Goal: Transaction & Acquisition: Obtain resource

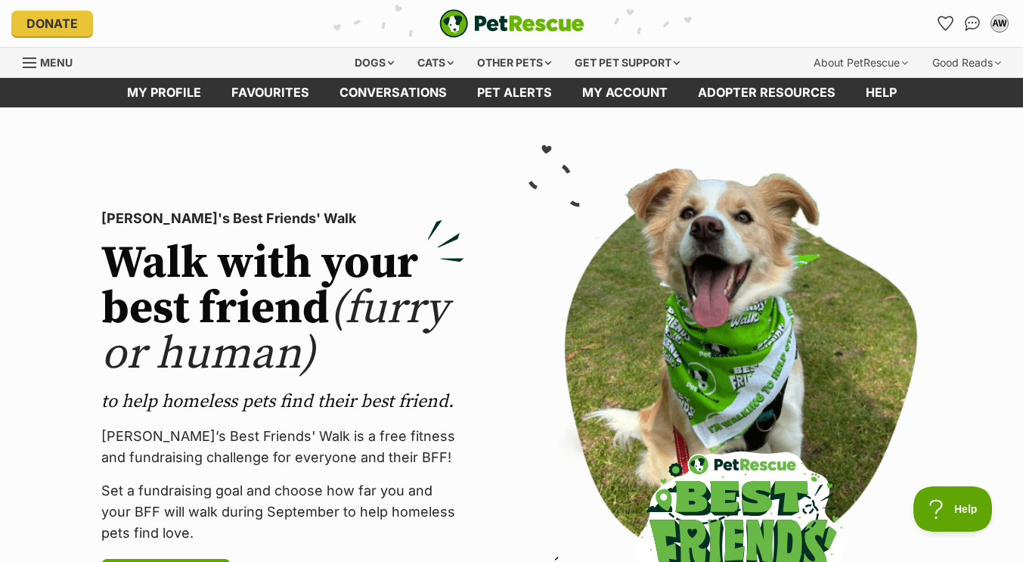
click at [43, 62] on span "Menu" at bounding box center [56, 62] width 33 height 13
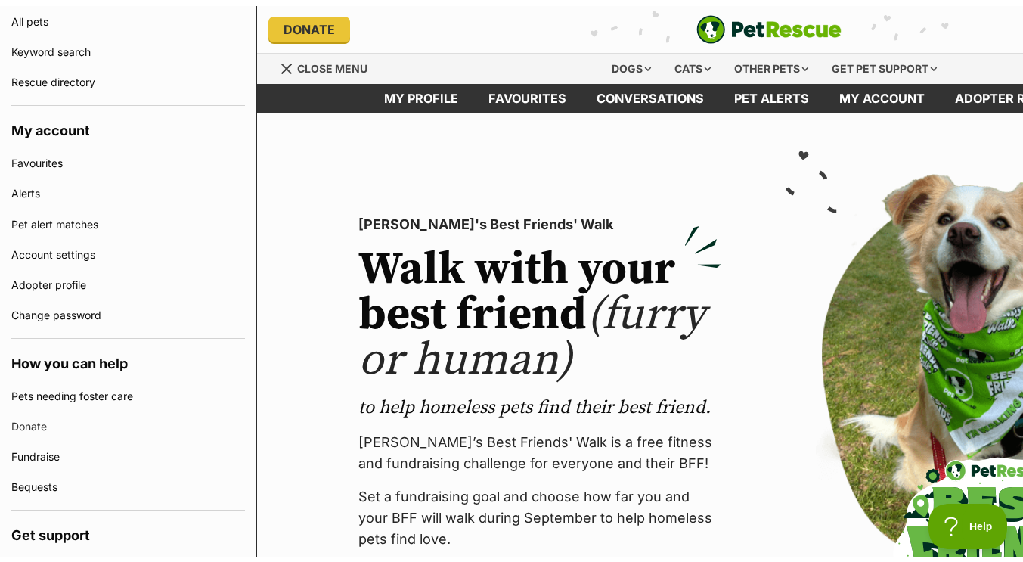
scroll to position [412, 0]
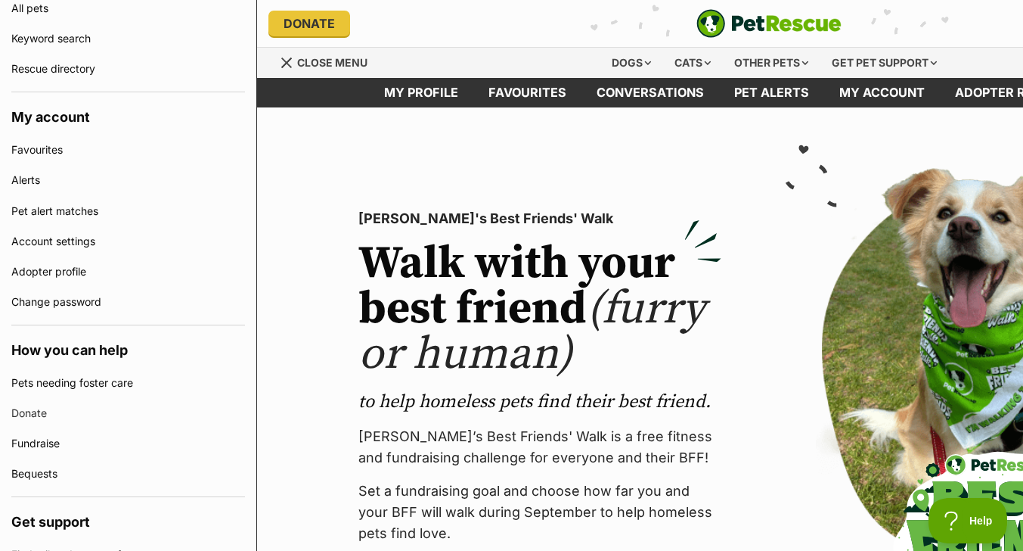
click at [281, 62] on div "Menu" at bounding box center [287, 63] width 15 height 12
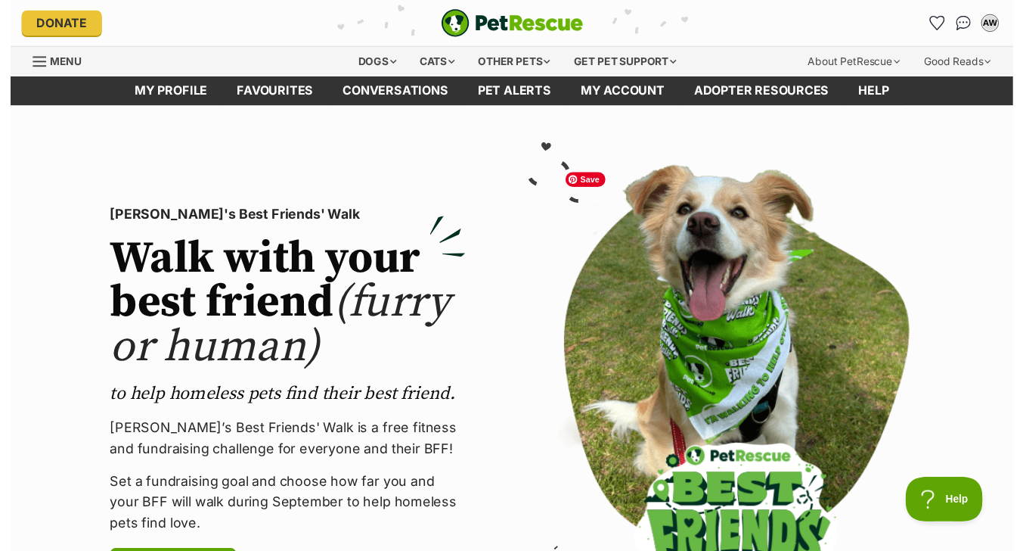
scroll to position [0, 0]
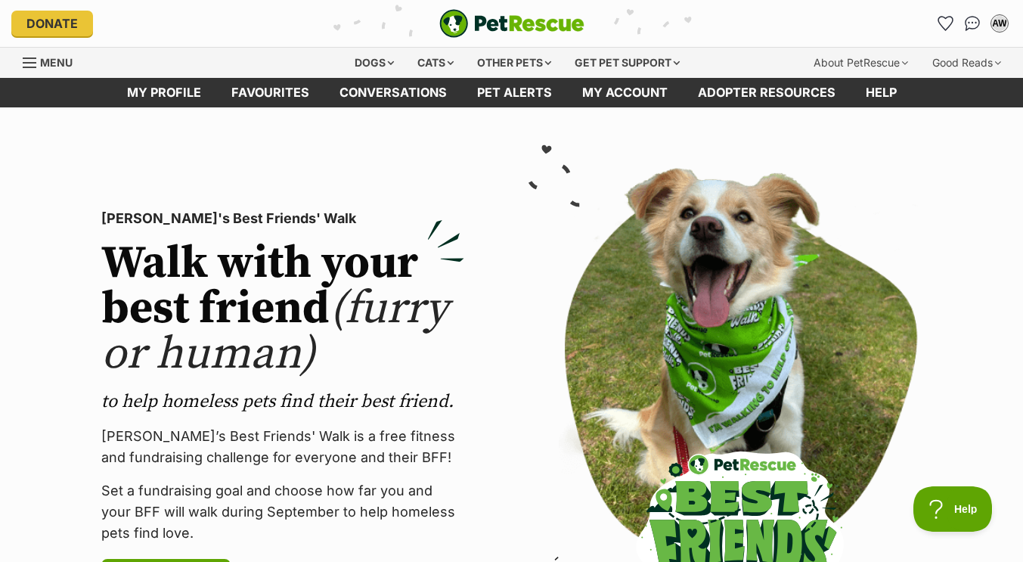
click at [49, 57] on span "Menu" at bounding box center [56, 62] width 33 height 13
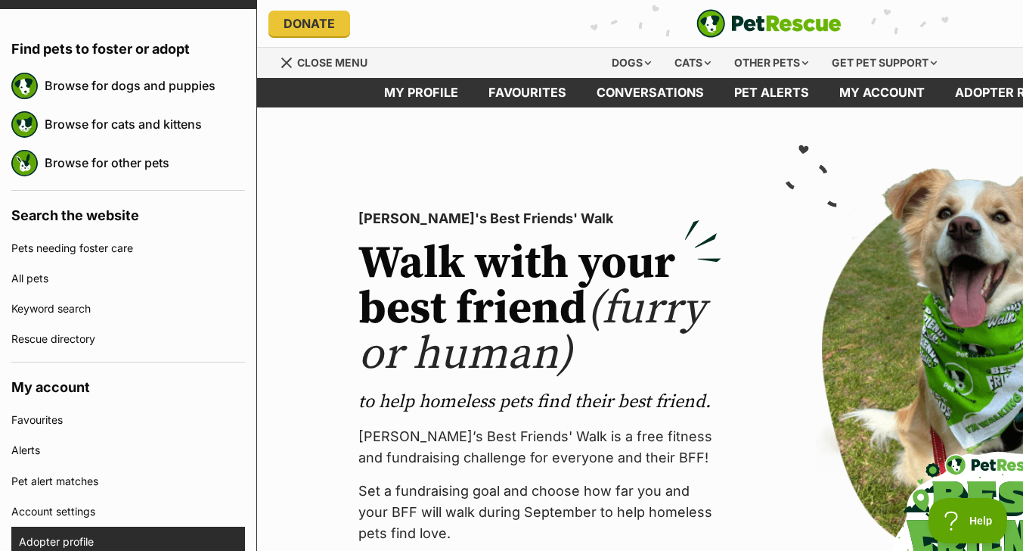
scroll to position [141, 0]
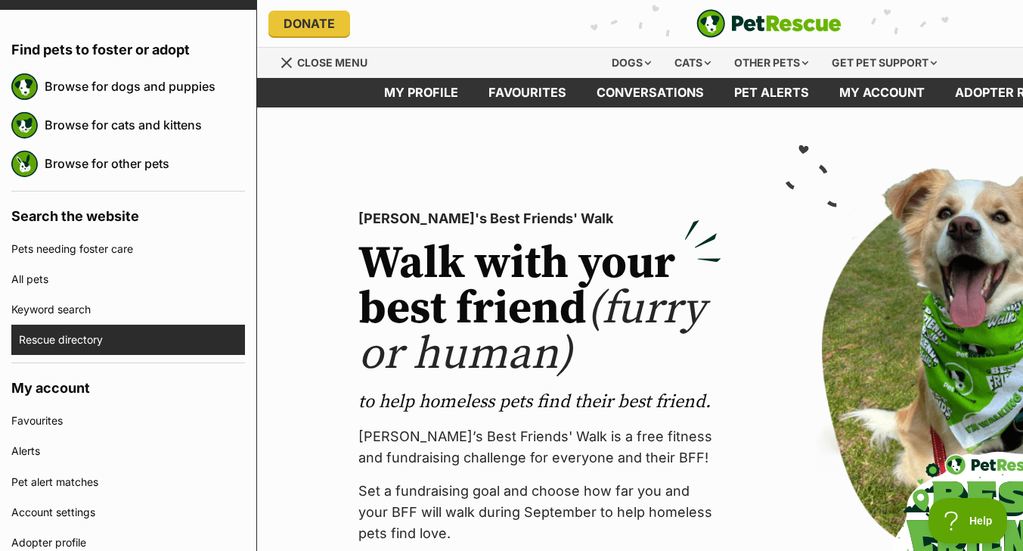
click at [75, 343] on link "Rescue directory" at bounding box center [132, 339] width 226 height 30
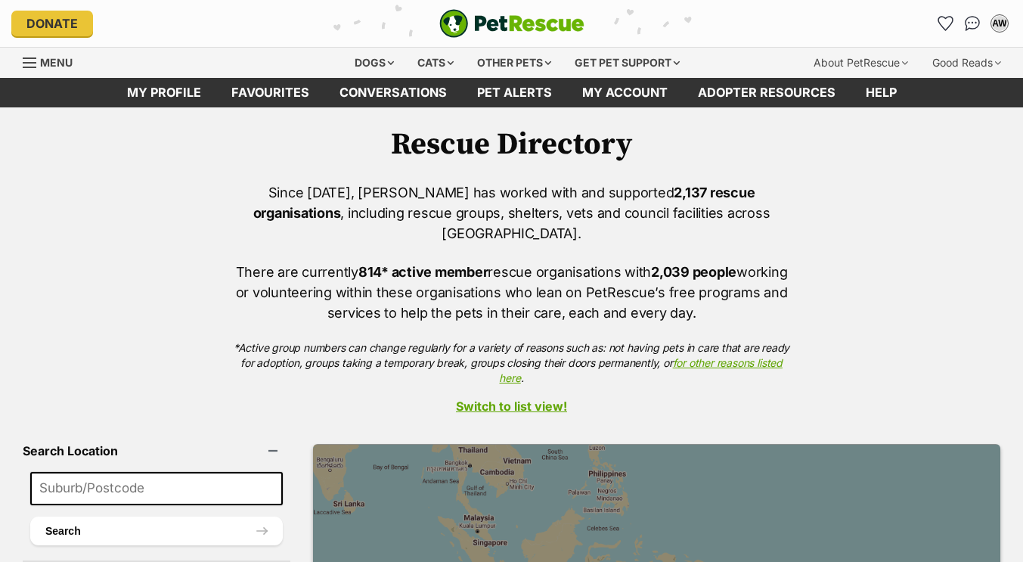
click at [75, 343] on div "Since 2004, PetRescue has worked with and supported 2,137 rescue organisations …" at bounding box center [511, 283] width 1023 height 203
click at [98, 516] on button "Search" at bounding box center [156, 530] width 253 height 29
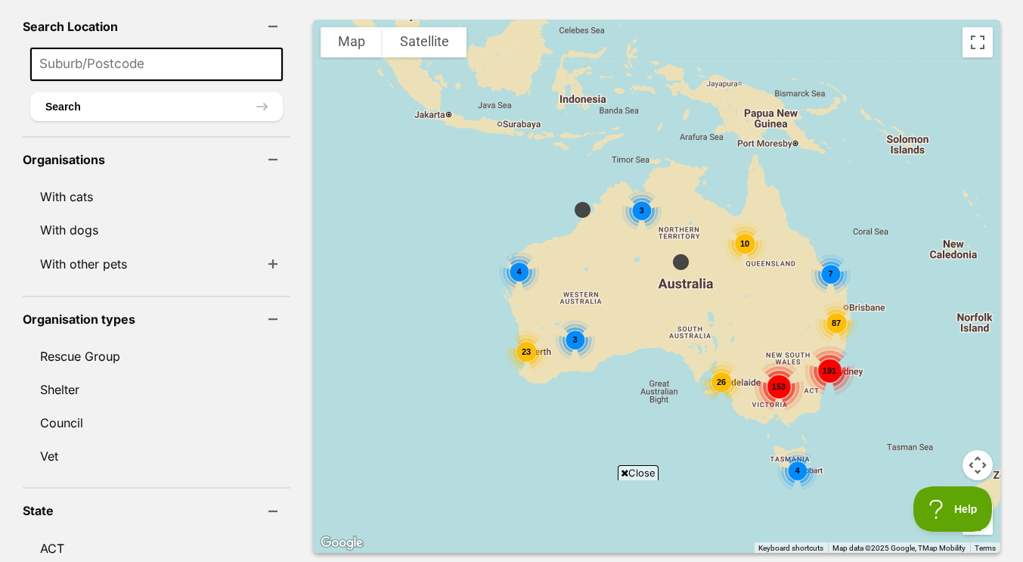
click at [771, 382] on span "153" at bounding box center [778, 386] width 14 height 9
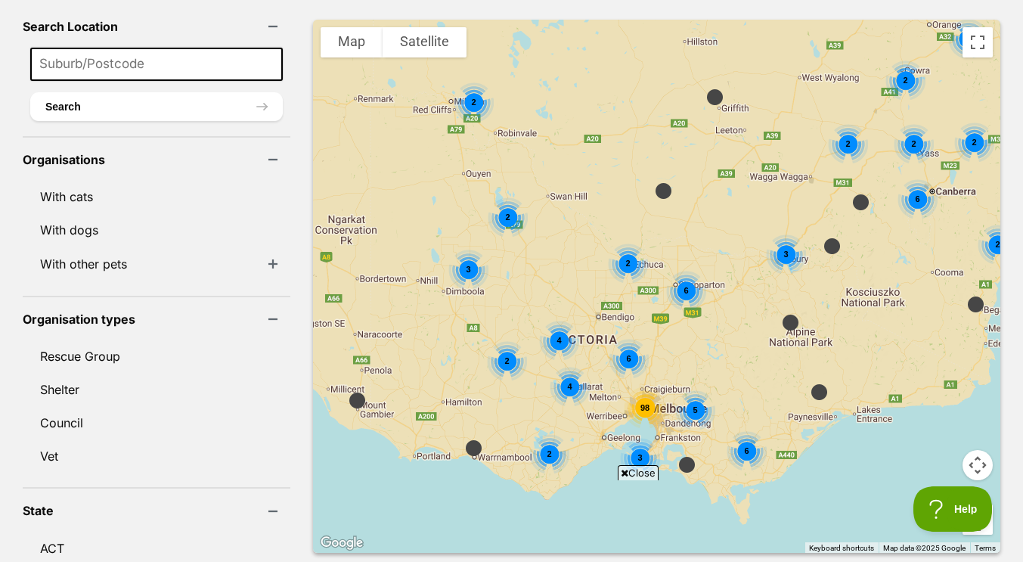
click at [640, 403] on span "98" at bounding box center [644, 407] width 9 height 9
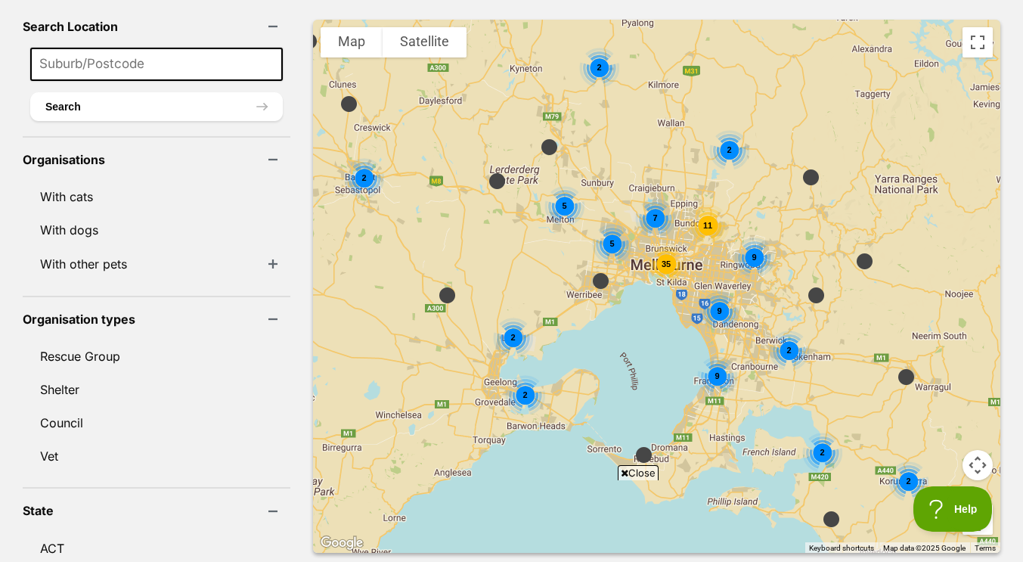
click at [661, 259] on span "35" at bounding box center [665, 263] width 9 height 9
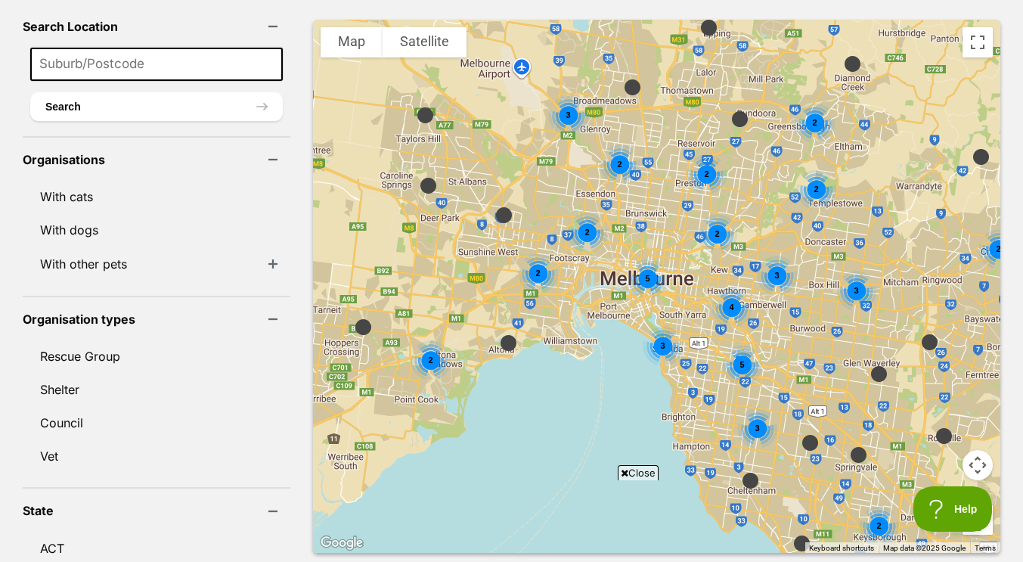
click at [567, 212] on div "2" at bounding box center [587, 232] width 40 height 40
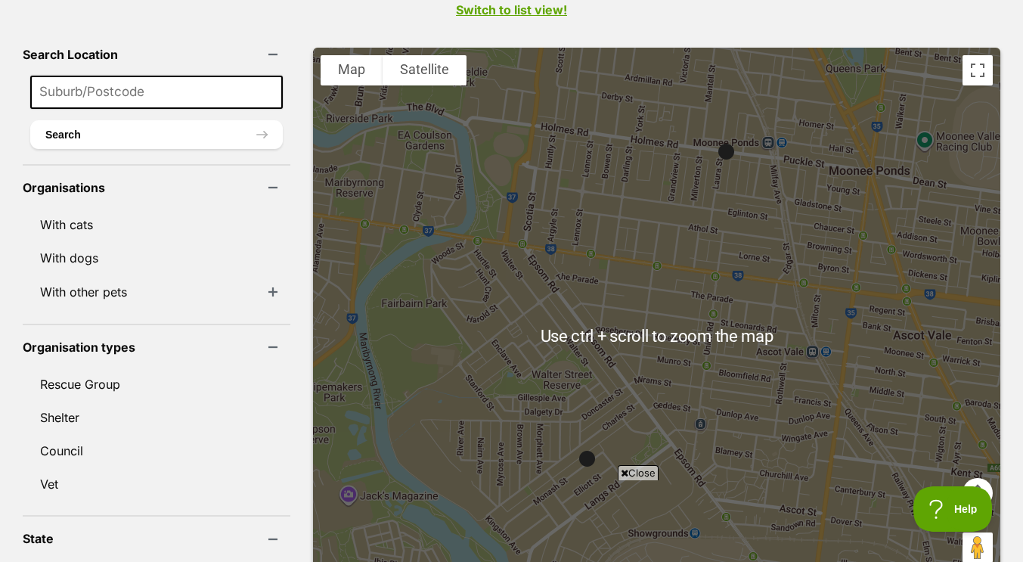
scroll to position [427, 0]
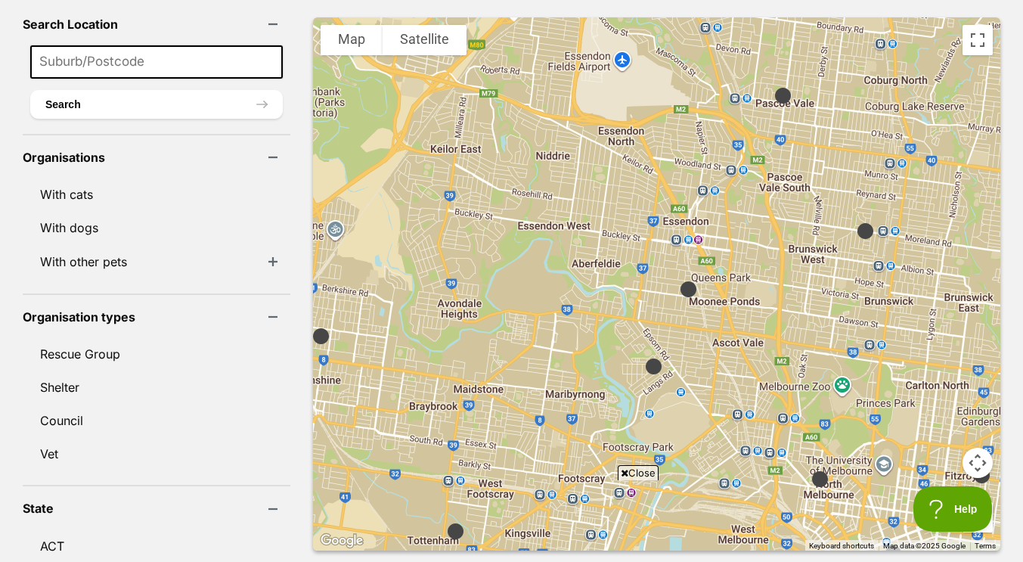
click at [638, 351] on img at bounding box center [653, 366] width 31 height 31
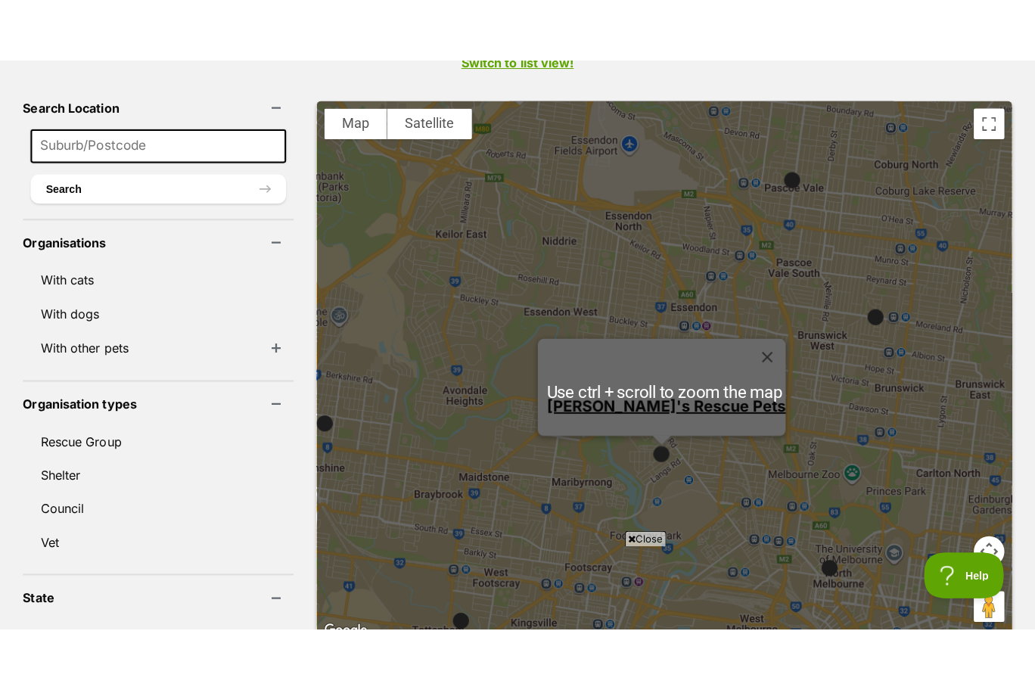
scroll to position [405, 0]
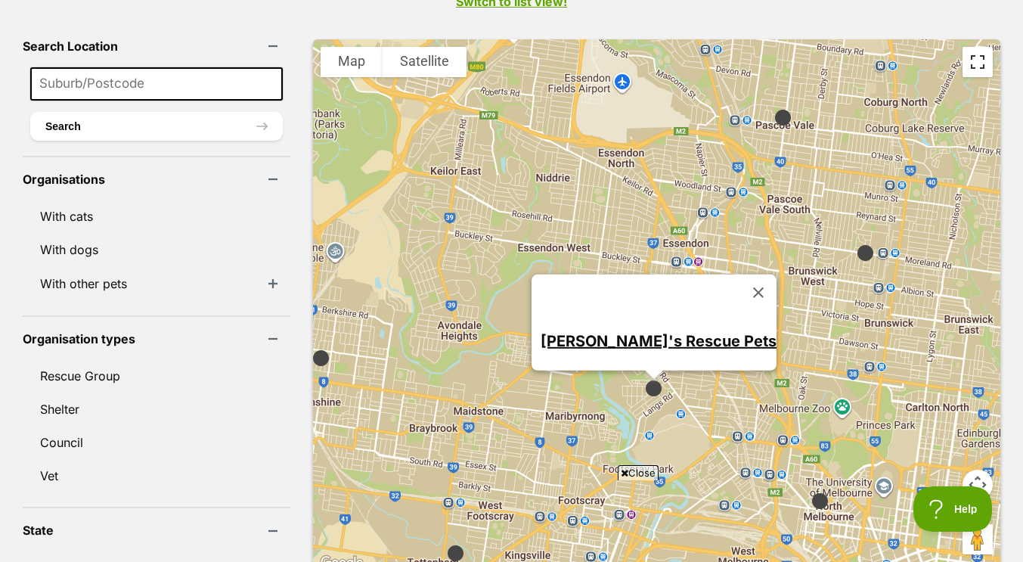
click at [976, 47] on button "Toggle fullscreen view" at bounding box center [978, 62] width 30 height 30
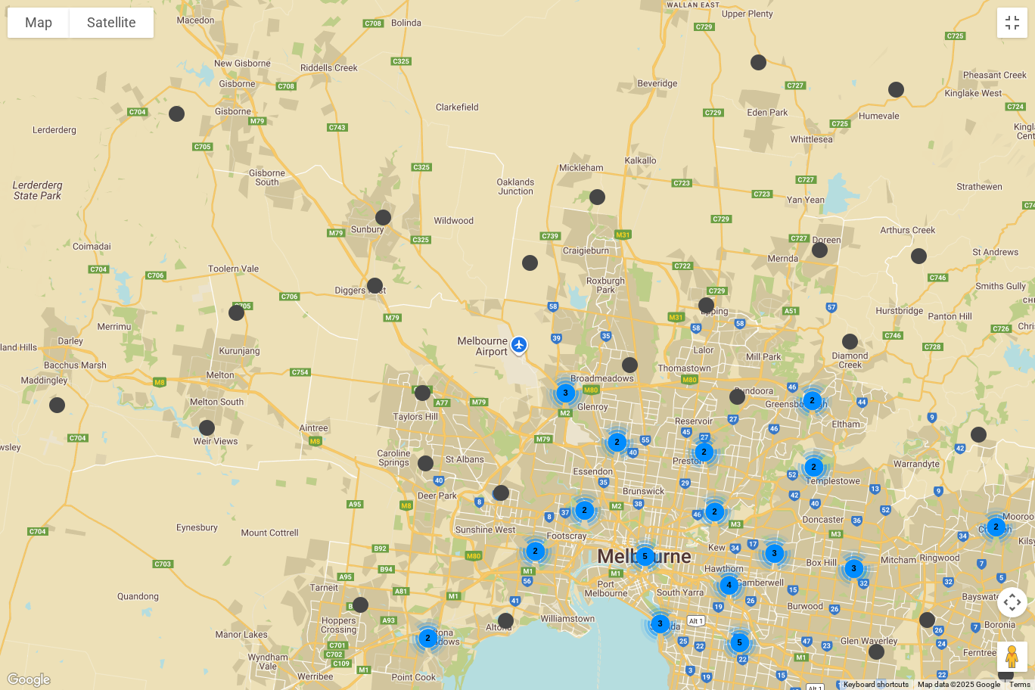
click at [532, 554] on span "2" at bounding box center [534, 550] width 5 height 9
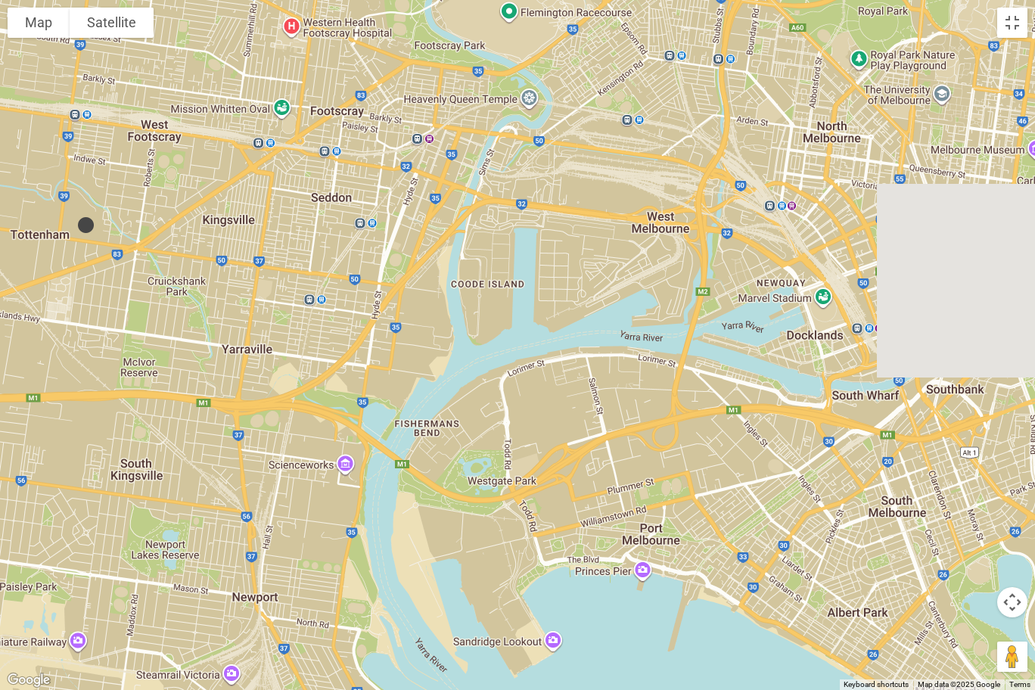
drag, startPoint x: 590, startPoint y: 194, endPoint x: 85, endPoint y: 223, distance: 506.0
click at [85, 223] on img at bounding box center [85, 224] width 31 height 31
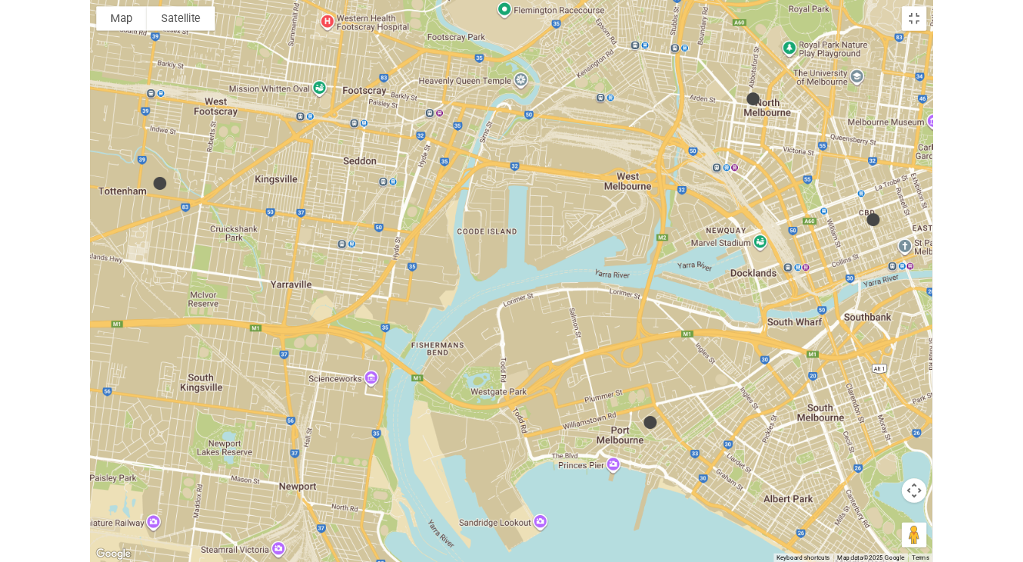
scroll to position [0, 0]
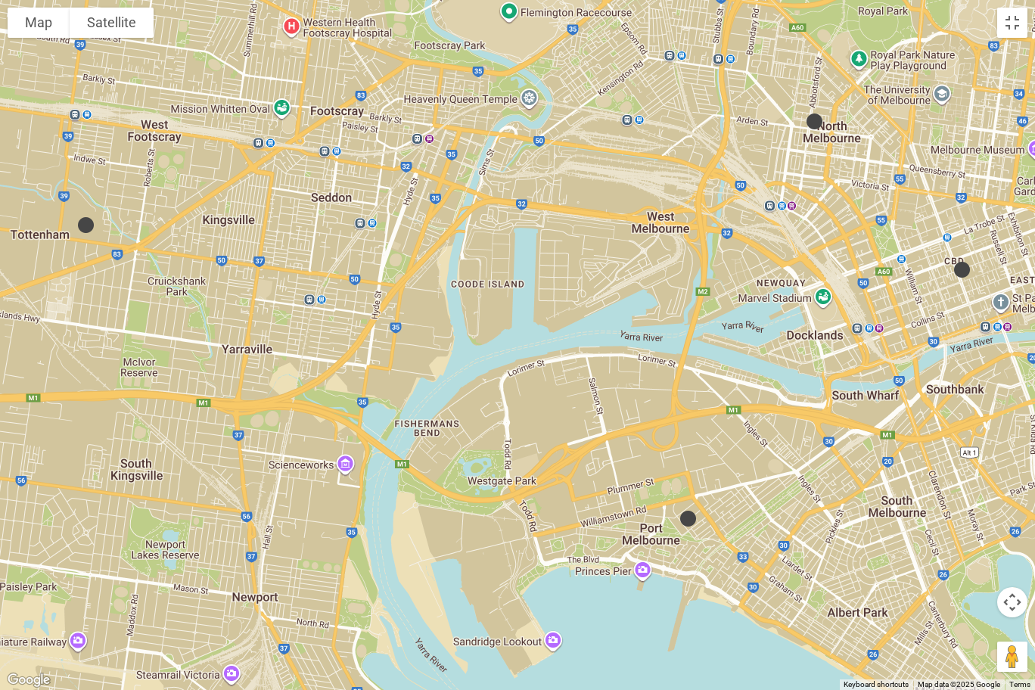
click at [816, 120] on img at bounding box center [814, 121] width 31 height 31
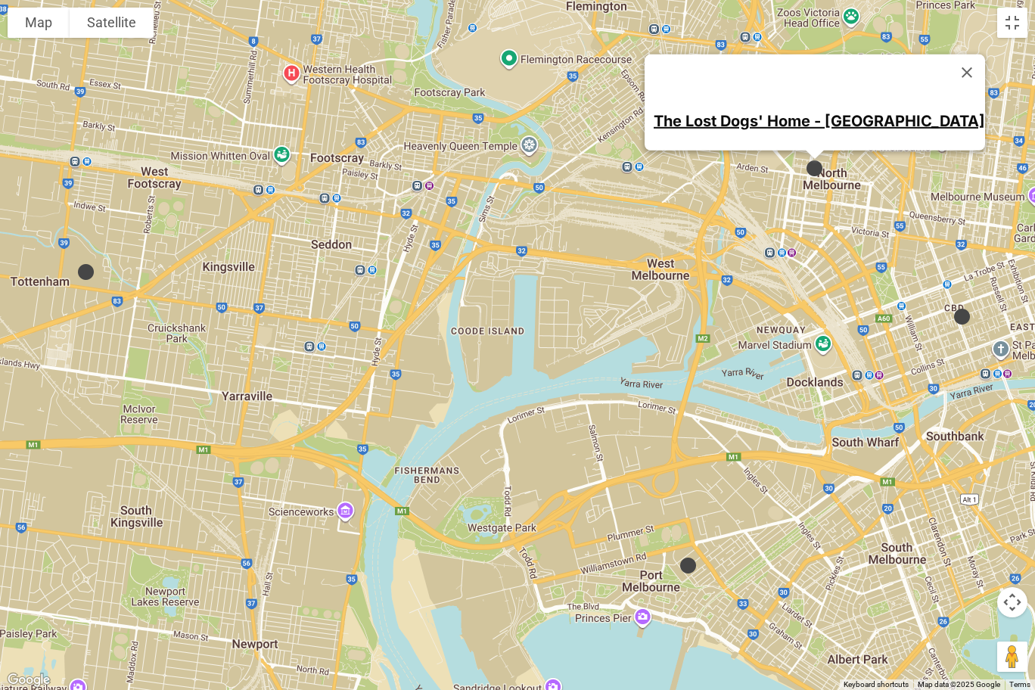
click at [820, 114] on link "The Lost Dogs' Home - [GEOGRAPHIC_DATA]" at bounding box center [818, 120] width 331 height 18
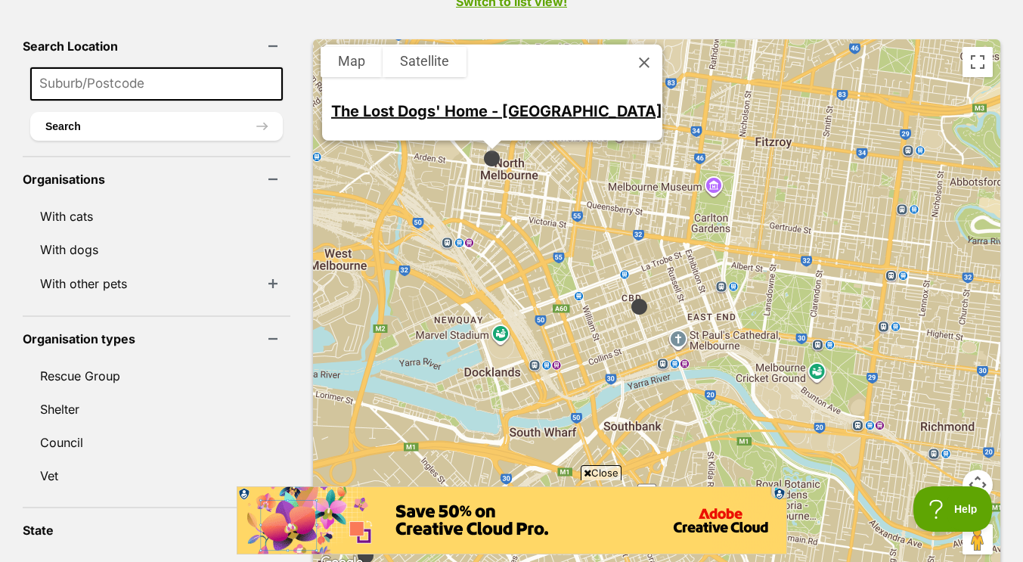
drag, startPoint x: 904, startPoint y: 197, endPoint x: 439, endPoint y: 226, distance: 466.0
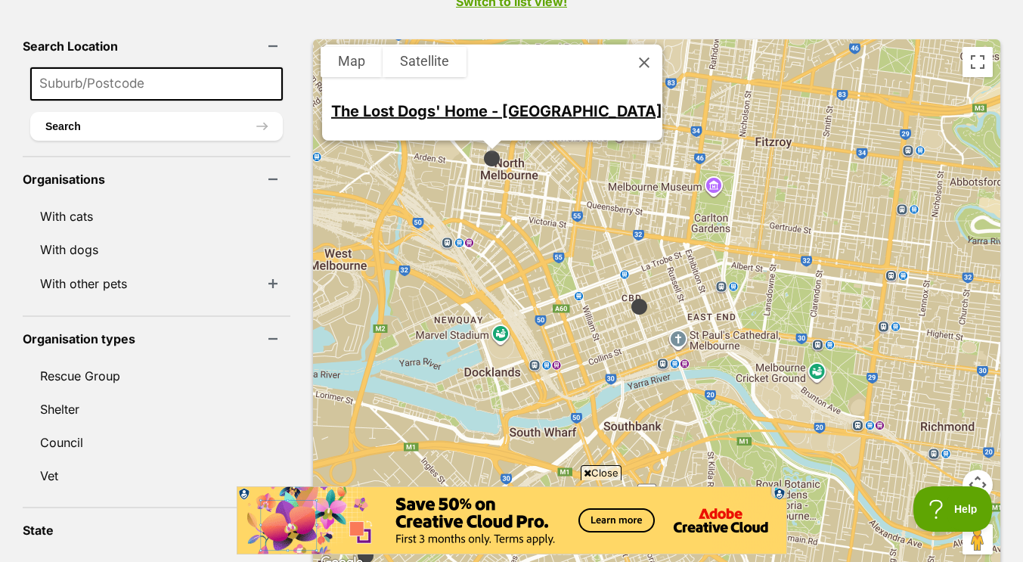
click at [439, 226] on div "The Lost Dogs' Home - North Melbourne" at bounding box center [656, 306] width 687 height 534
click at [624, 291] on img at bounding box center [639, 306] width 31 height 31
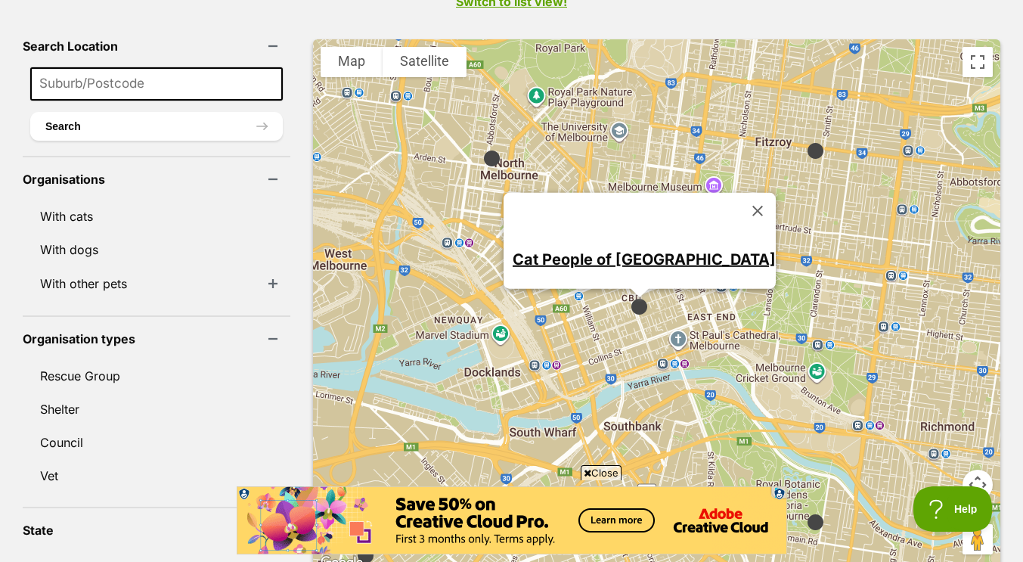
click at [800, 135] on img at bounding box center [815, 150] width 31 height 31
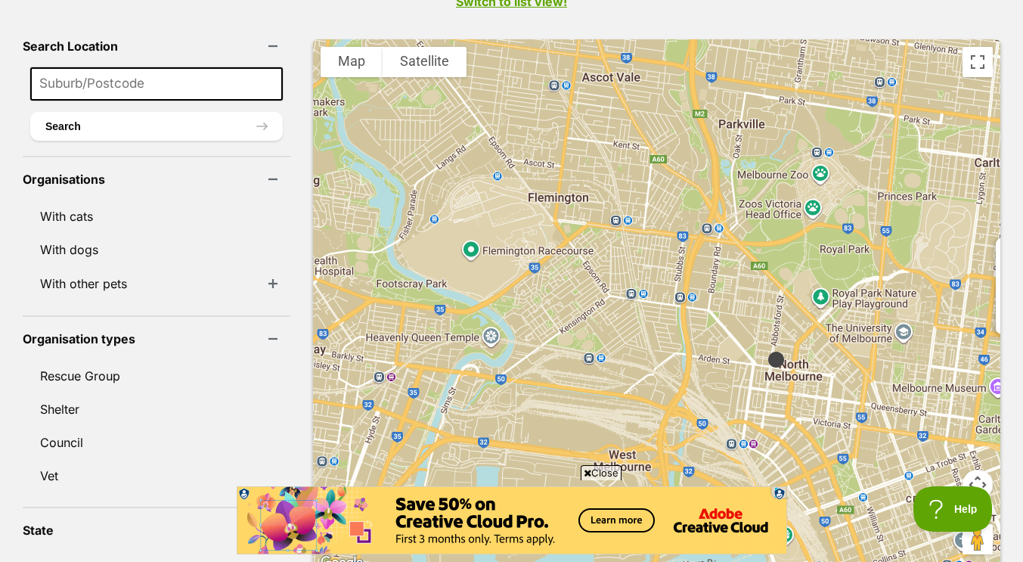
drag, startPoint x: 524, startPoint y: 149, endPoint x: 811, endPoint y: 293, distance: 320.9
click at [811, 293] on div "Homes For Huskies Rescue" at bounding box center [656, 306] width 687 height 534
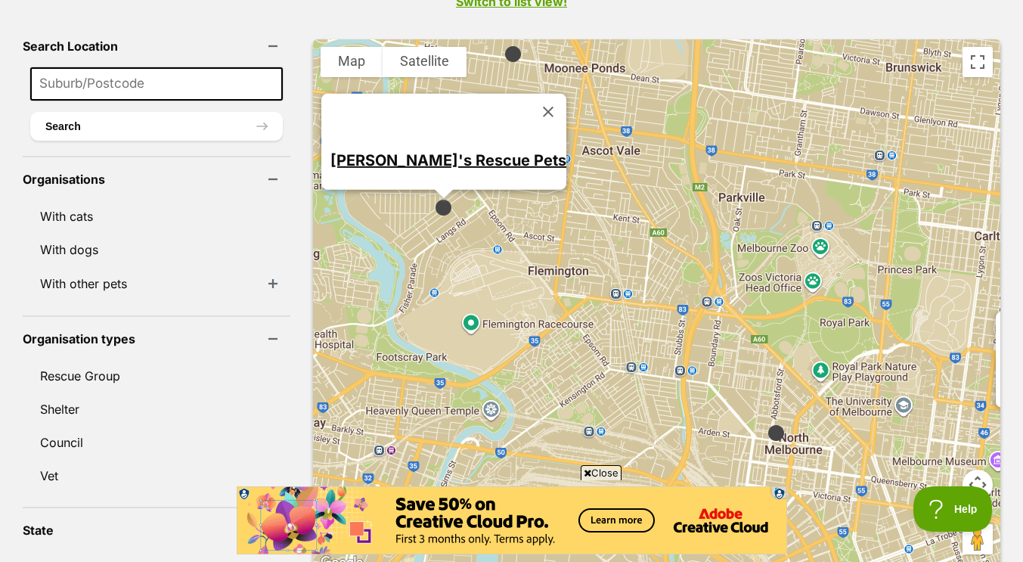
click at [498, 39] on img at bounding box center [513, 54] width 31 height 31
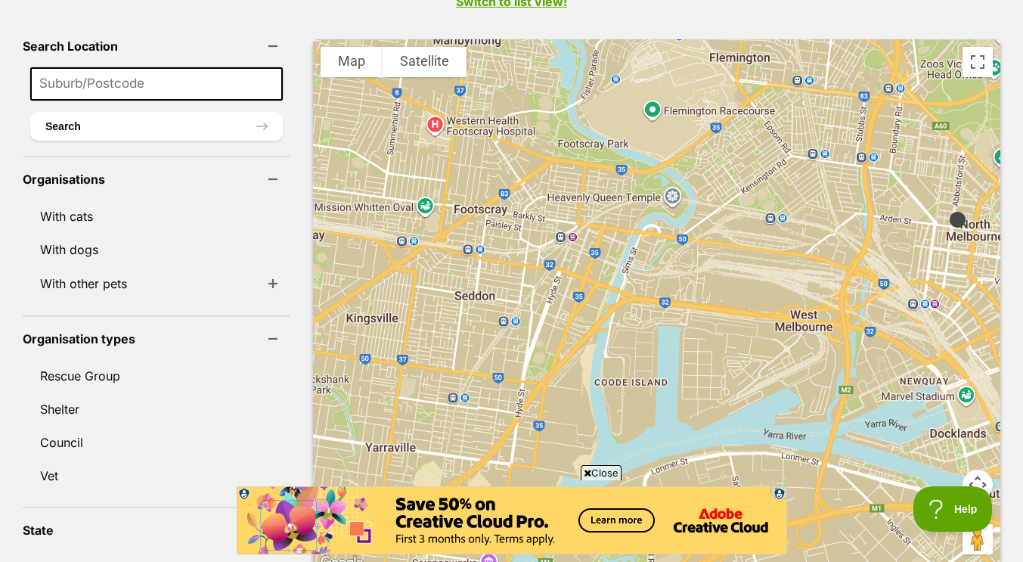
drag, startPoint x: 650, startPoint y: 374, endPoint x: 832, endPoint y: 3, distance: 412.6
click at [832, 24] on div "Search Location Search Organisations With cats With dogs With other pets With B…" at bounding box center [511, 572] width 1023 height 1097
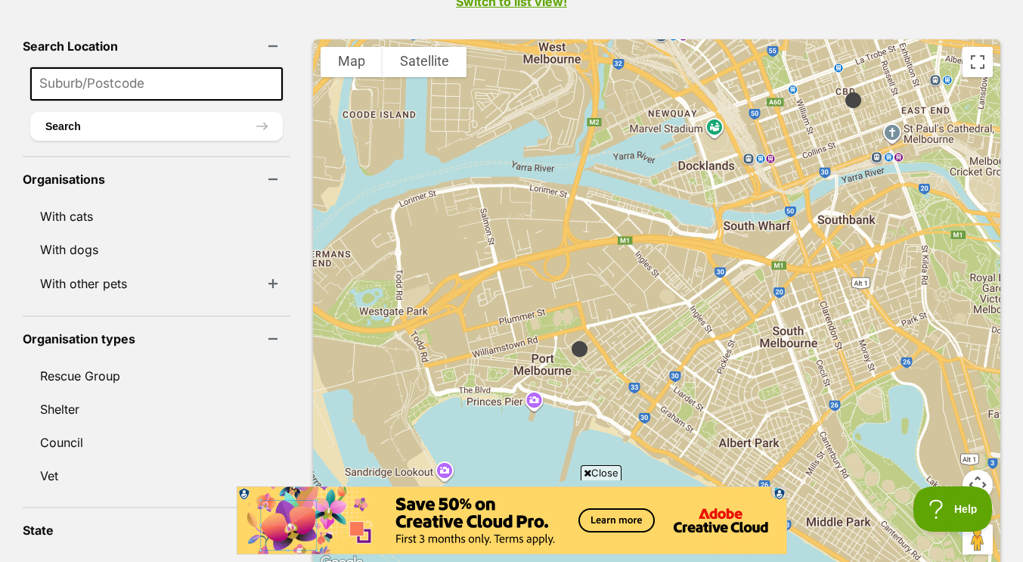
drag, startPoint x: 817, startPoint y: 273, endPoint x: 555, endPoint y: 7, distance: 373.3
click at [555, 24] on div "Search Location Search Organisations With cats With dogs With other pets With B…" at bounding box center [511, 572] width 1023 height 1097
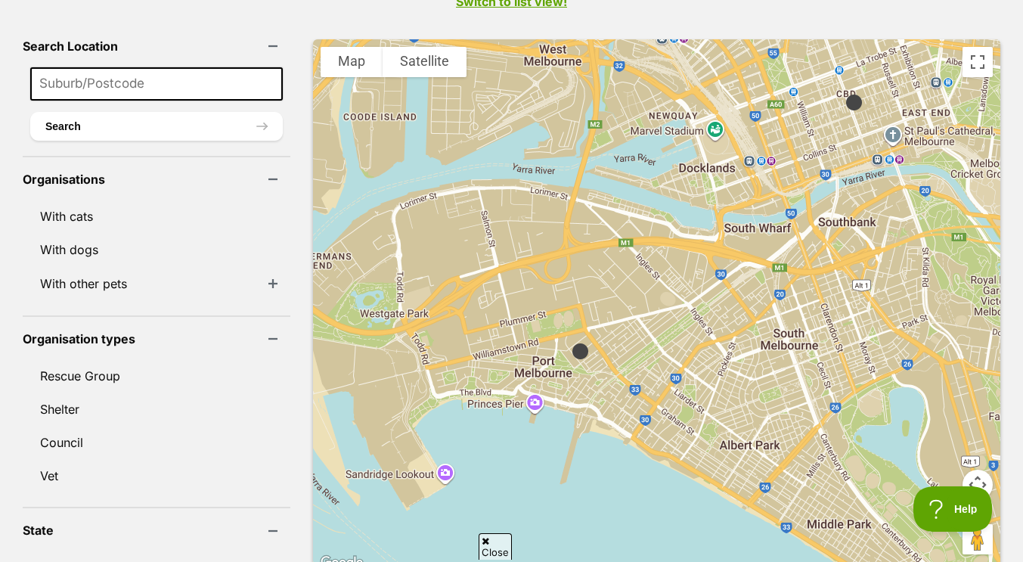
click at [565, 336] on img at bounding box center [580, 351] width 31 height 31
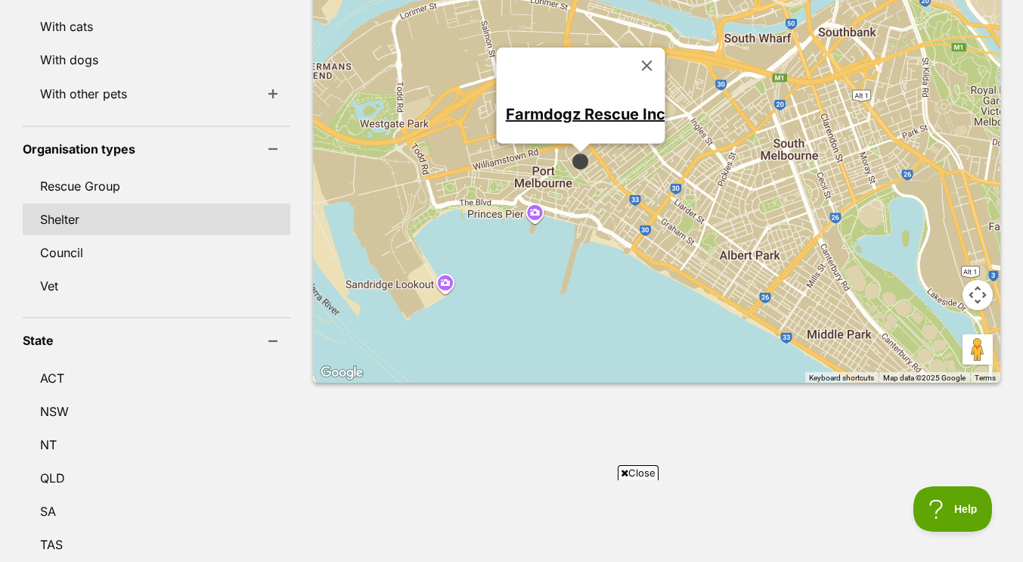
scroll to position [594, 0]
click at [104, 204] on link "Shelter" at bounding box center [157, 220] width 268 height 32
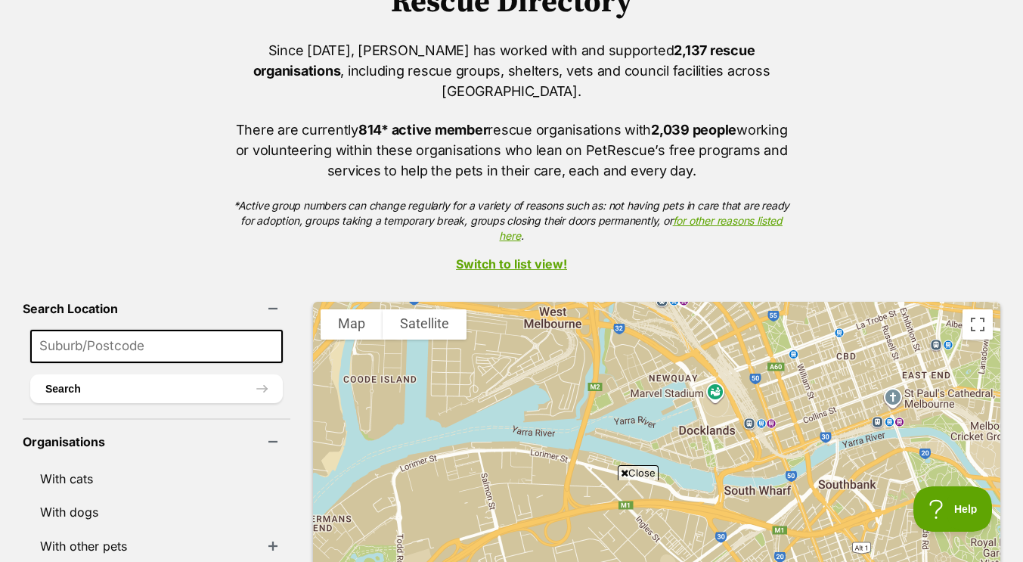
scroll to position [148, 0]
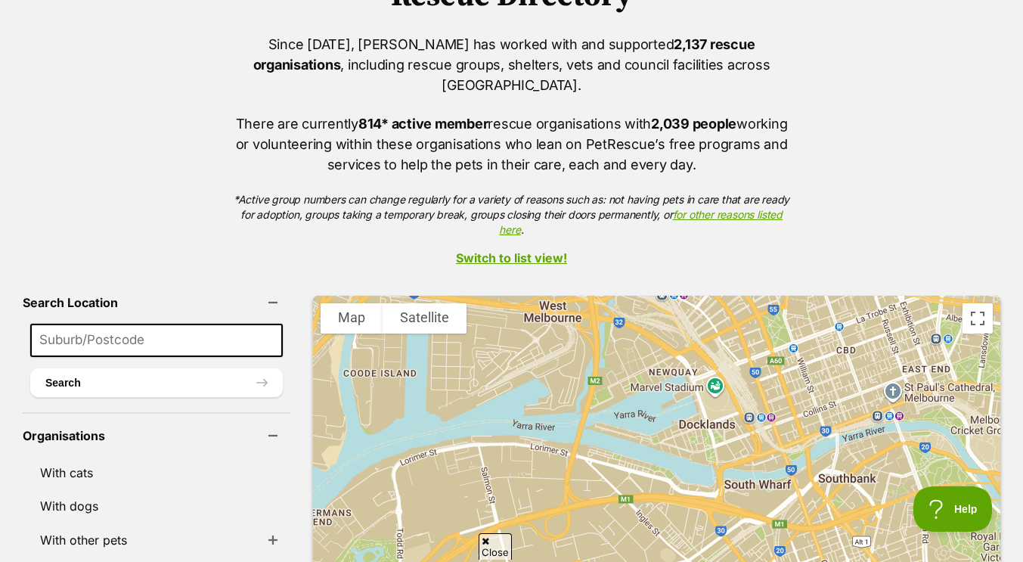
click at [498, 251] on link "Switch to list view!" at bounding box center [511, 258] width 1023 height 14
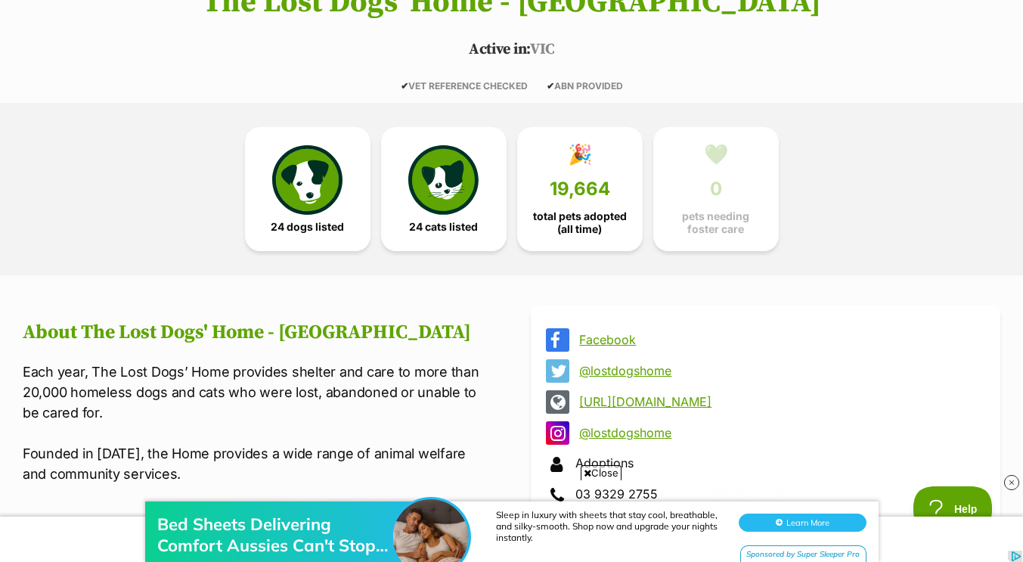
scroll to position [295, 0]
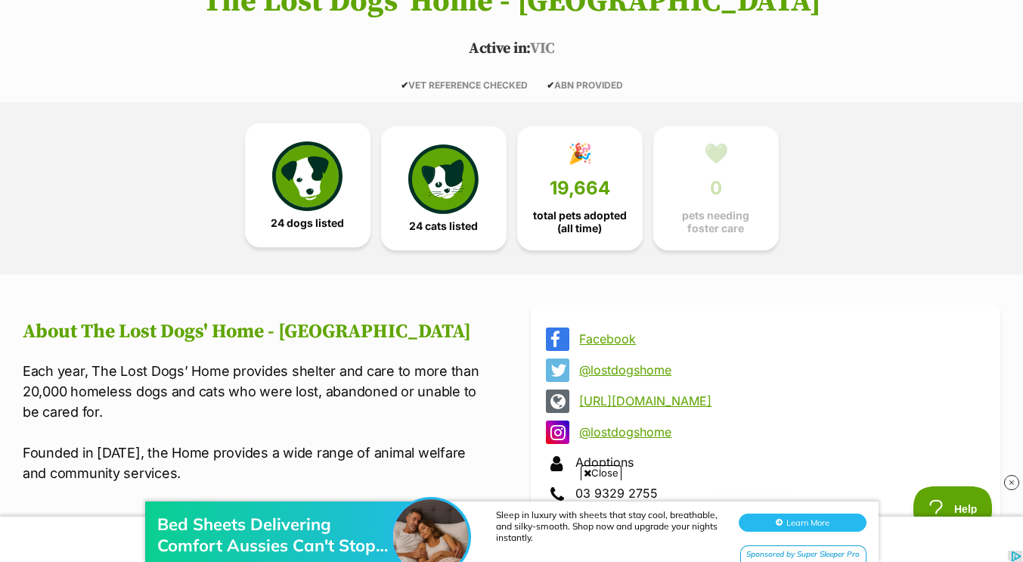
click at [301, 194] on img at bounding box center [307, 176] width 70 height 70
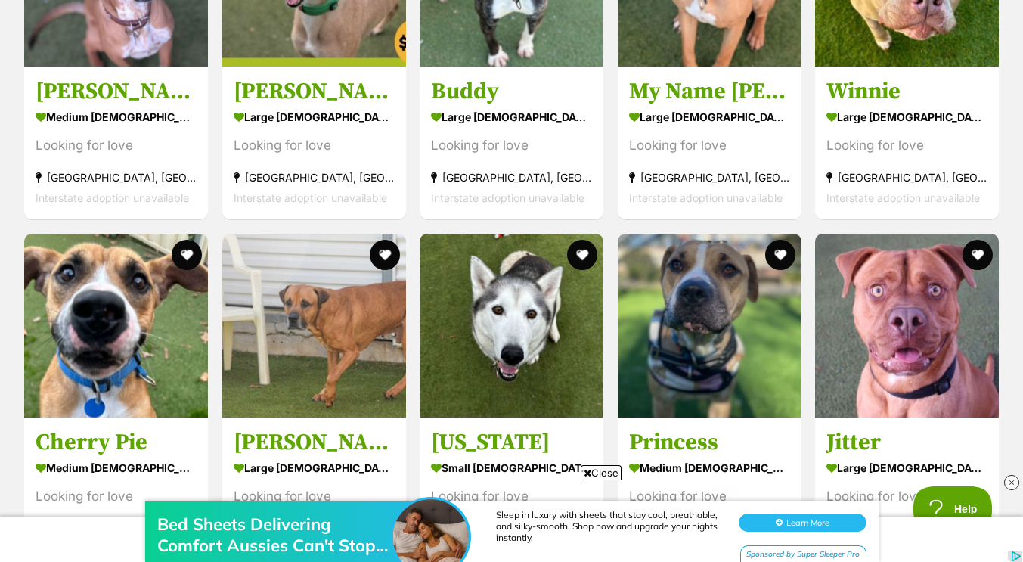
scroll to position [1412, 0]
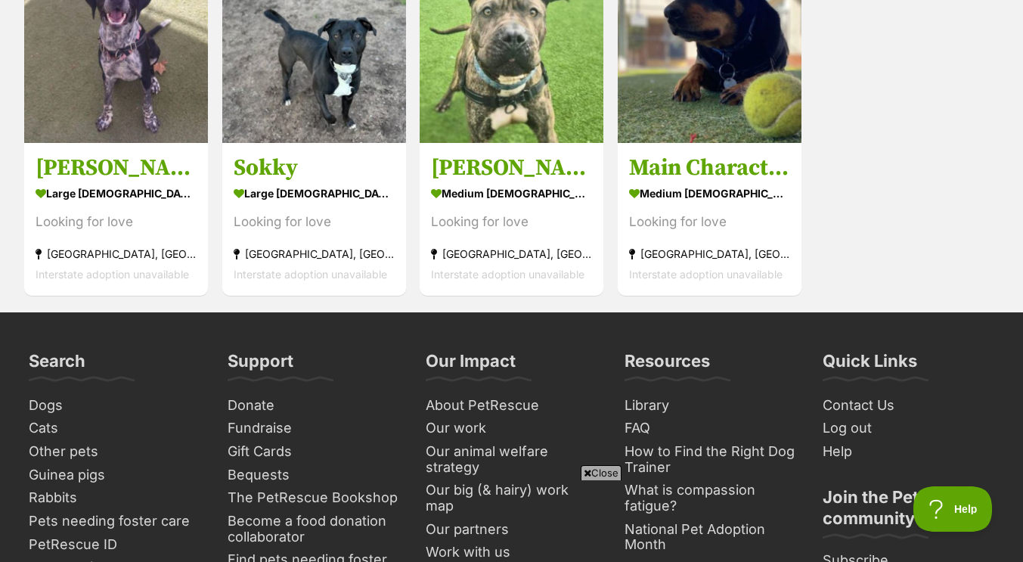
scroll to position [2573, 0]
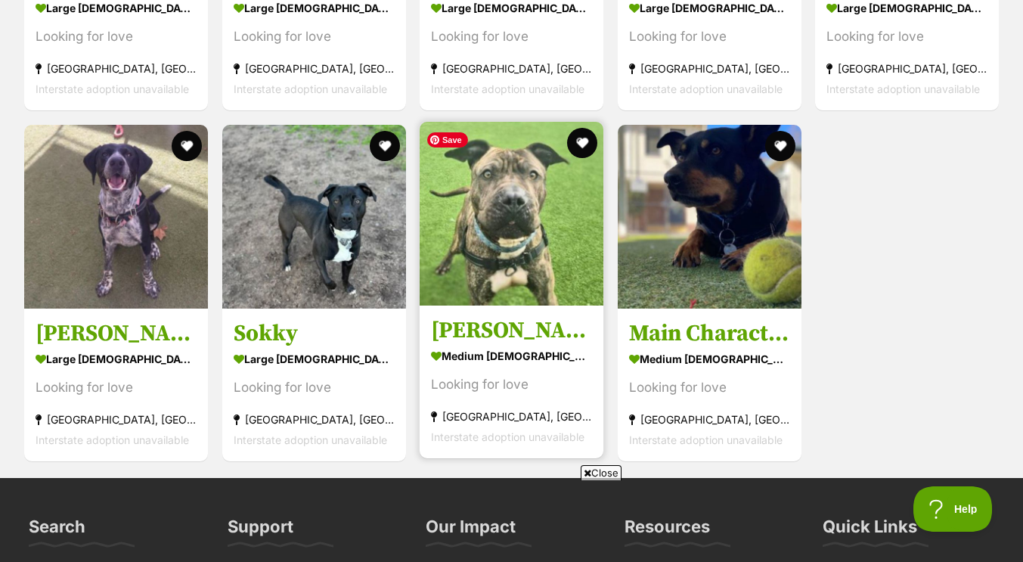
click at [506, 209] on img at bounding box center [512, 214] width 184 height 184
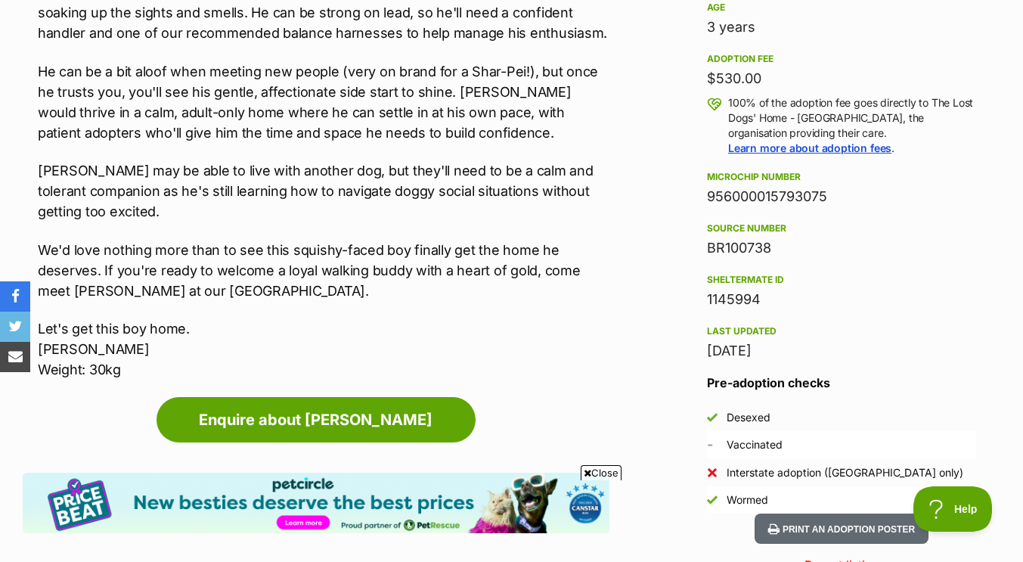
scroll to position [1079, 0]
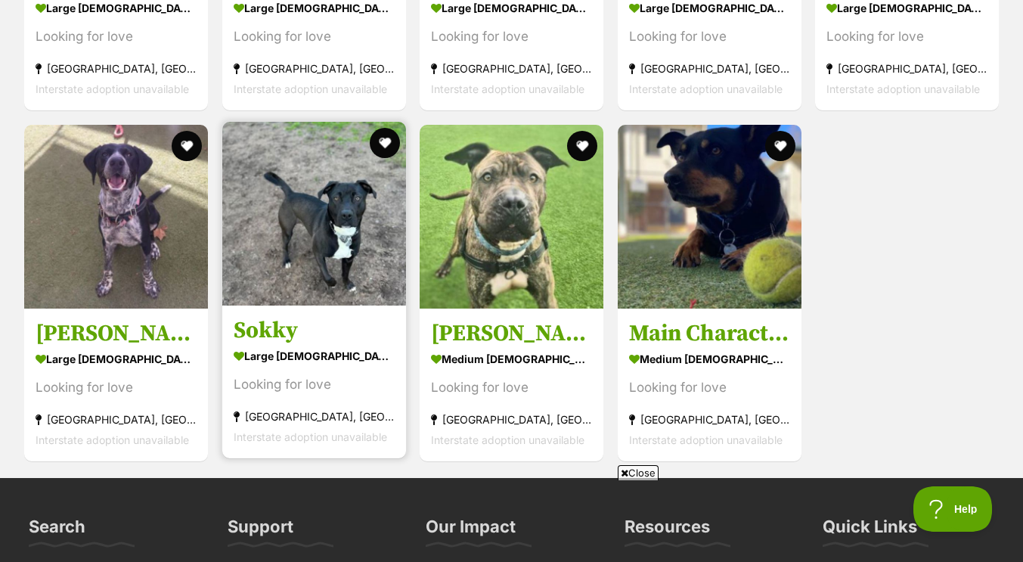
click at [367, 352] on div "large female Dog" at bounding box center [314, 356] width 161 height 22
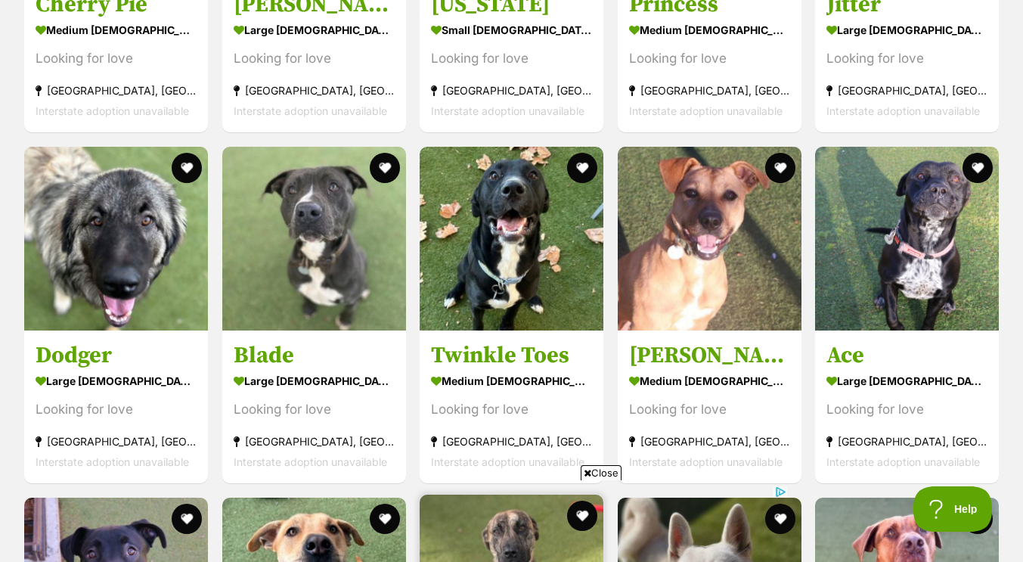
scroll to position [1848, 0]
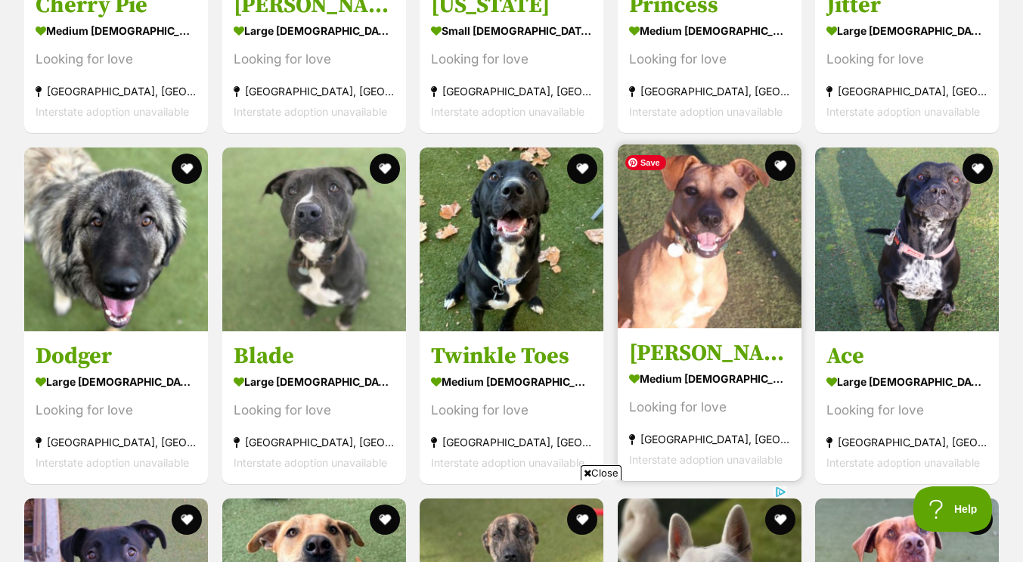
click at [731, 274] on img at bounding box center [710, 236] width 184 height 184
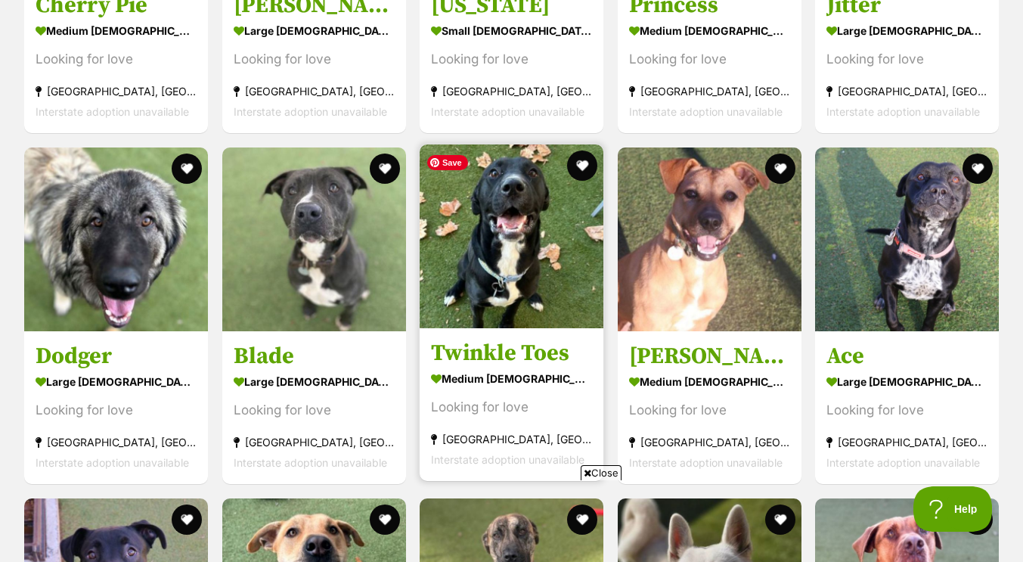
click at [496, 289] on img at bounding box center [512, 236] width 184 height 184
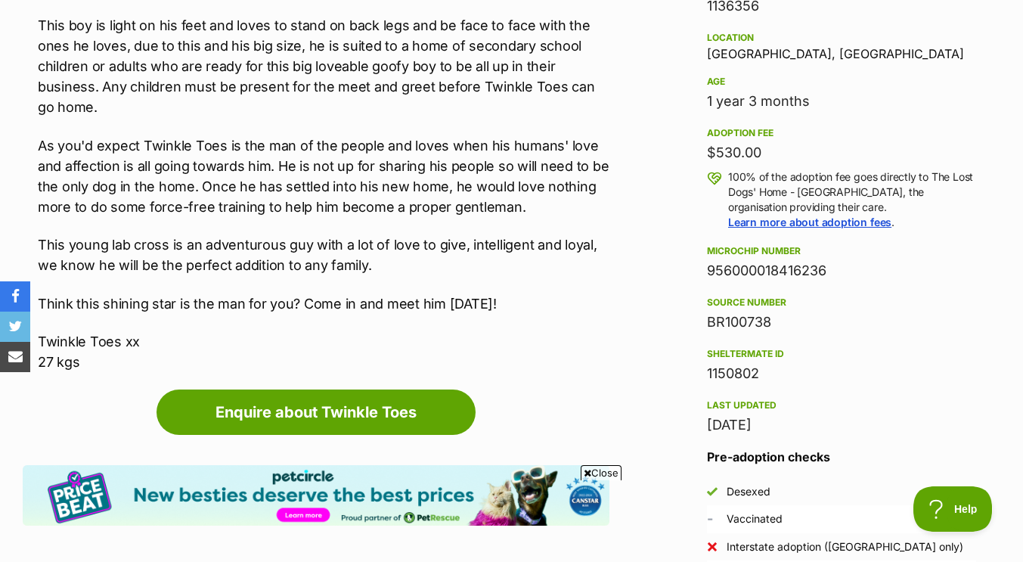
scroll to position [1007, 0]
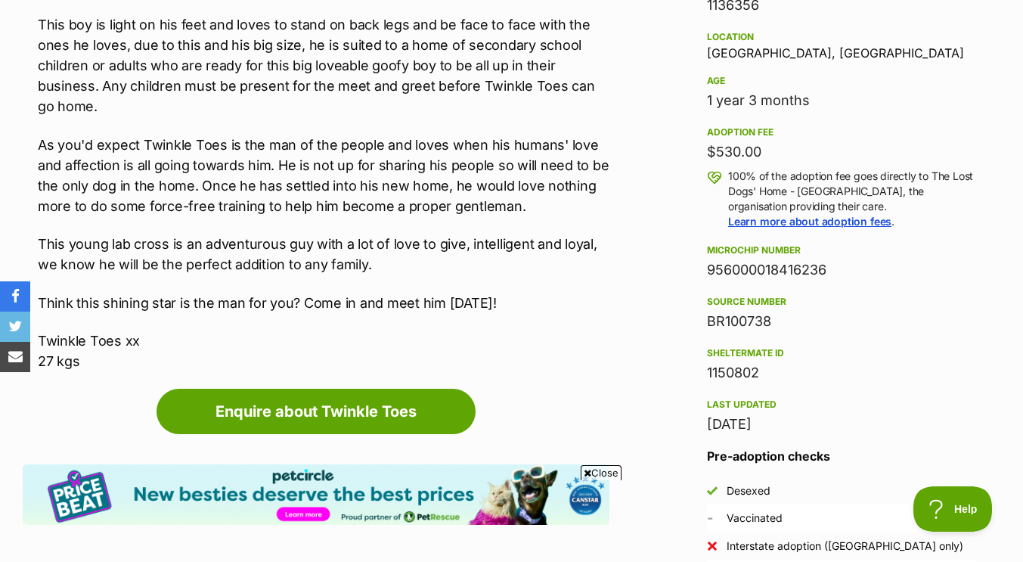
click at [979, 431] on aside "Rescue group The Lost Dogs' Home - North Melbourne PetRescue ID 1136356 Locatio…" at bounding box center [842, 245] width 318 height 683
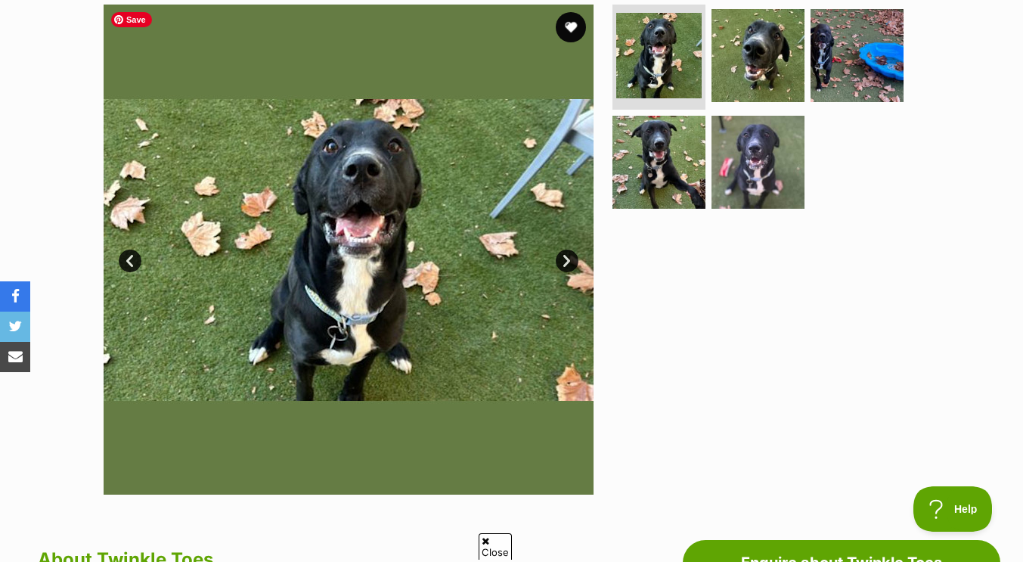
scroll to position [0, 0]
click at [568, 263] on link "Next" at bounding box center [567, 261] width 23 height 23
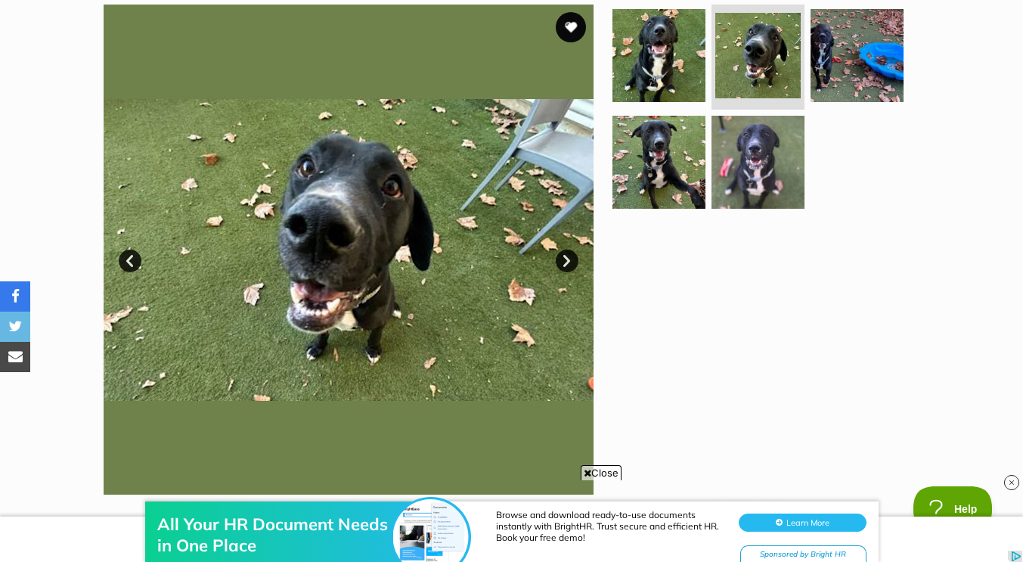
click at [568, 263] on link "Next" at bounding box center [567, 261] width 23 height 23
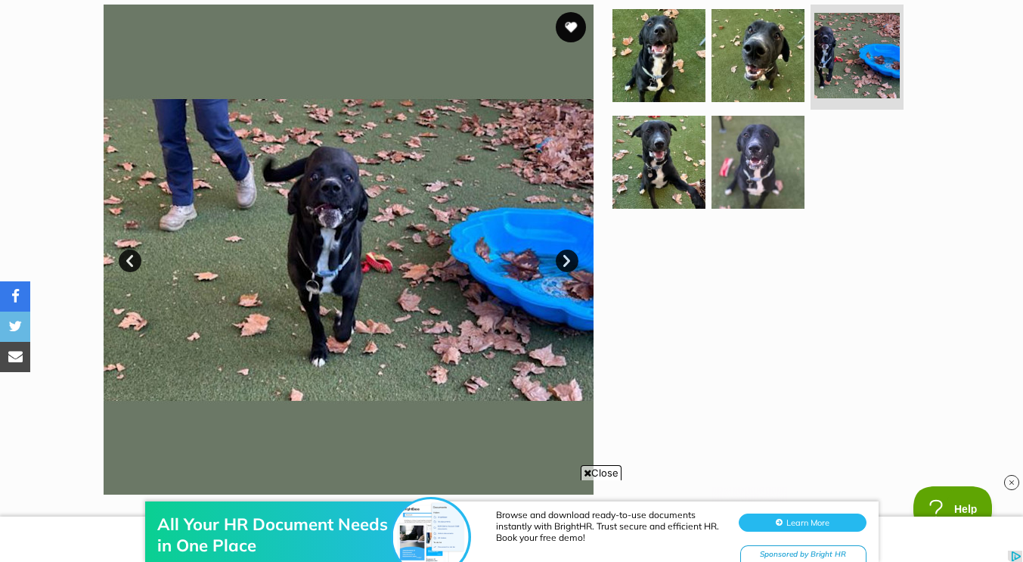
click at [568, 263] on link "Next" at bounding box center [567, 261] width 23 height 23
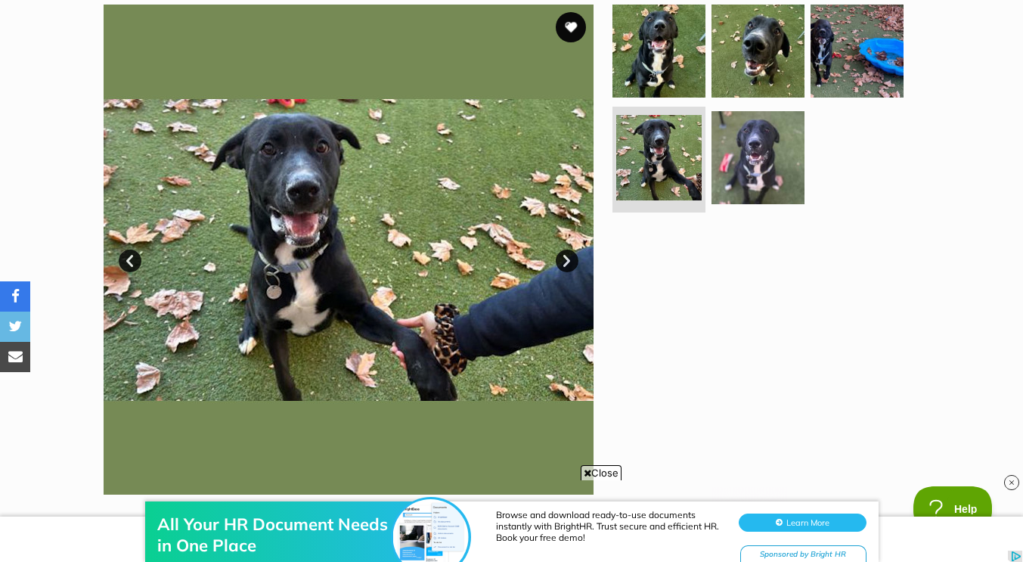
click at [568, 263] on link "Next" at bounding box center [567, 261] width 23 height 23
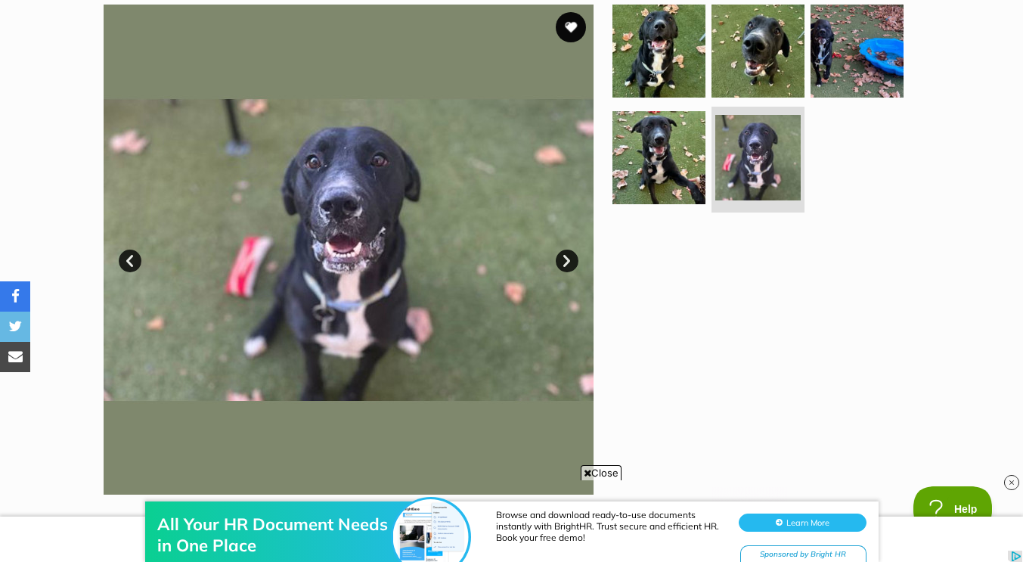
click at [568, 263] on link "Next" at bounding box center [567, 261] width 23 height 23
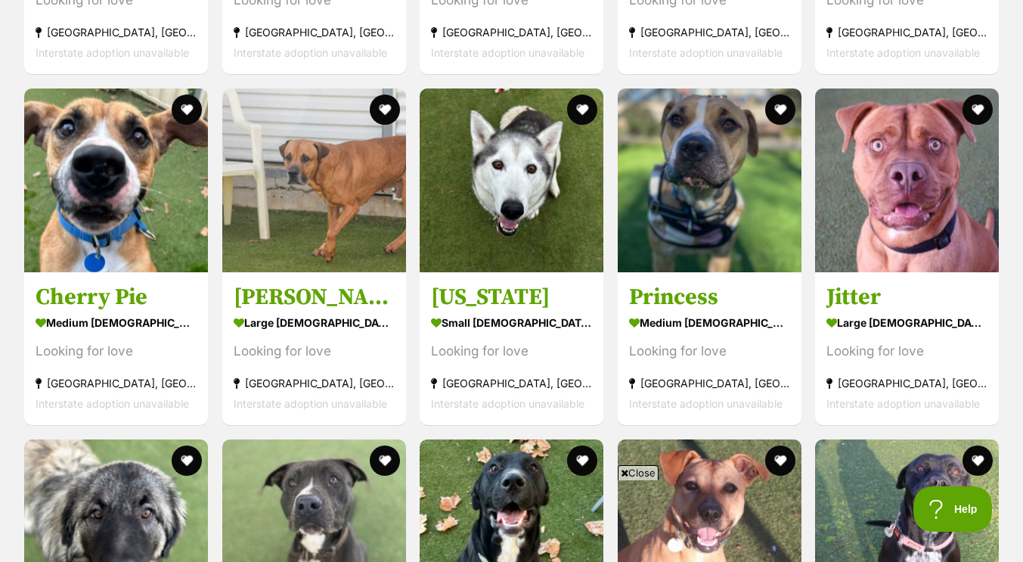
scroll to position [1557, 0]
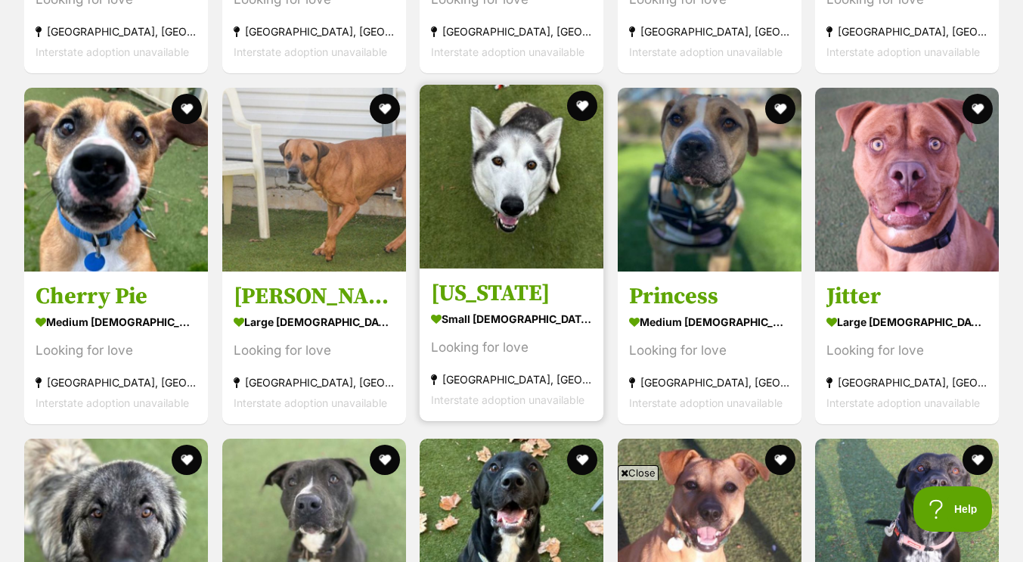
click at [459, 273] on link "Alaska small female Dog Looking for love North Melbourne, VIC Interstate adopti…" at bounding box center [512, 345] width 184 height 154
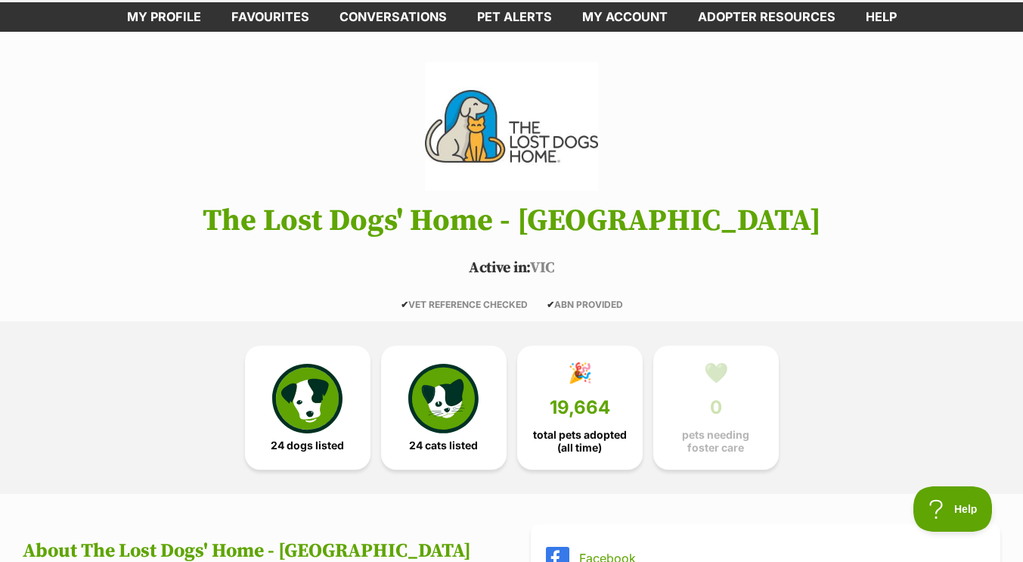
scroll to position [0, 0]
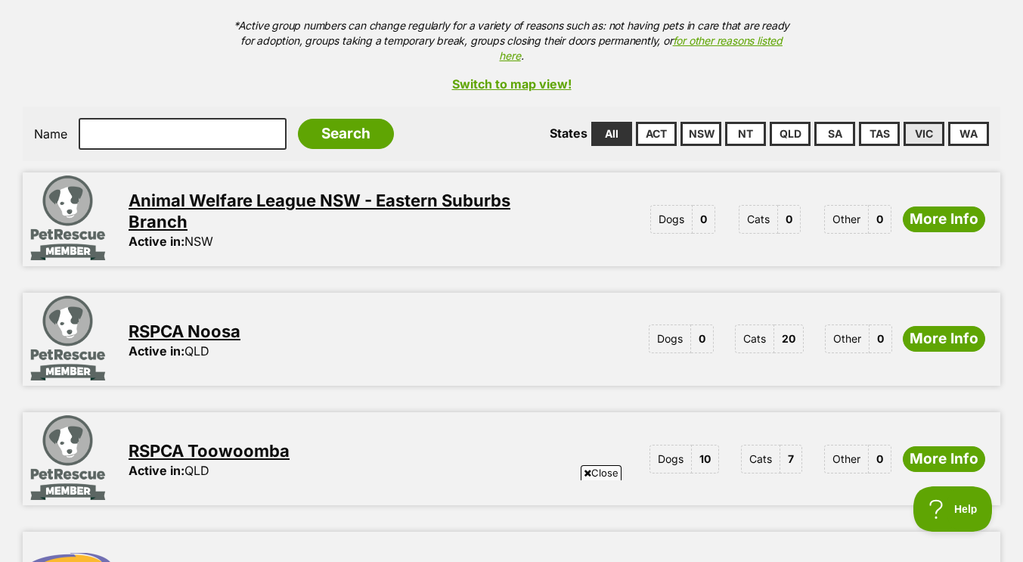
click at [914, 122] on link "VIC" at bounding box center [924, 134] width 41 height 24
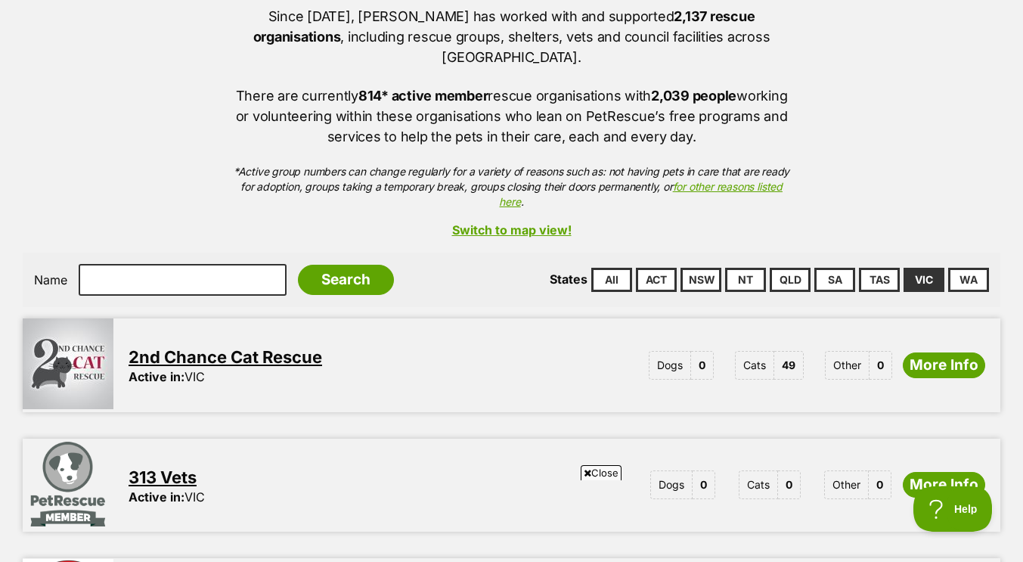
scroll to position [188, 0]
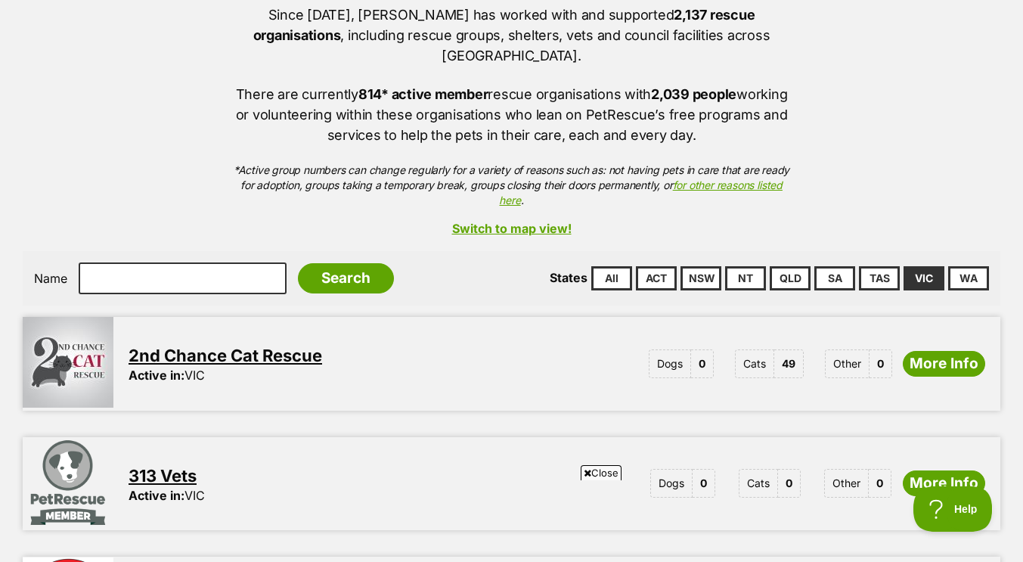
click at [1000, 333] on div "2nd Chance Cat Rescue Active in: VIC Dogs 0 Cats 49 Other 0 More Info" at bounding box center [556, 363] width 887 height 93
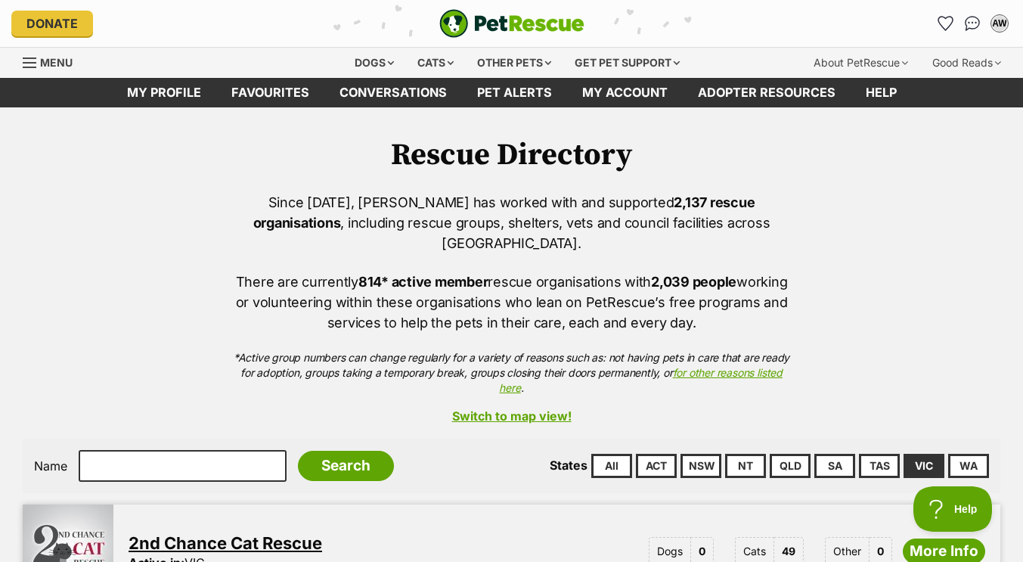
click at [529, 409] on link "Switch to map view!" at bounding box center [512, 416] width 978 height 14
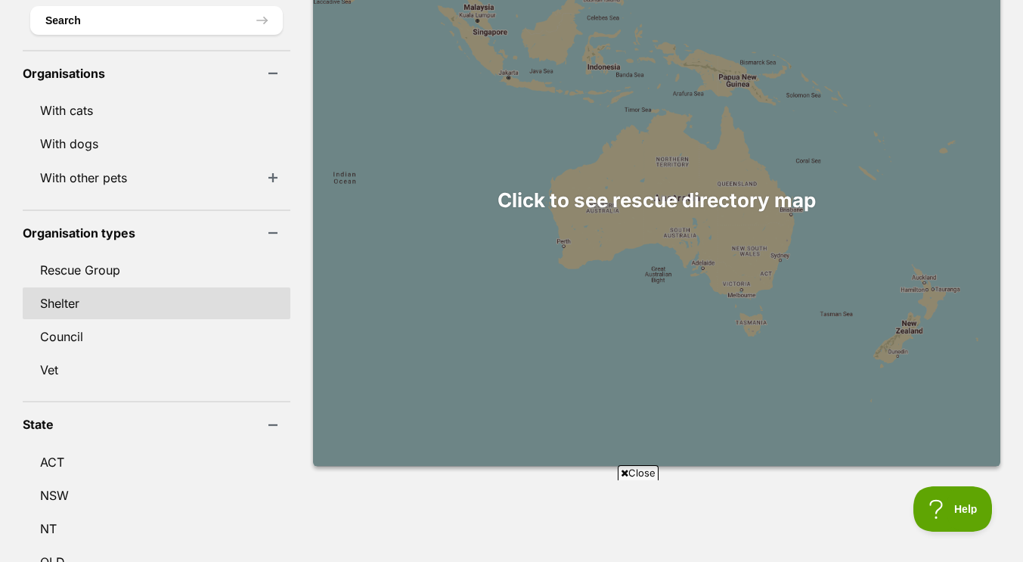
click at [63, 287] on link "Shelter" at bounding box center [157, 303] width 268 height 32
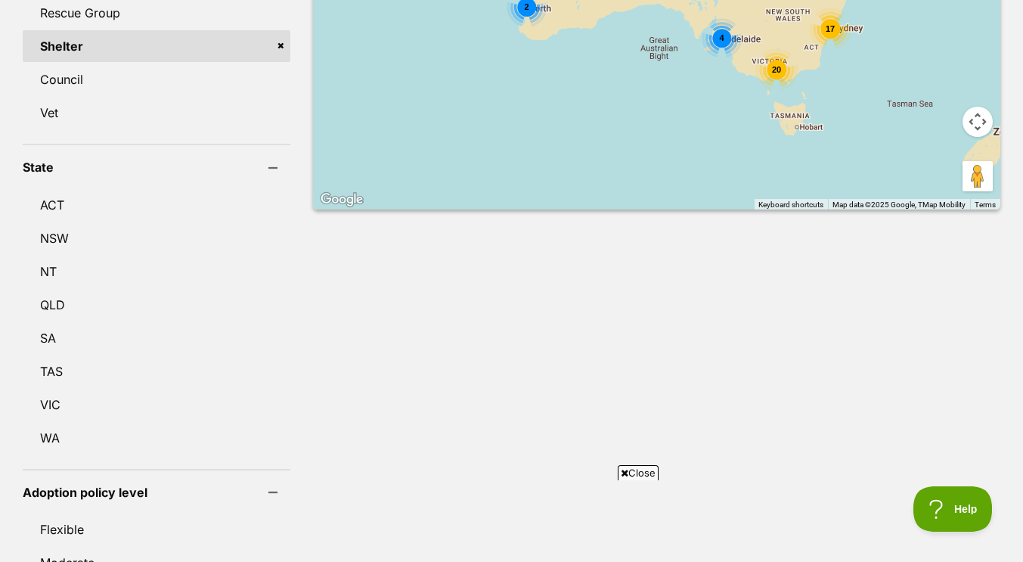
scroll to position [769, 0]
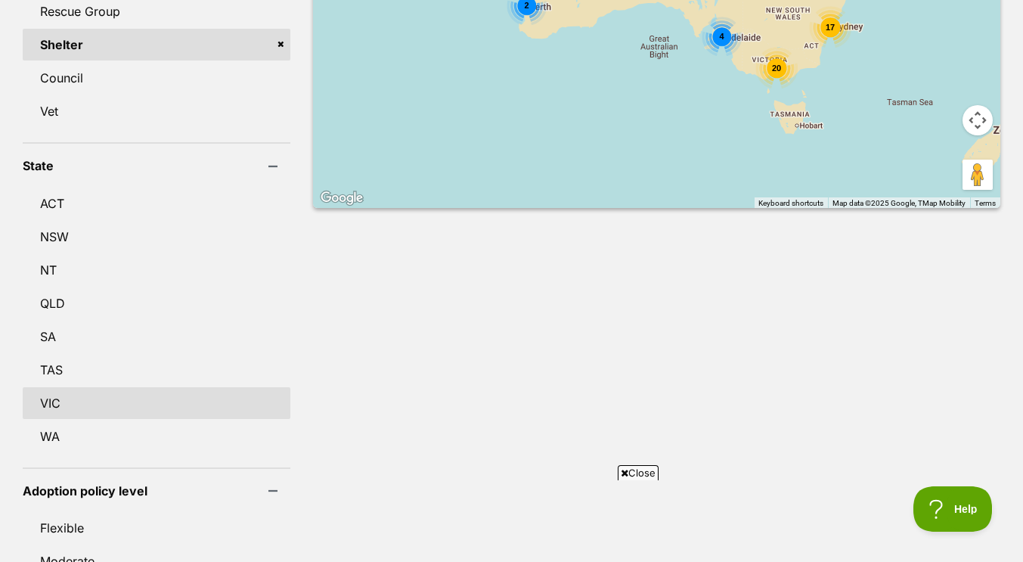
click at [44, 387] on link "VIC" at bounding box center [157, 403] width 268 height 32
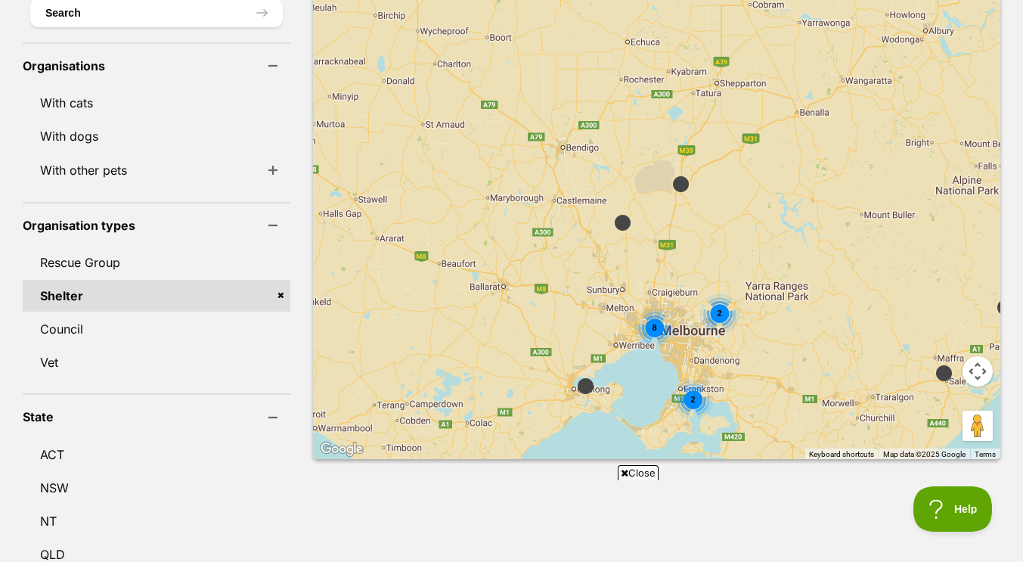
scroll to position [523, 0]
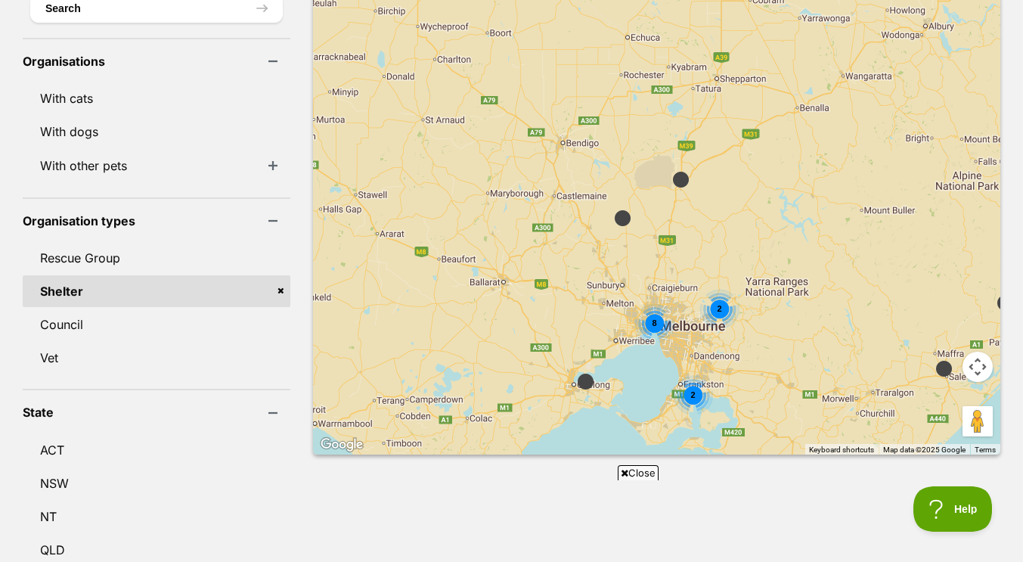
click at [652, 318] on span "8" at bounding box center [654, 322] width 5 height 9
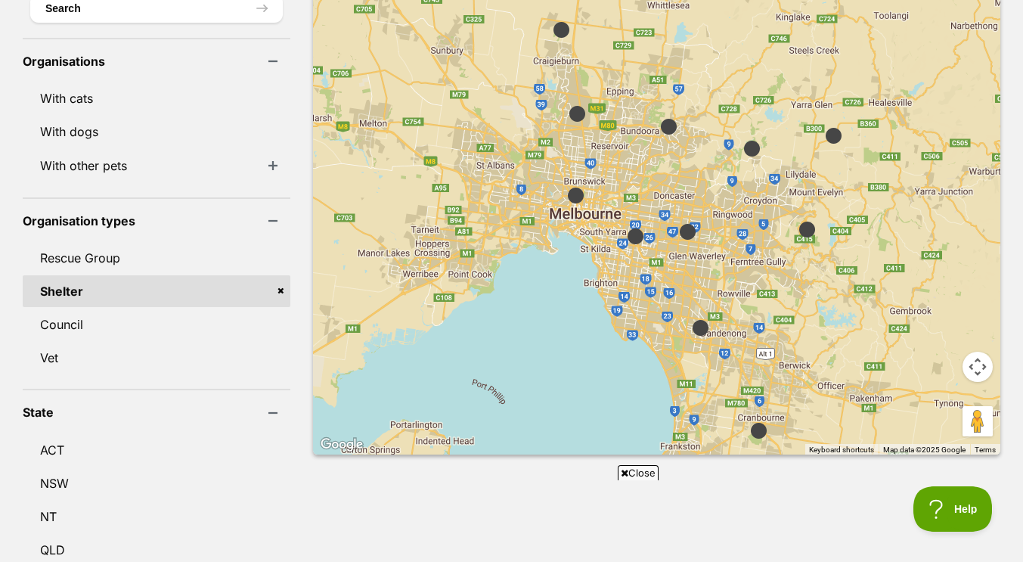
click at [562, 98] on img at bounding box center [577, 113] width 31 height 31
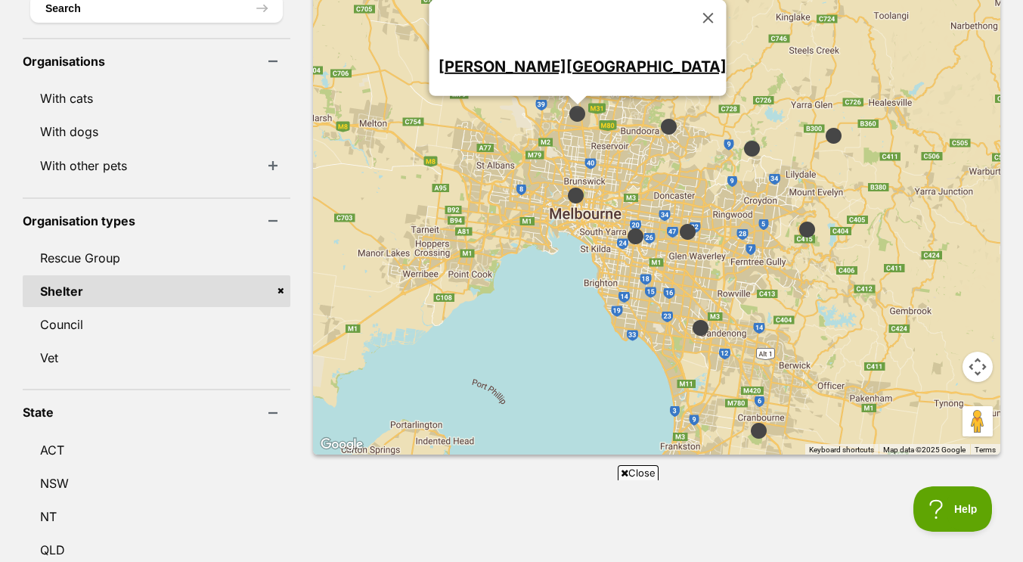
click at [560, 57] on link "[PERSON_NAME][GEOGRAPHIC_DATA]" at bounding box center [582, 66] width 288 height 18
click at [560, 180] on img at bounding box center [575, 195] width 31 height 31
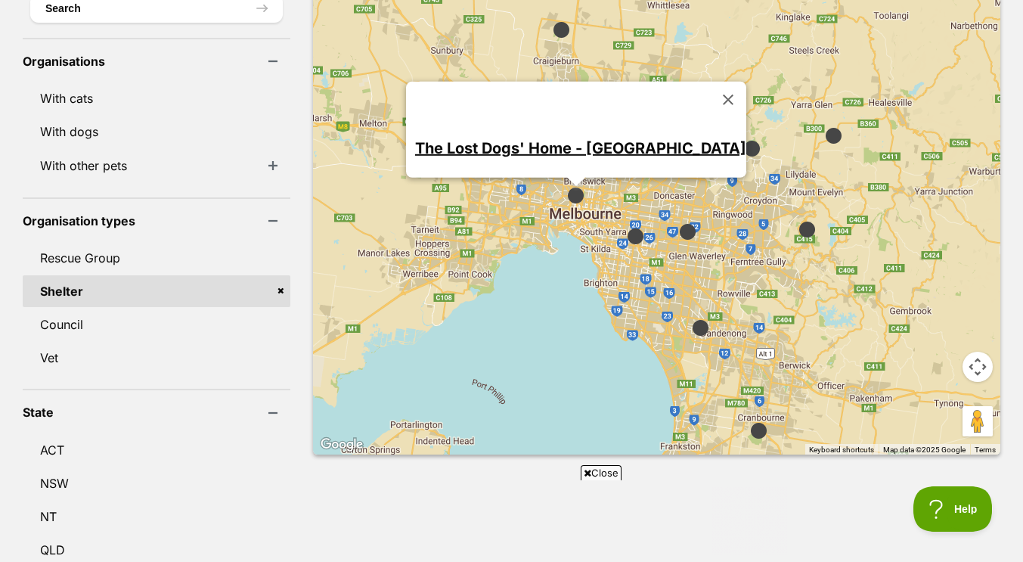
click at [620, 221] on img at bounding box center [635, 236] width 31 height 31
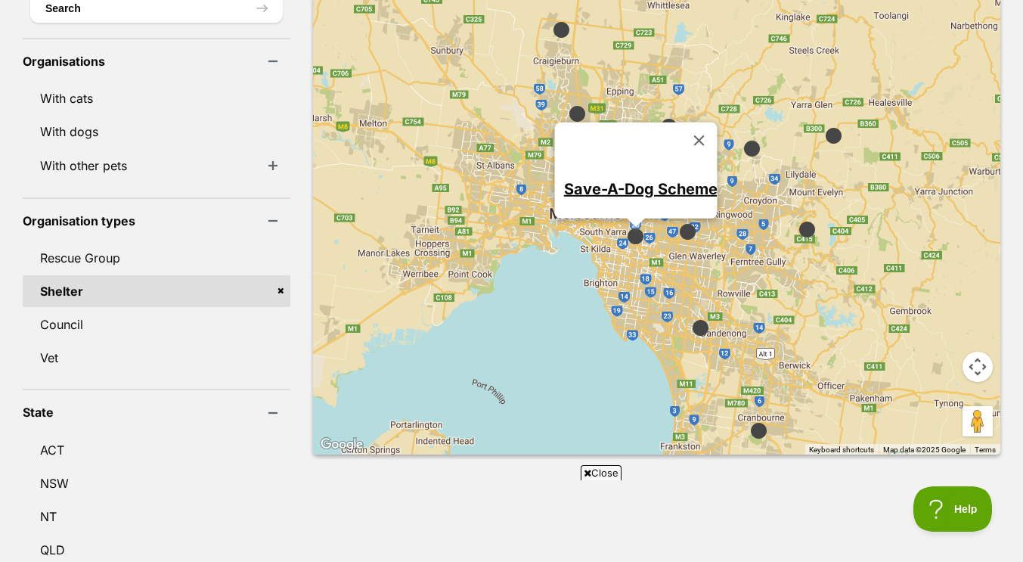
click at [619, 179] on link "Save-A-Dog Scheme" at bounding box center [640, 188] width 154 height 18
click at [672, 216] on img at bounding box center [687, 231] width 31 height 31
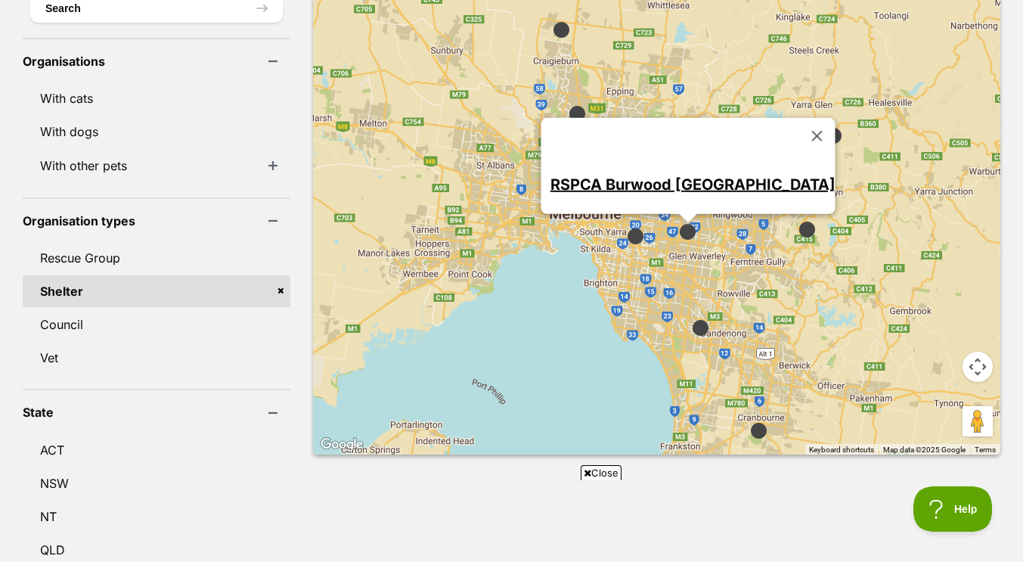
click at [660, 175] on link "RSPCA Burwood East Victoria" at bounding box center [692, 184] width 285 height 18
click at [818, 120] on img at bounding box center [833, 135] width 31 height 31
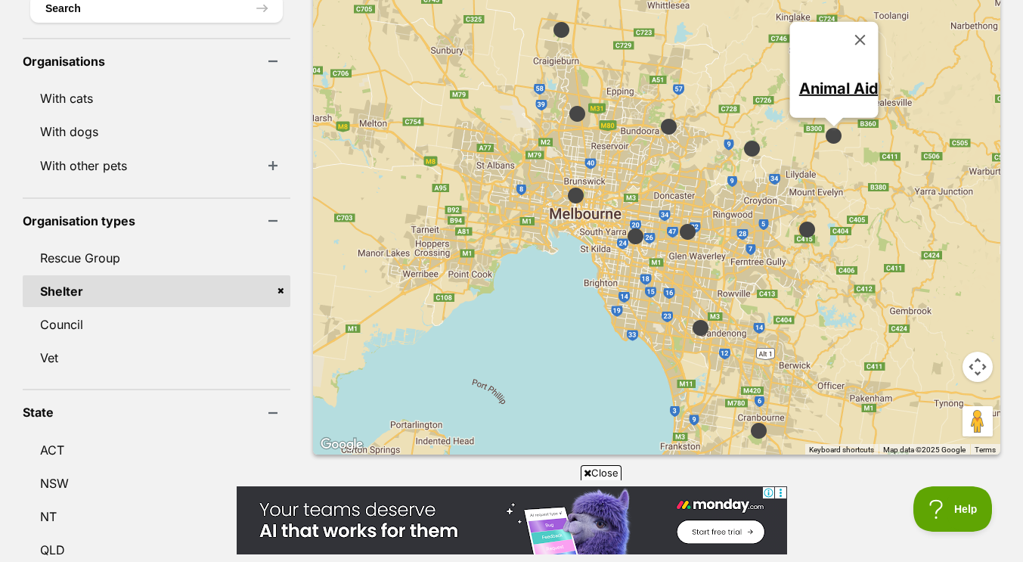
click at [810, 79] on link "Animal Aid" at bounding box center [838, 88] width 79 height 18
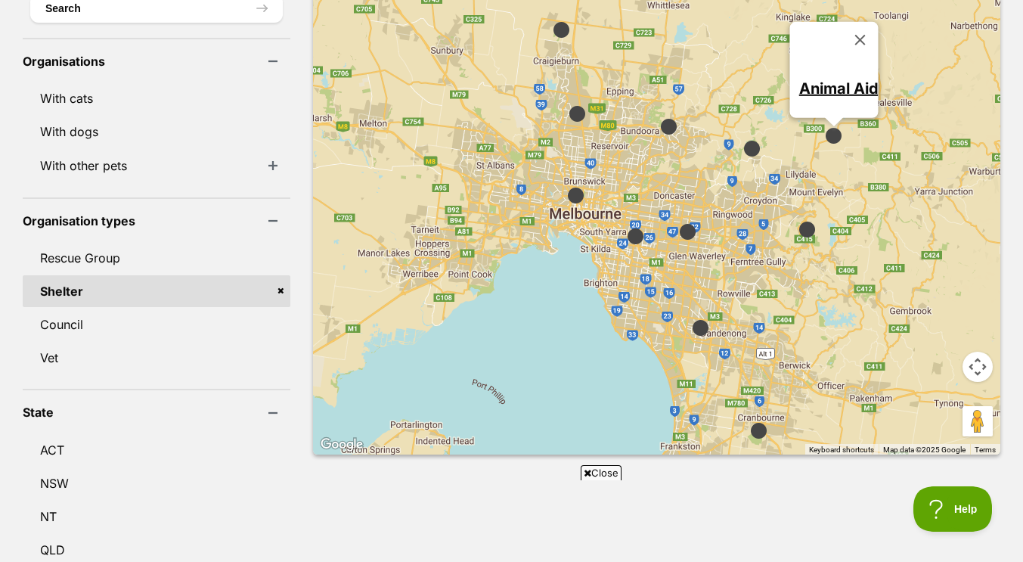
click at [737, 133] on img at bounding box center [752, 148] width 31 height 31
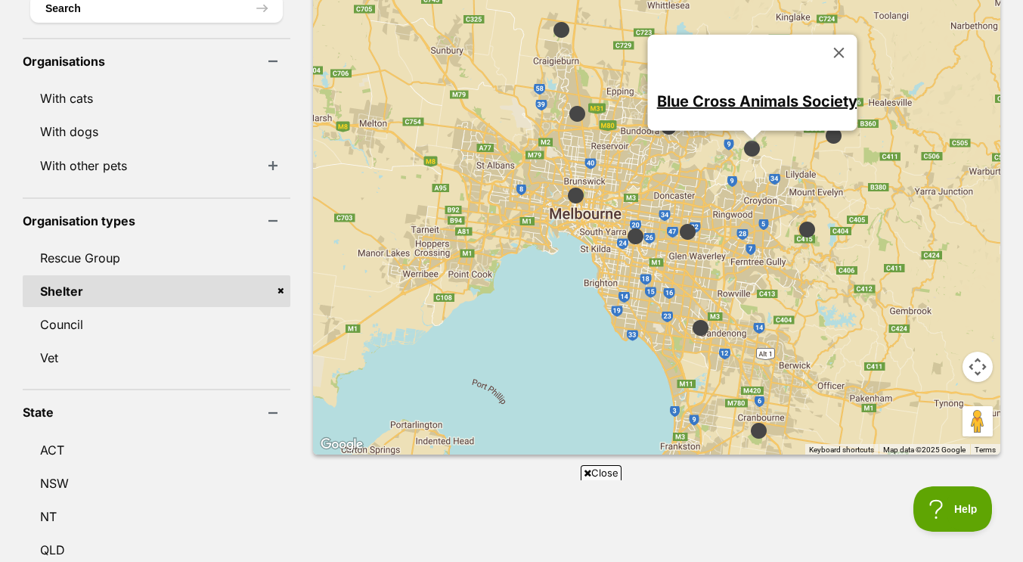
click at [724, 92] on link "Blue Cross Animals Society" at bounding box center [756, 101] width 200 height 18
click at [792, 214] on img at bounding box center [807, 229] width 31 height 31
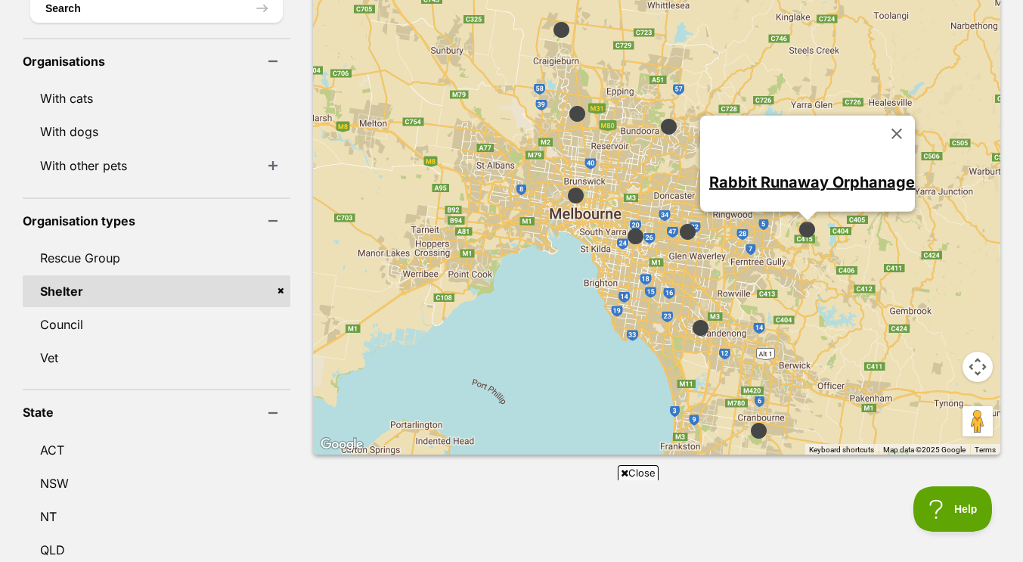
click at [743, 415] on img at bounding box center [758, 430] width 31 height 31
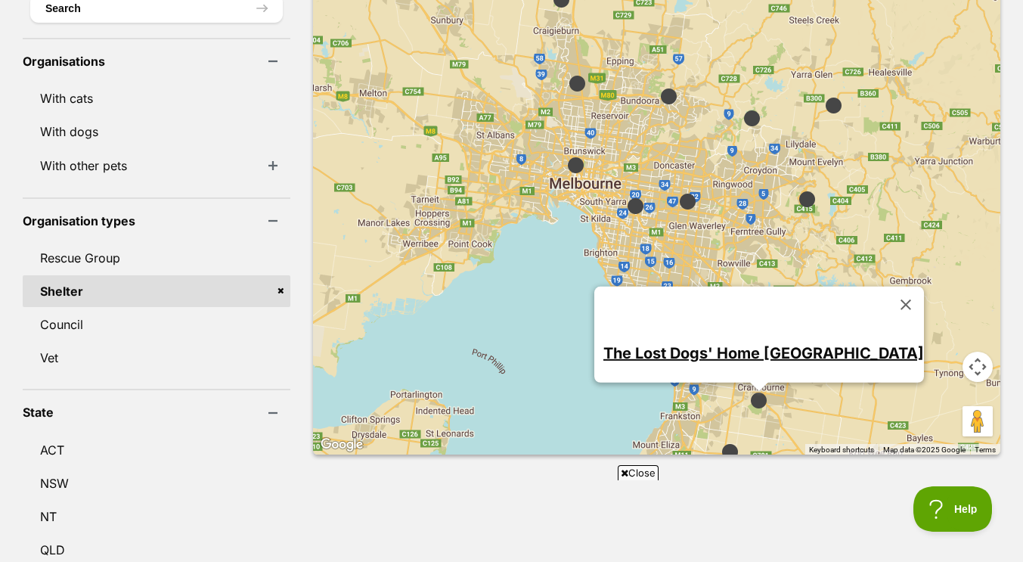
click at [740, 343] on link "The Lost Dogs' Home Cranbourne" at bounding box center [763, 352] width 321 height 18
click at [562, 68] on img at bounding box center [577, 83] width 31 height 31
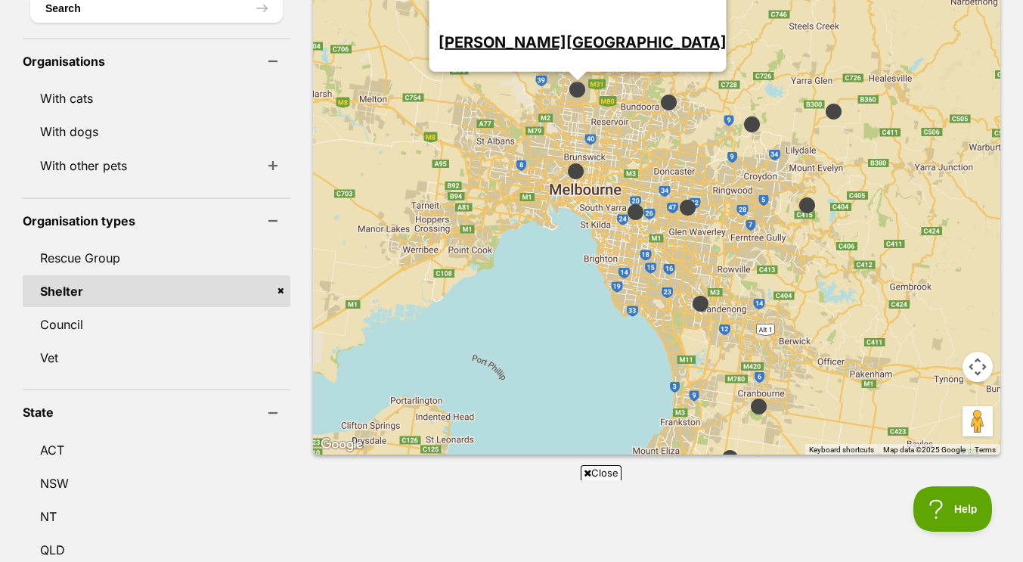
click at [737, 109] on img at bounding box center [752, 124] width 31 height 31
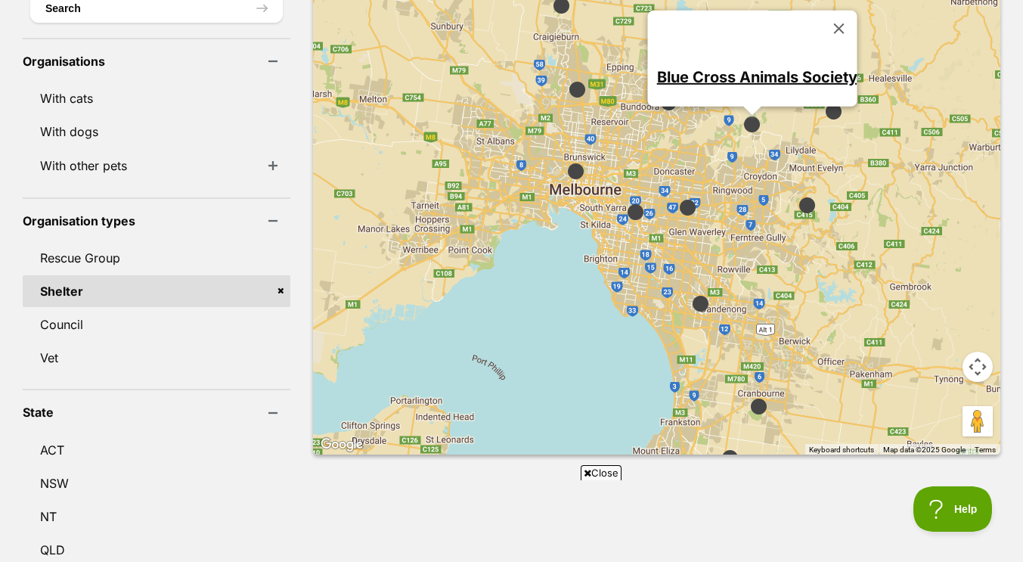
click at [818, 96] on img at bounding box center [833, 111] width 31 height 31
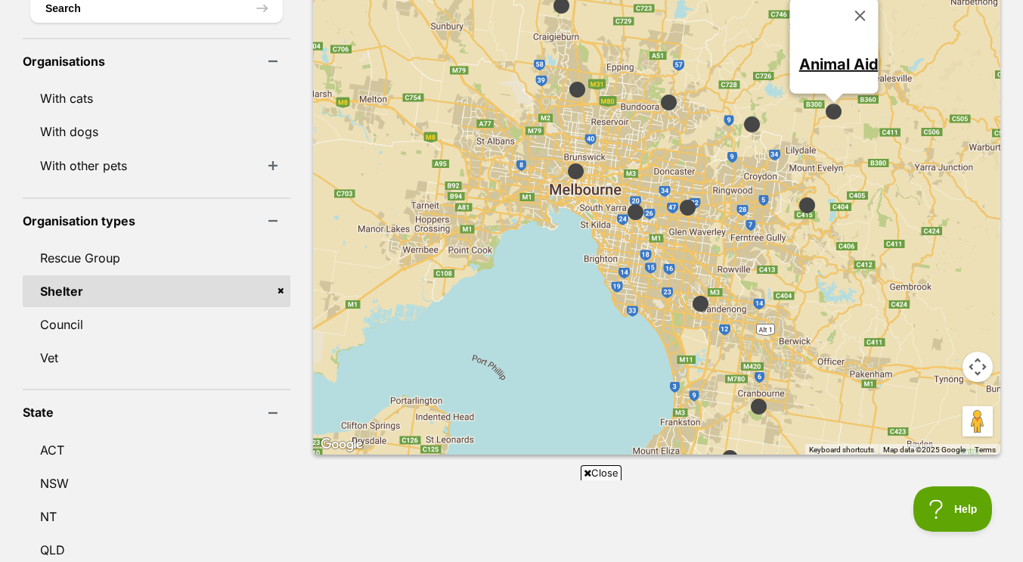
click at [653, 87] on img at bounding box center [668, 102] width 31 height 31
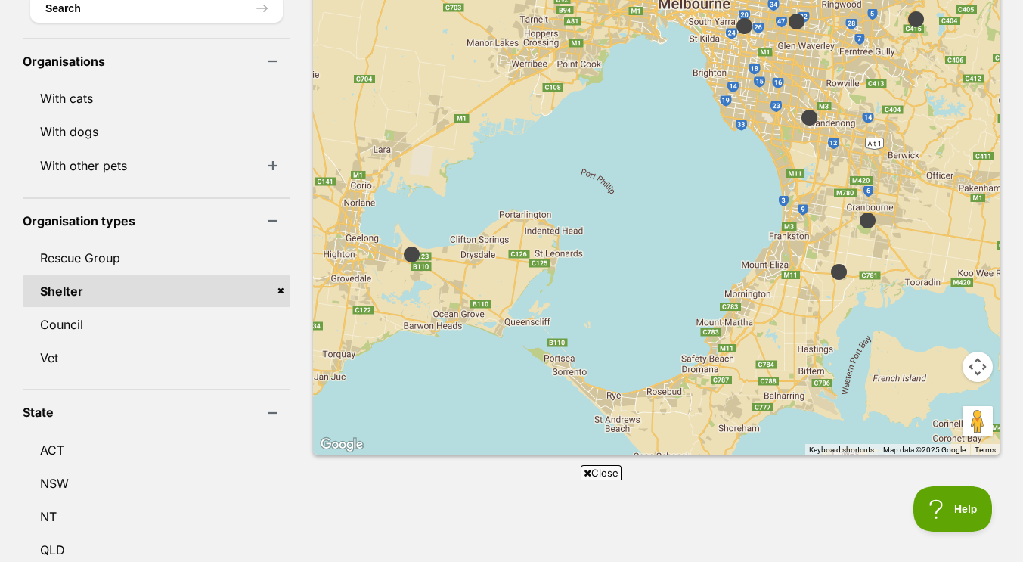
drag, startPoint x: 495, startPoint y: 341, endPoint x: 606, endPoint y: 154, distance: 218.0
click at [606, 154] on div "The Cat Protection Society of Victoria" at bounding box center [656, 188] width 687 height 534
click at [824, 256] on img at bounding box center [839, 271] width 31 height 31
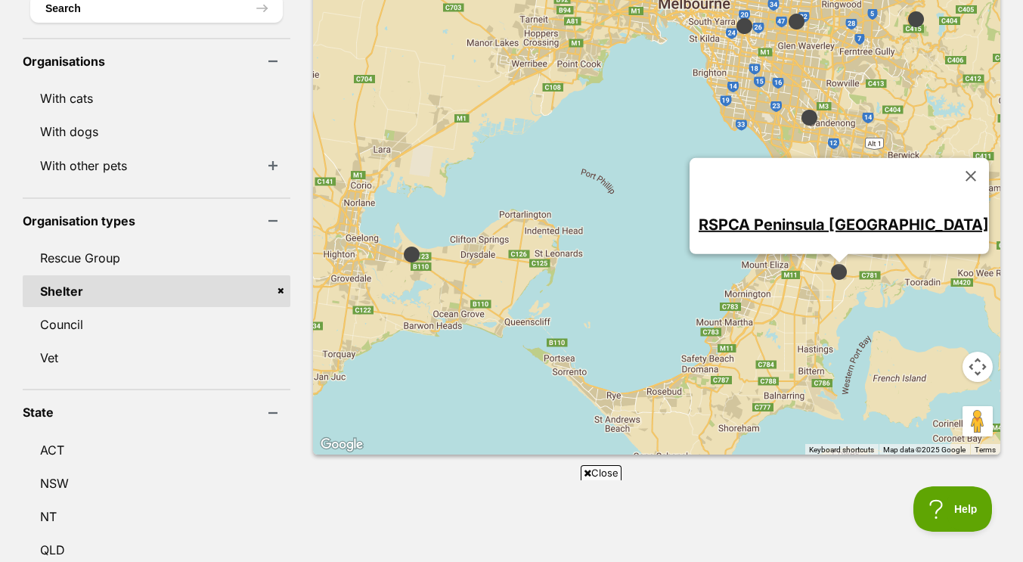
click at [827, 215] on link "RSPCA Peninsula Victoria" at bounding box center [844, 224] width 290 height 18
click at [396, 239] on img at bounding box center [411, 254] width 31 height 31
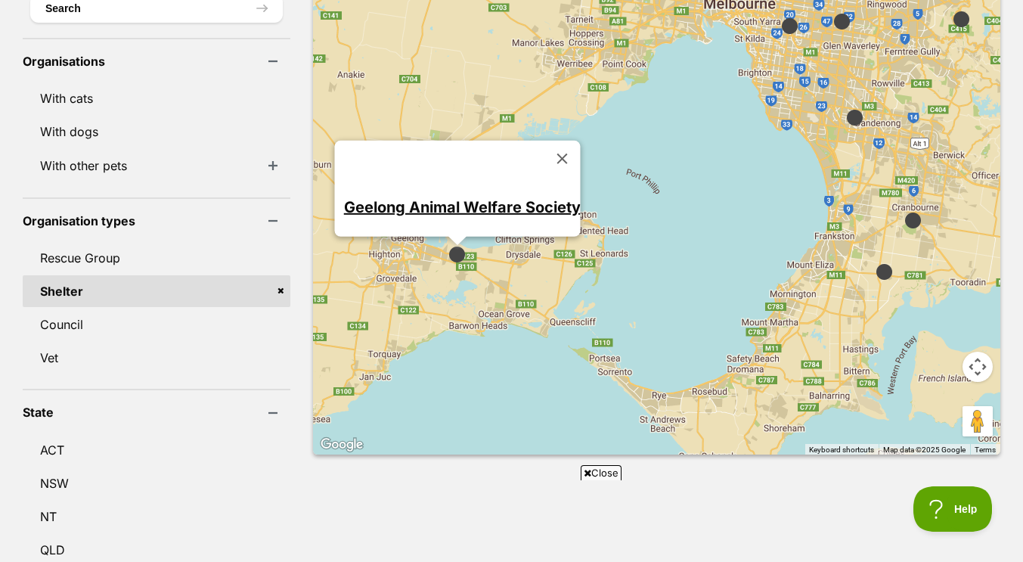
click at [427, 197] on link "Geelong Animal Welfare Society" at bounding box center [461, 206] width 237 height 18
click at [544, 140] on button "Close" at bounding box center [562, 158] width 36 height 36
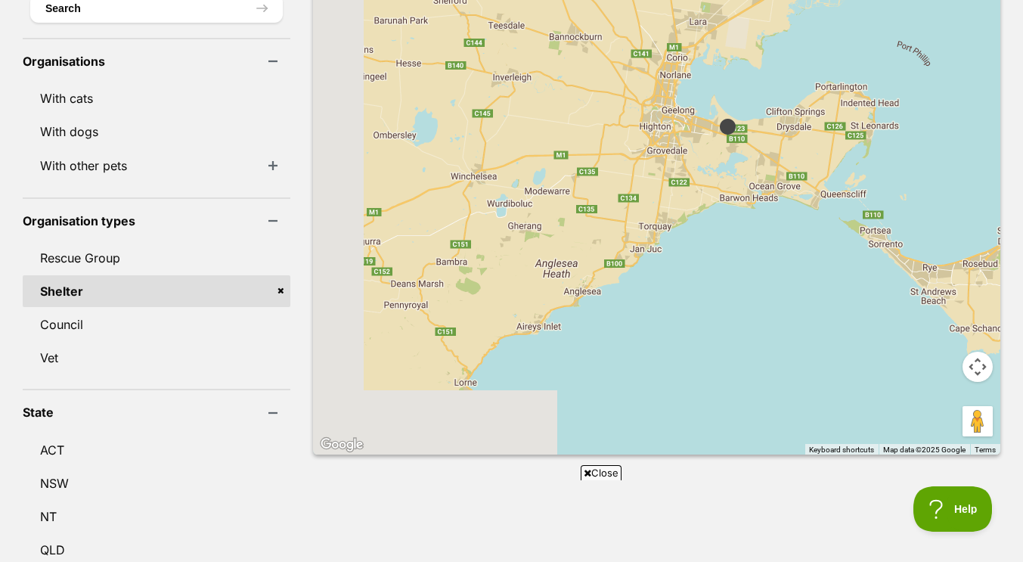
drag, startPoint x: 366, startPoint y: 252, endPoint x: 639, endPoint y: 119, distance: 303.4
click at [639, 119] on div at bounding box center [656, 188] width 687 height 534
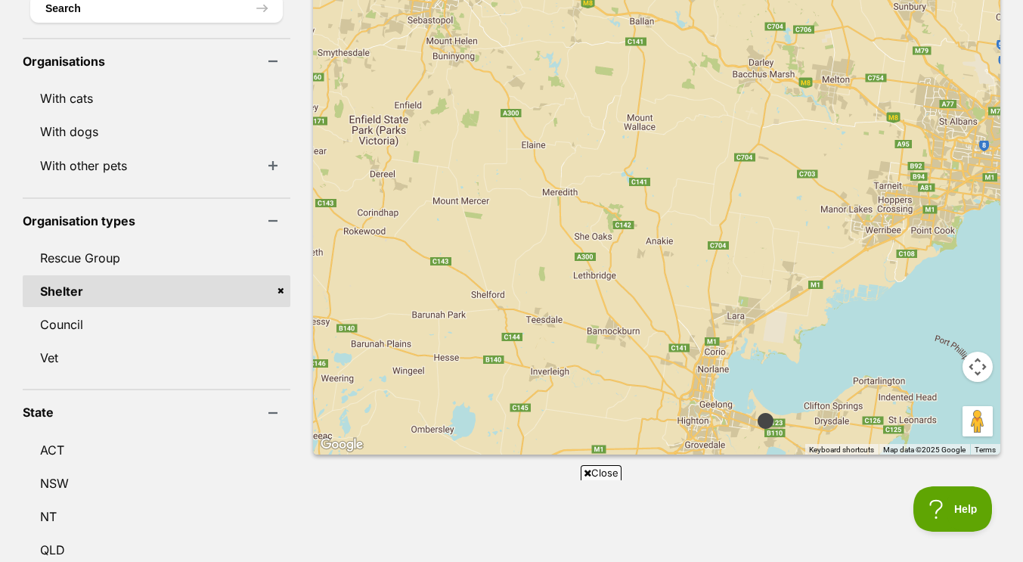
drag, startPoint x: 458, startPoint y: 97, endPoint x: 500, endPoint y: 405, distance: 310.6
click at [500, 405] on div at bounding box center [656, 188] width 687 height 534
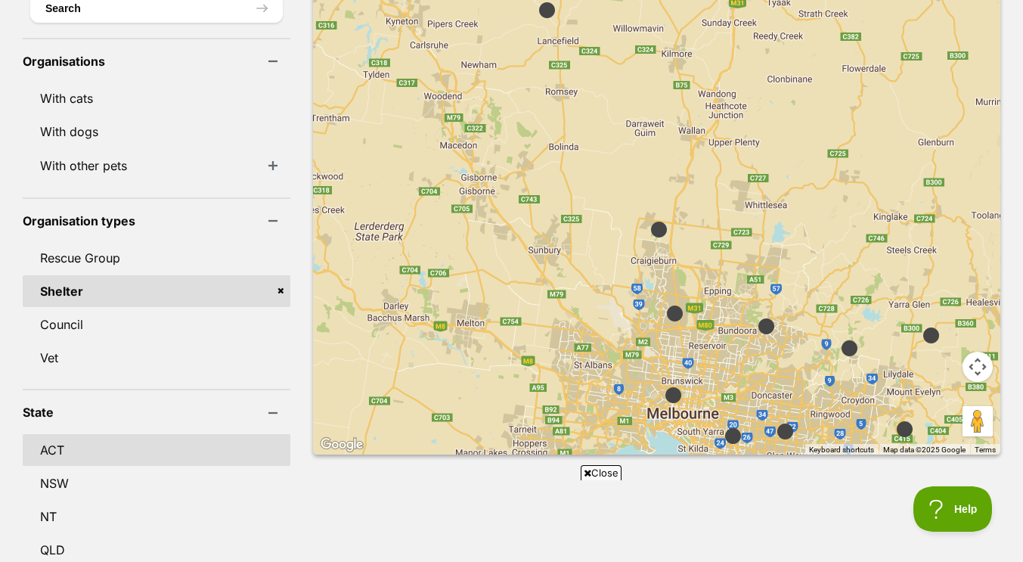
drag, startPoint x: 561, startPoint y: 196, endPoint x: 192, endPoint y: 440, distance: 442.5
click at [192, 440] on div "Search Location Search Organisations With cats With dogs With other pets With B…" at bounding box center [511, 454] width 1023 height 1097
click at [644, 214] on img at bounding box center [659, 229] width 31 height 31
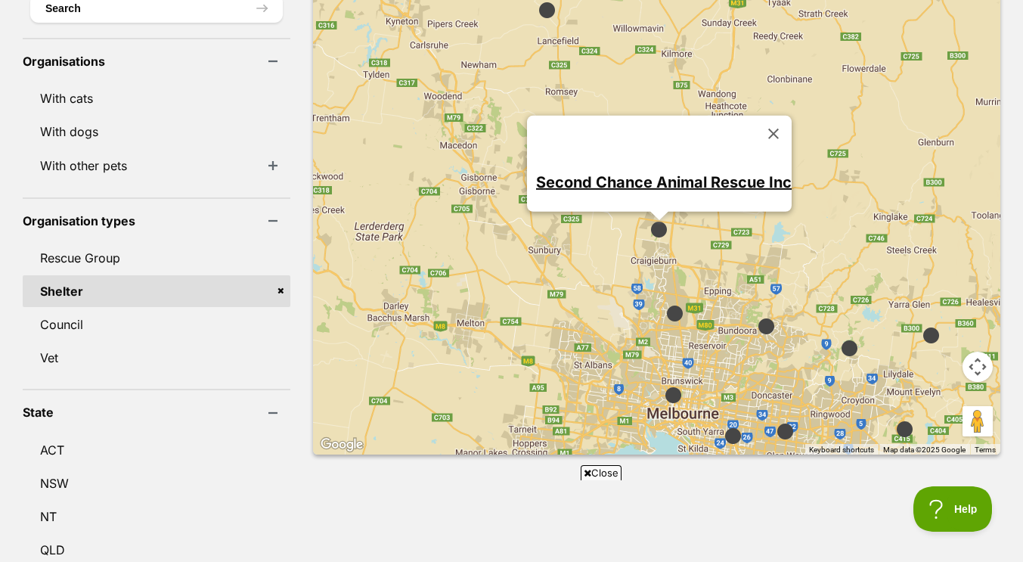
click at [662, 172] on link "Second Chance Animal Rescue Inc" at bounding box center [664, 181] width 256 height 18
click at [659, 298] on img at bounding box center [674, 313] width 31 height 31
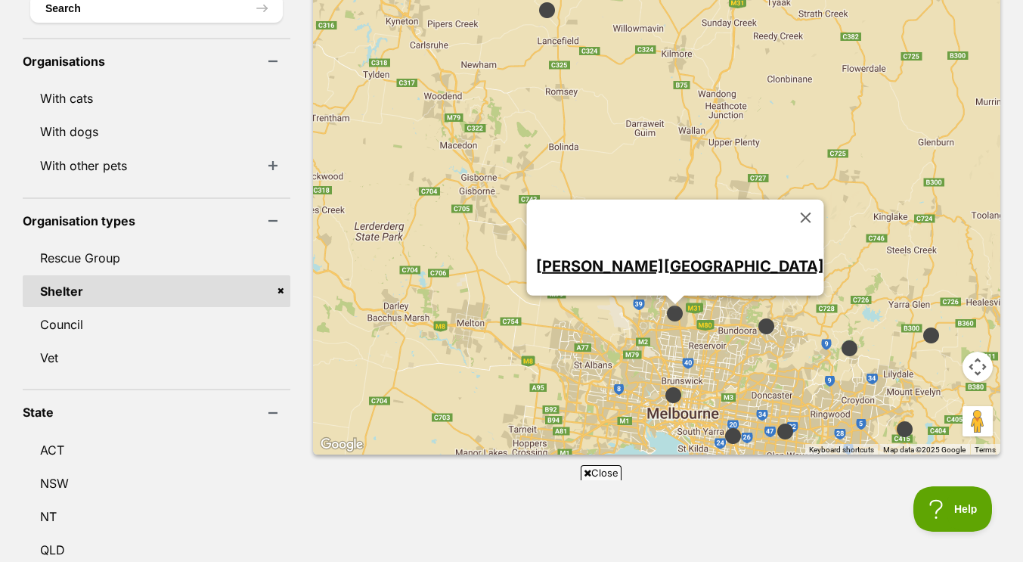
click at [751, 311] on img at bounding box center [766, 326] width 31 height 31
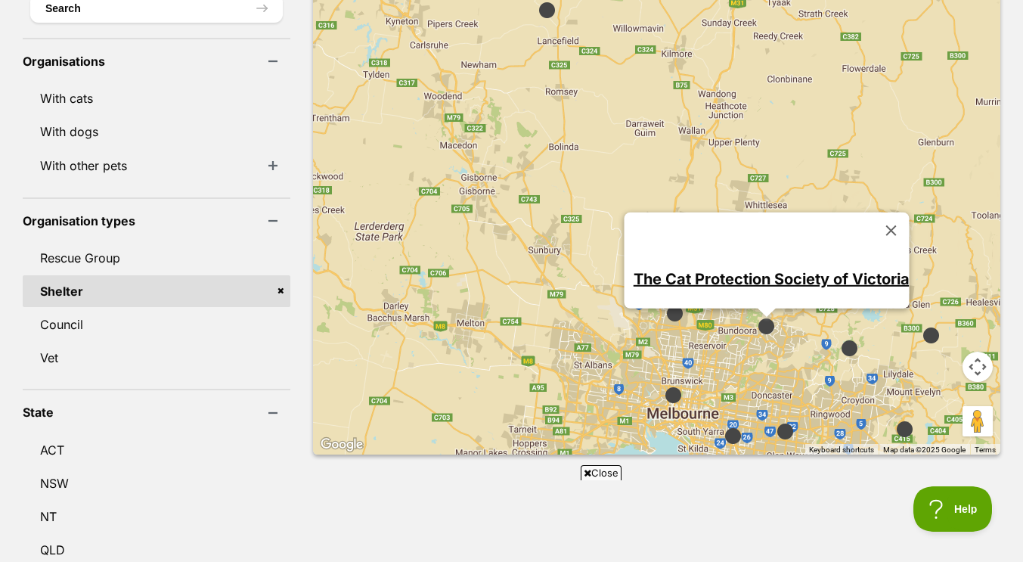
click at [744, 269] on link "The Cat Protection Society of Victoria" at bounding box center [771, 278] width 276 height 18
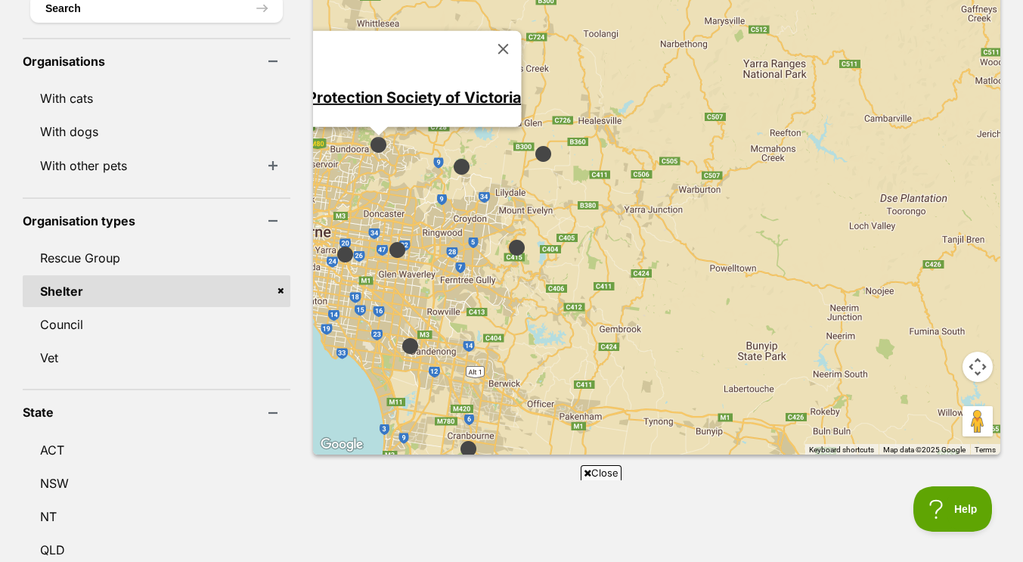
drag, startPoint x: 951, startPoint y: 325, endPoint x: 563, endPoint y: 144, distance: 429.0
click at [563, 144] on div "The Cat Protection Society of Victoria" at bounding box center [656, 188] width 687 height 534
click at [529, 138] on img at bounding box center [544, 153] width 31 height 31
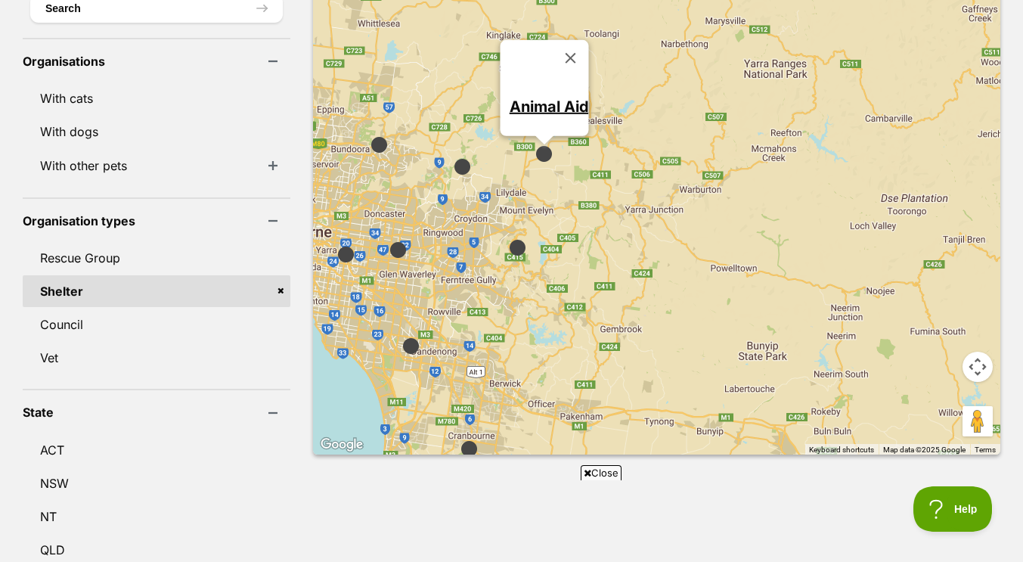
click at [502, 232] on img at bounding box center [517, 247] width 31 height 31
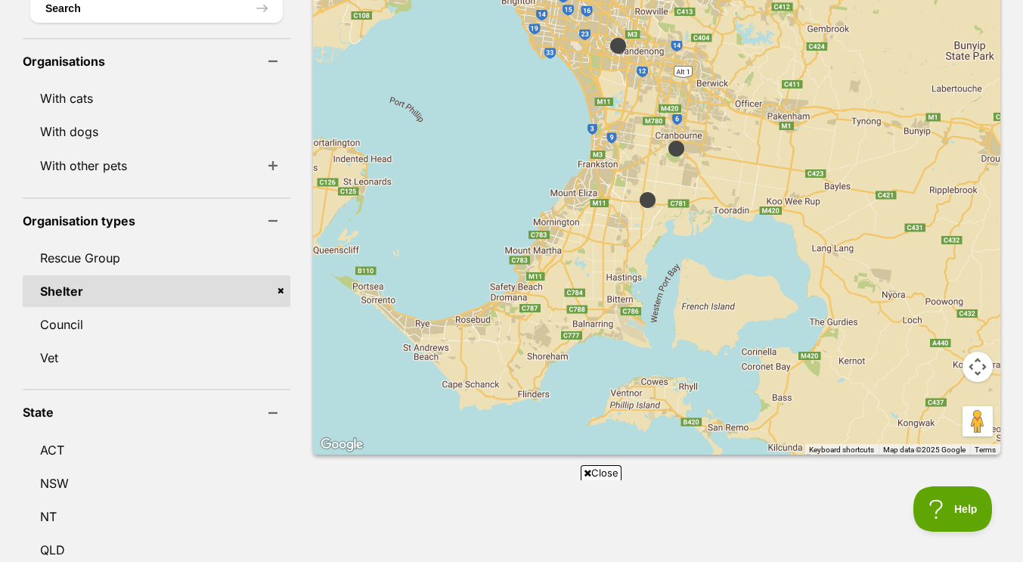
drag, startPoint x: 565, startPoint y: 382, endPoint x: 772, endPoint y: 67, distance: 377.3
click at [772, 67] on div "Rabbit Runaway Orphanage" at bounding box center [656, 188] width 687 height 534
click at [632, 185] on img at bounding box center [647, 200] width 31 height 31
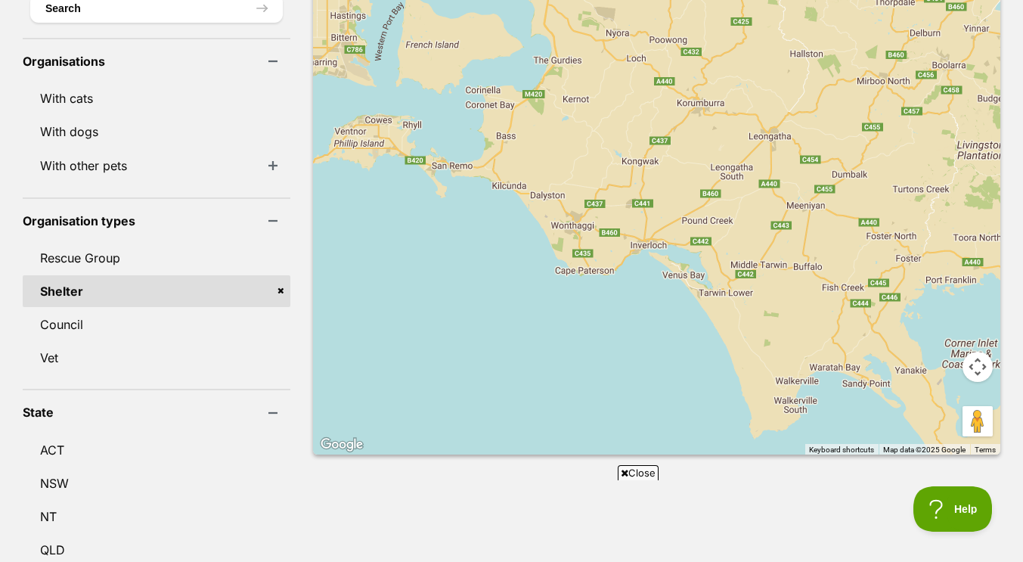
drag, startPoint x: 904, startPoint y: 270, endPoint x: 622, endPoint y: 5, distance: 387.3
click at [622, 5] on div "RSPCA Peninsula [GEOGRAPHIC_DATA]" at bounding box center [656, 188] width 687 height 534
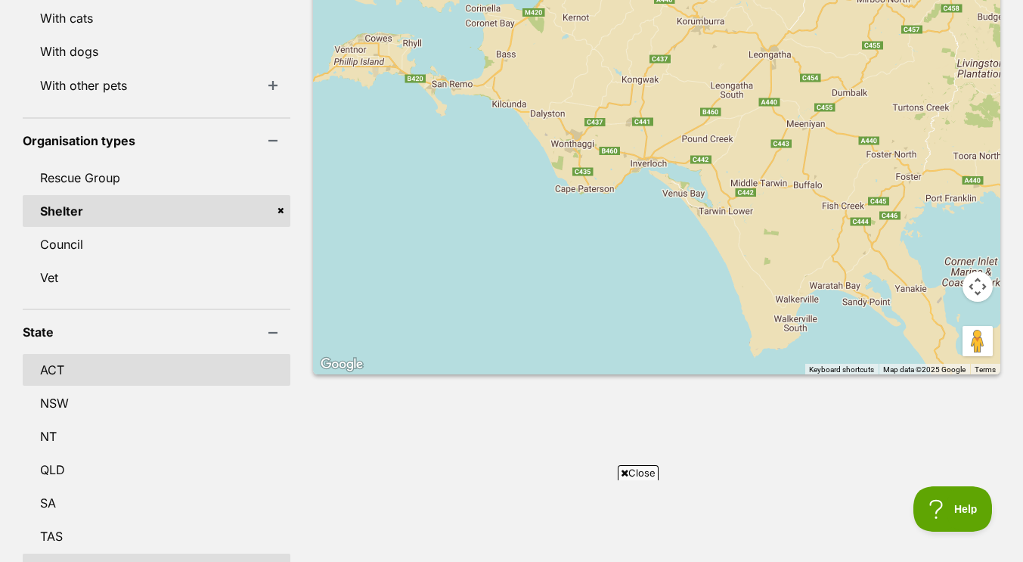
scroll to position [615, 0]
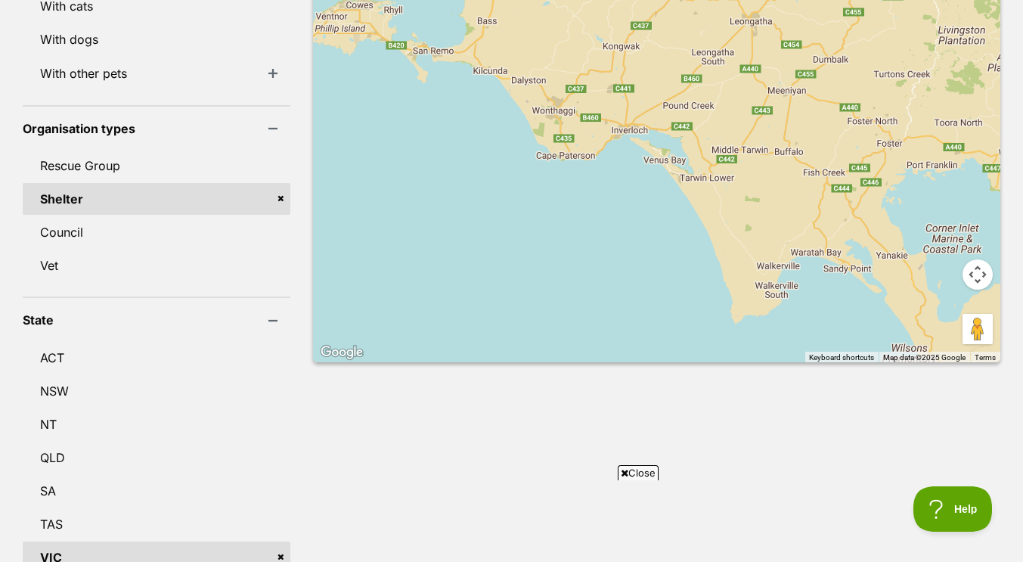
click at [637, 240] on div "RSPCA Peninsula [GEOGRAPHIC_DATA]" at bounding box center [656, 96] width 687 height 534
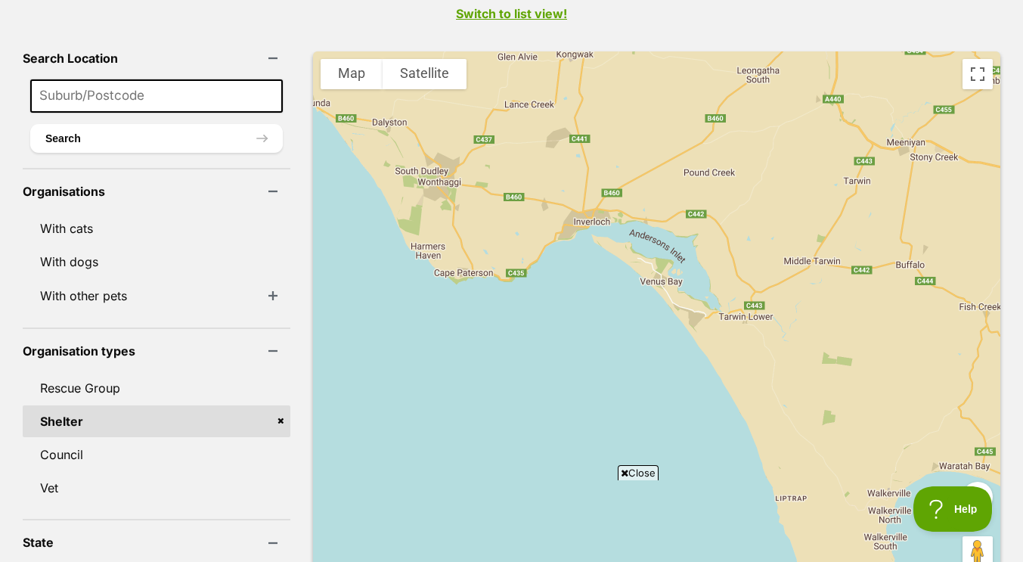
scroll to position [397, 0]
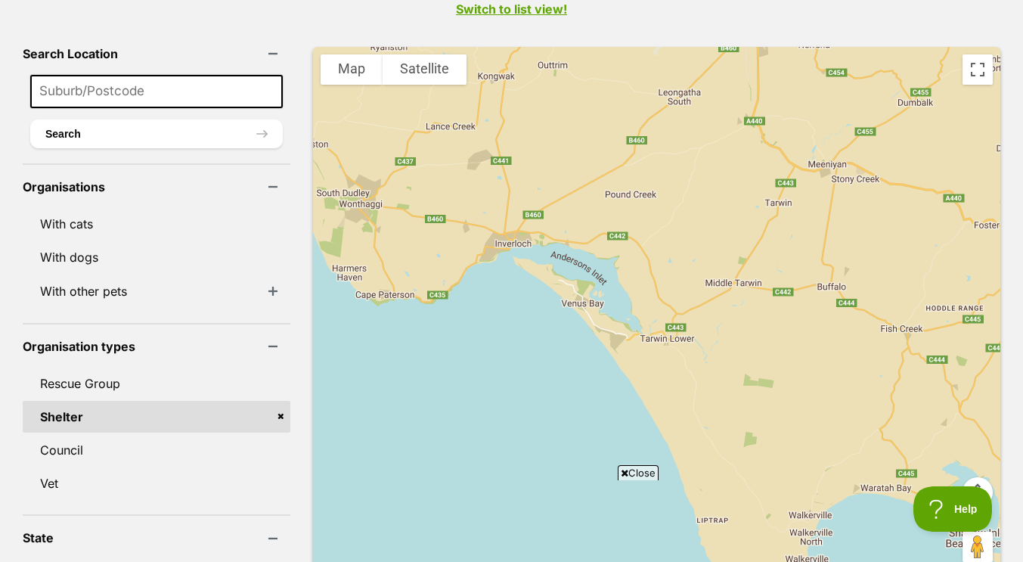
drag, startPoint x: 737, startPoint y: 154, endPoint x: 656, endPoint y: 181, distance: 85.4
click at [656, 181] on div at bounding box center [656, 314] width 687 height 534
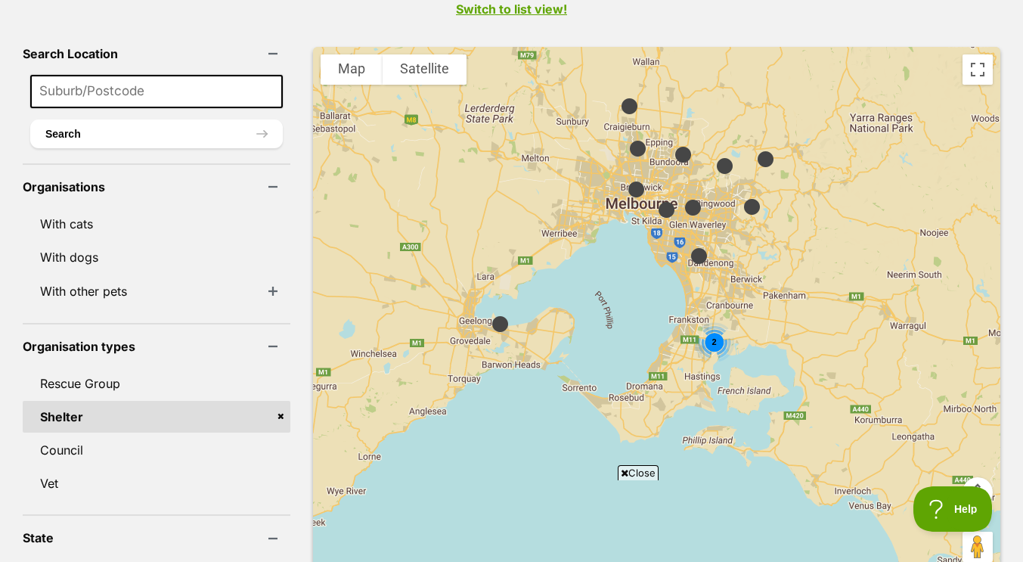
drag, startPoint x: 529, startPoint y: 74, endPoint x: 738, endPoint y: 355, distance: 350.7
click at [738, 355] on div "2" at bounding box center [656, 314] width 687 height 534
click at [617, 182] on div "3" at bounding box center [637, 198] width 40 height 40
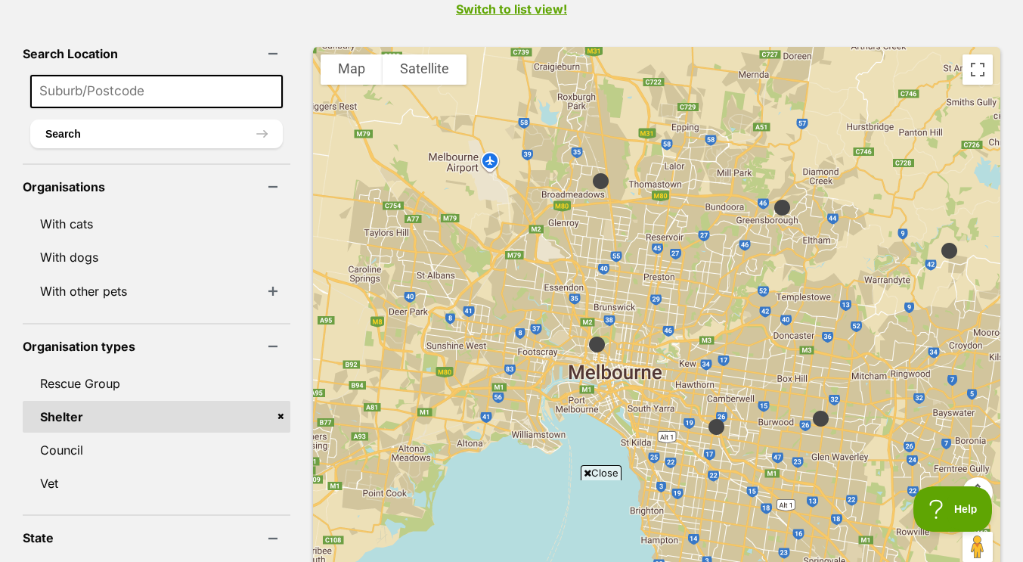
click at [582, 329] on img at bounding box center [597, 344] width 31 height 31
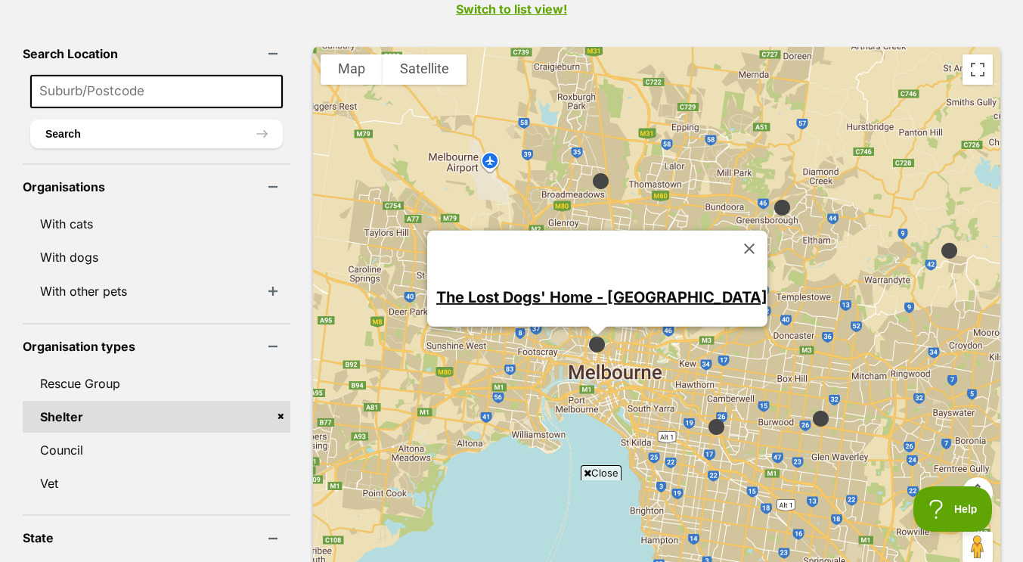
click at [565, 287] on link "The Lost Dogs' Home - North Melbourne" at bounding box center [601, 296] width 331 height 18
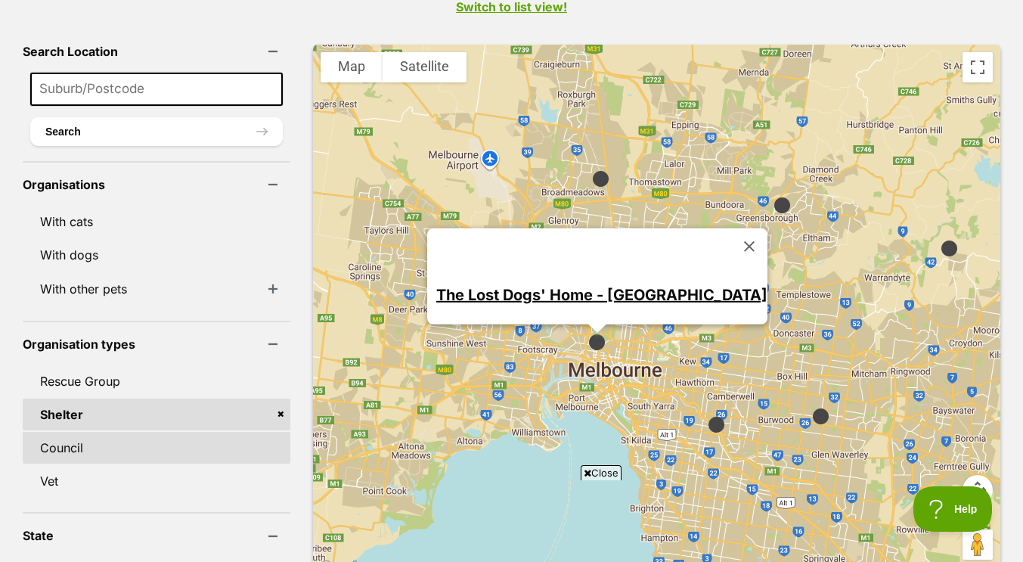
scroll to position [0, 0]
click at [54, 432] on link "Council" at bounding box center [157, 448] width 268 height 32
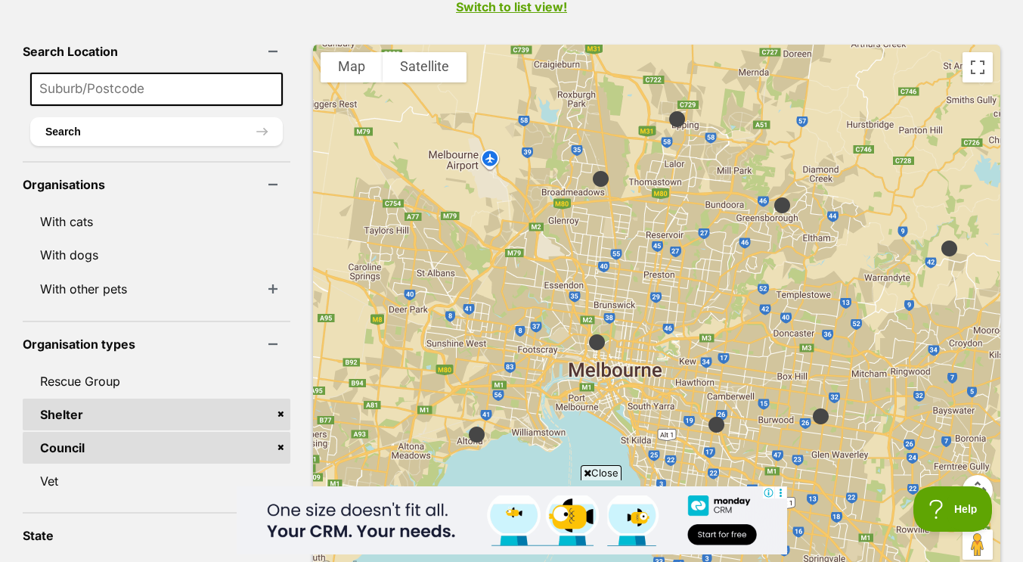
click at [582, 327] on img at bounding box center [597, 342] width 31 height 31
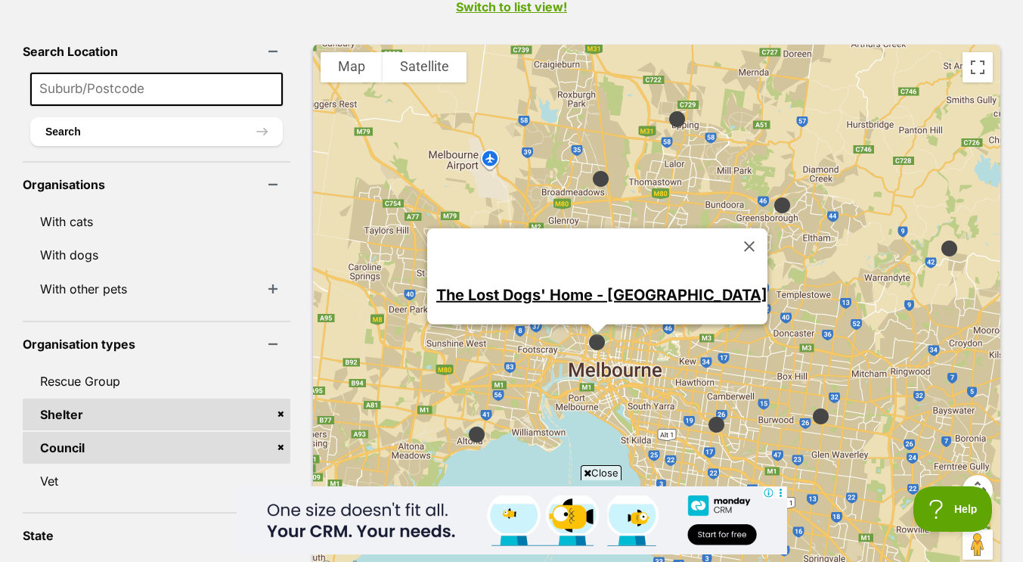
click at [805, 401] on img at bounding box center [820, 416] width 31 height 31
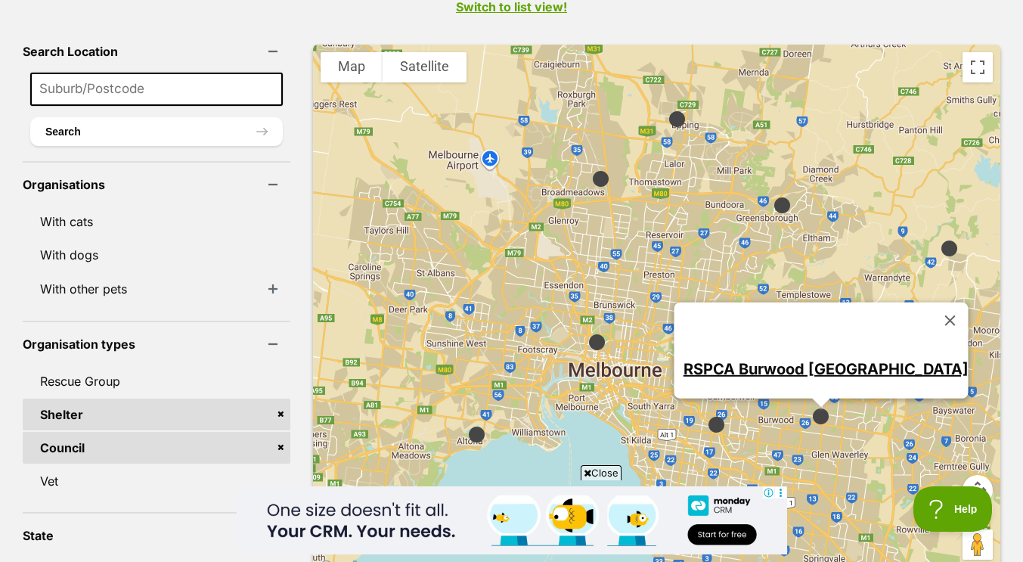
click at [701, 411] on img at bounding box center [716, 424] width 31 height 31
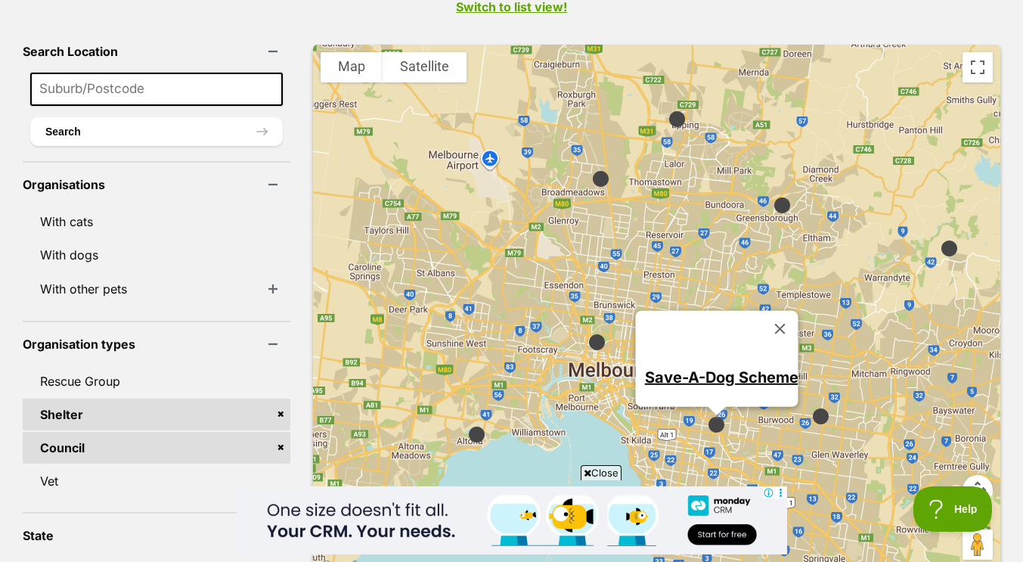
click at [767, 190] on img at bounding box center [782, 205] width 31 height 31
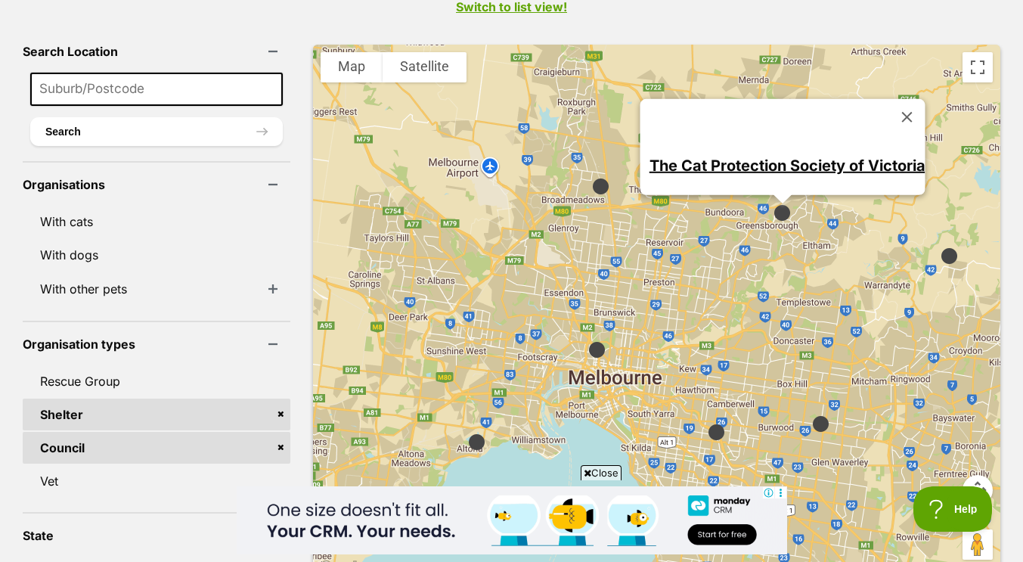
click at [934, 240] on img at bounding box center [949, 255] width 31 height 31
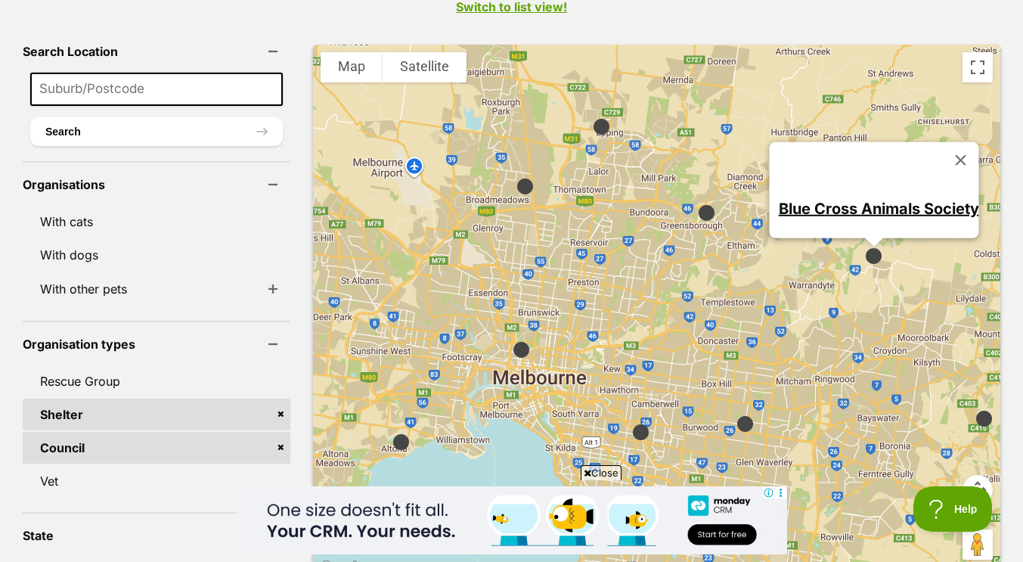
click at [510, 171] on img at bounding box center [525, 186] width 31 height 31
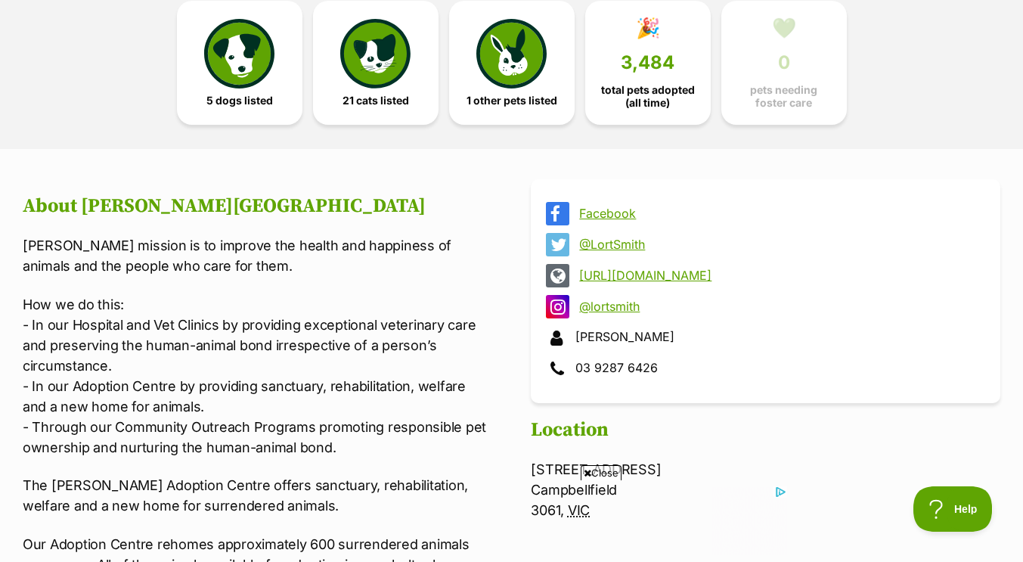
scroll to position [298, 0]
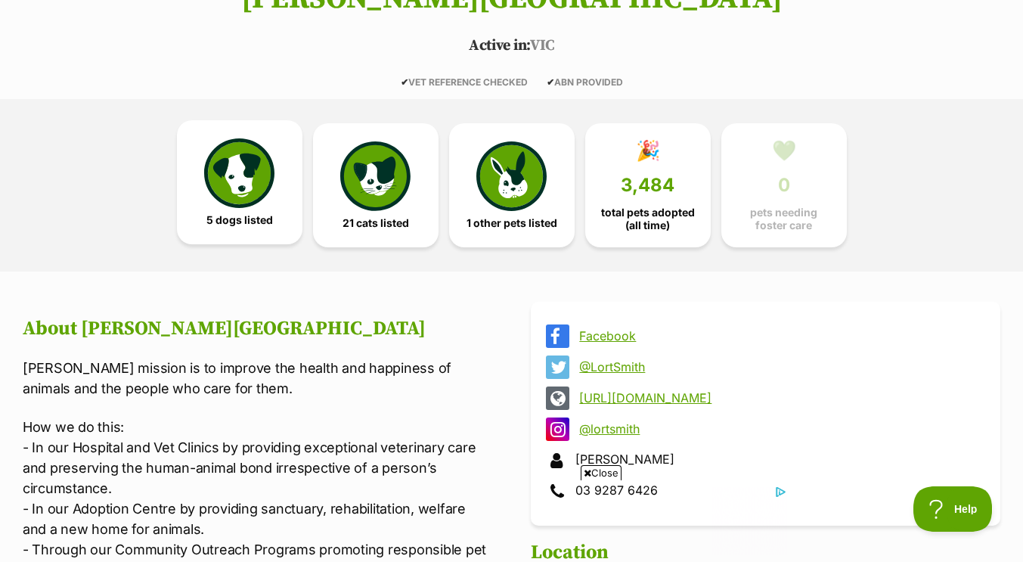
click at [231, 169] on img at bounding box center [239, 173] width 70 height 70
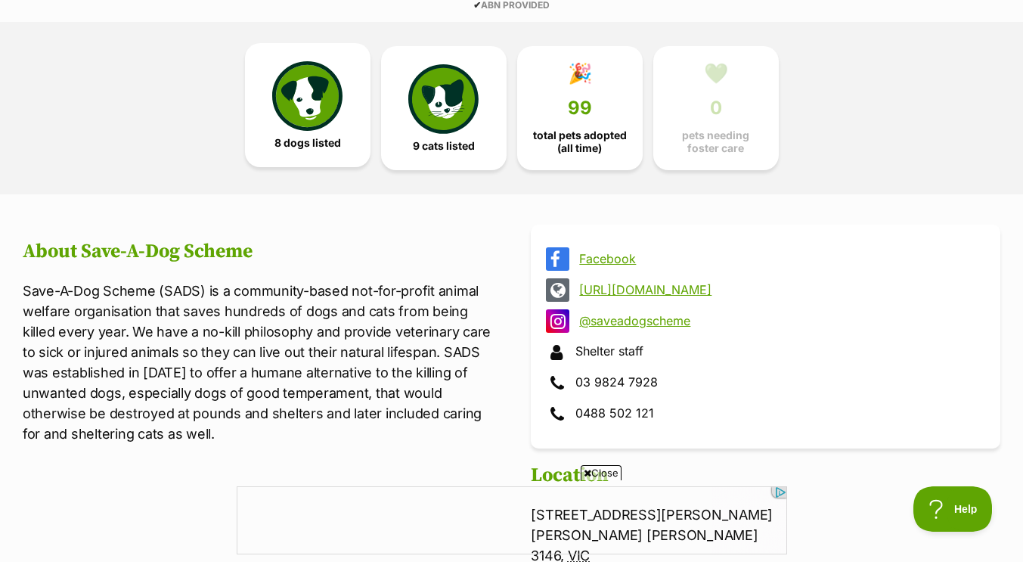
click at [300, 110] on img at bounding box center [307, 96] width 70 height 70
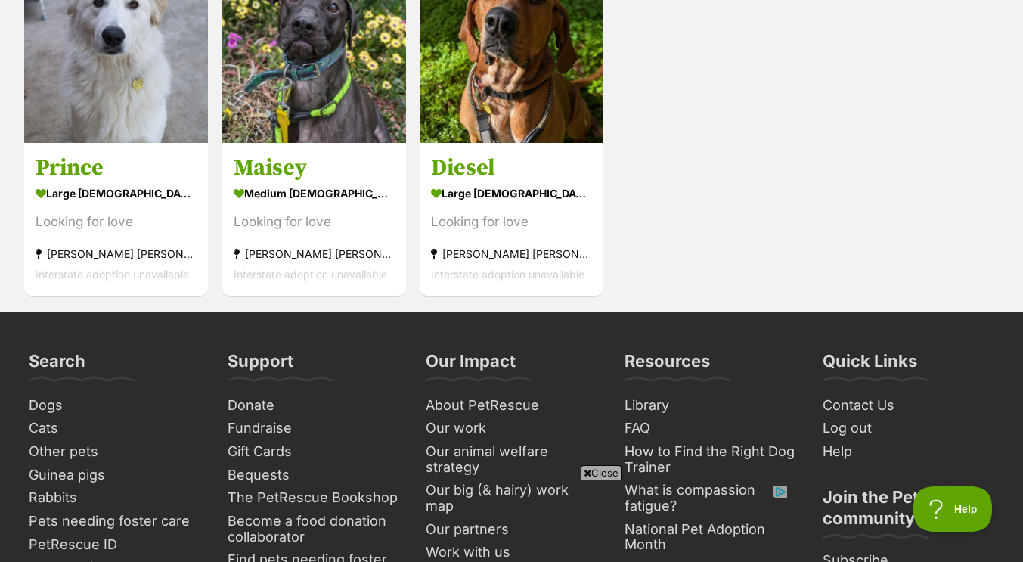
scroll to position [1892, 0]
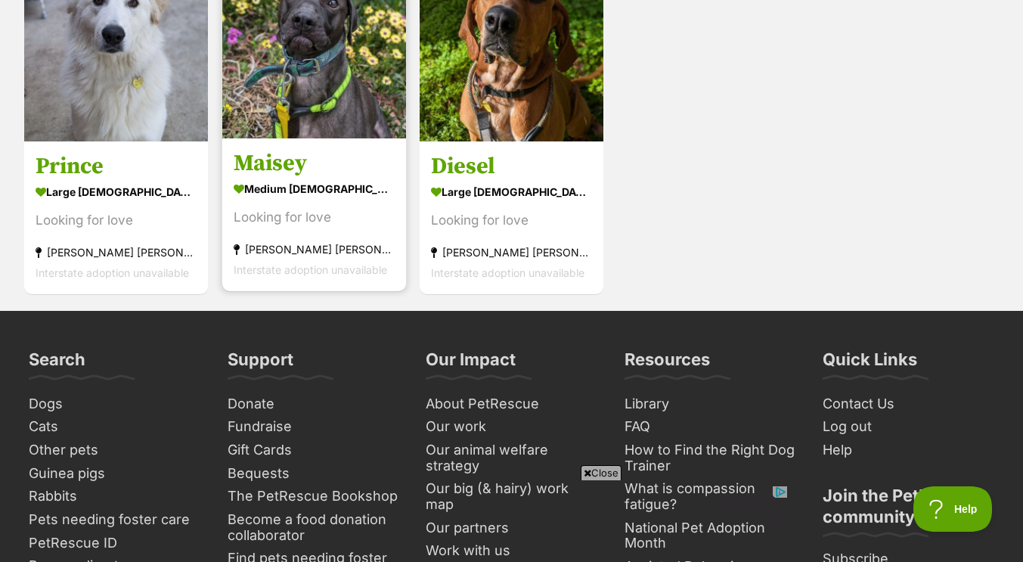
click at [268, 155] on h3 "Maisey" at bounding box center [314, 163] width 161 height 29
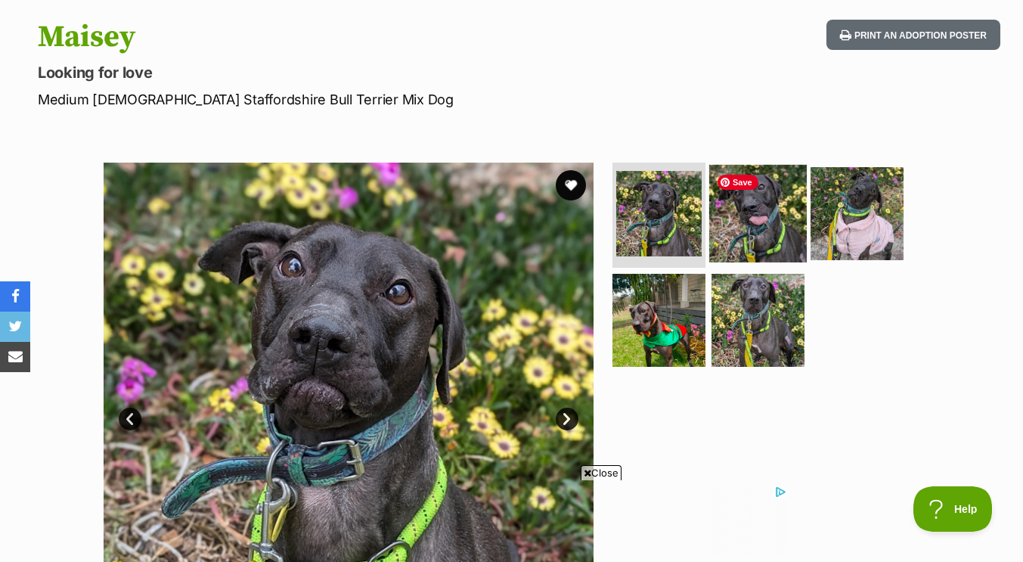
click at [737, 210] on img at bounding box center [758, 213] width 98 height 98
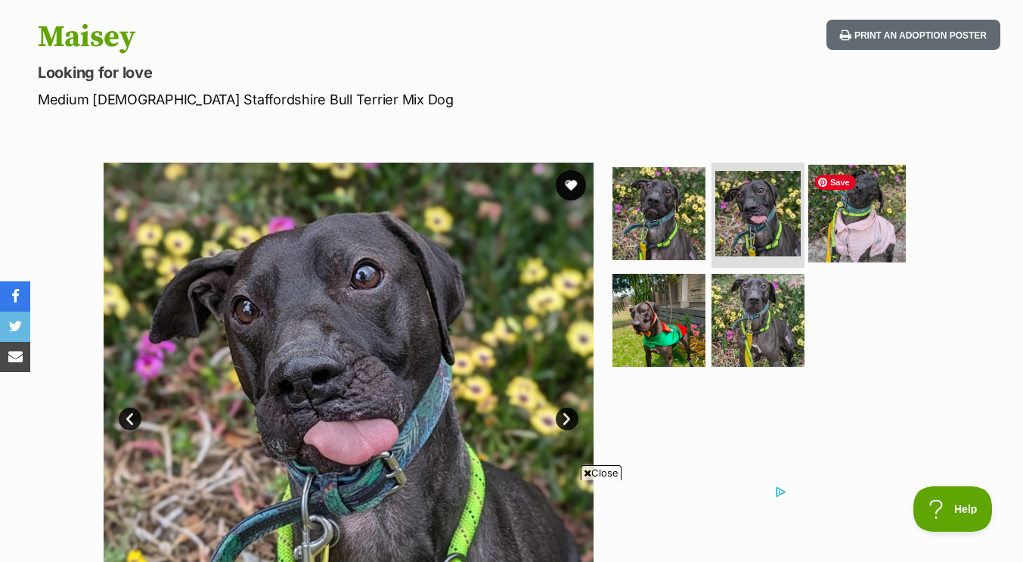
click at [856, 222] on img at bounding box center [857, 213] width 98 height 98
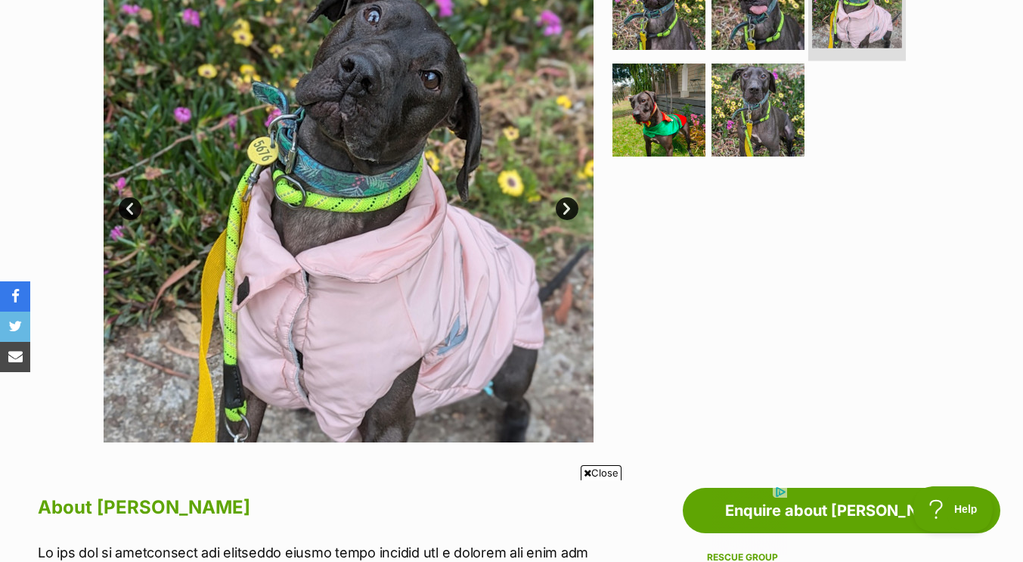
scroll to position [340, 0]
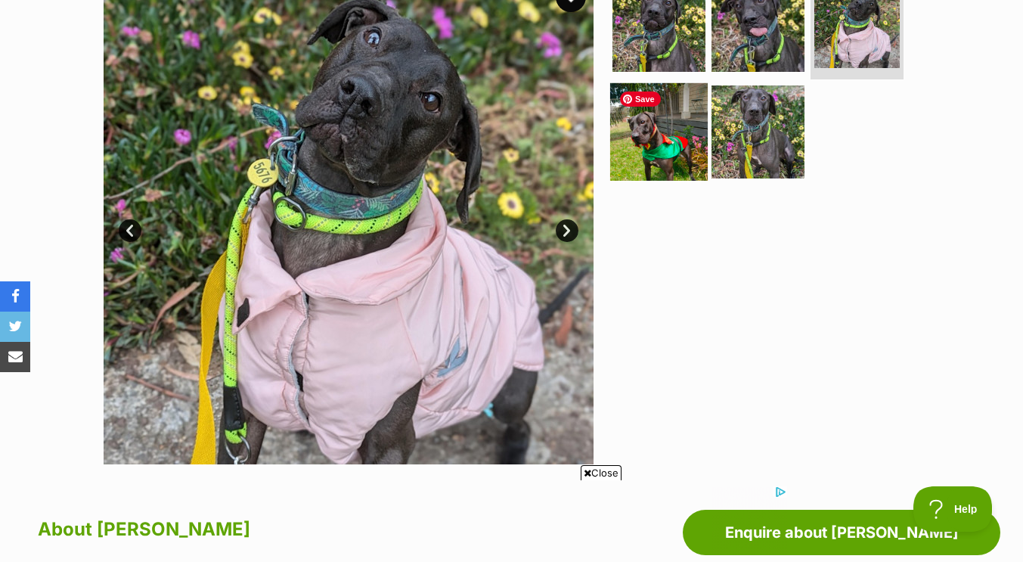
click at [657, 169] on img at bounding box center [659, 132] width 98 height 98
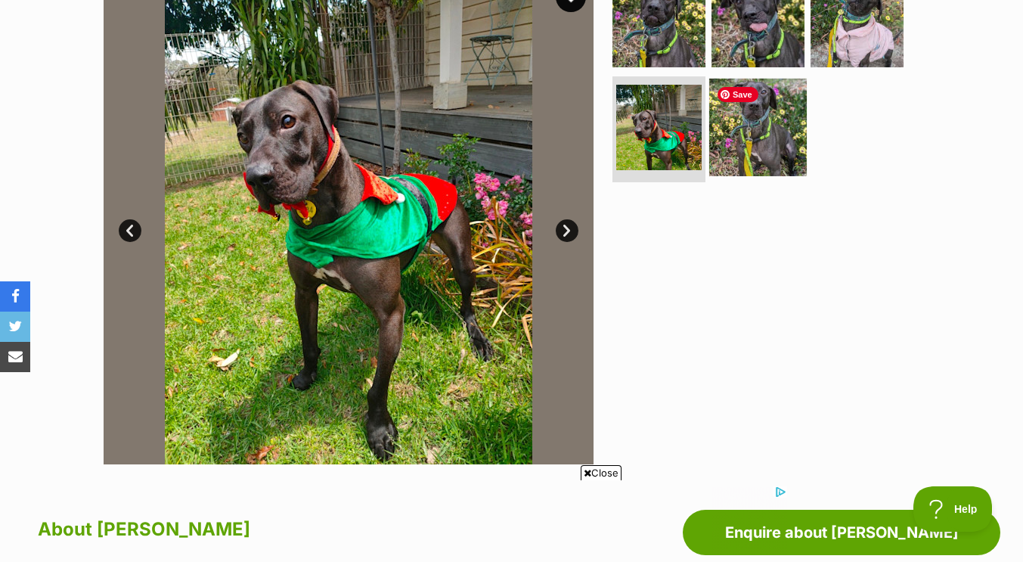
click at [752, 158] on img at bounding box center [758, 128] width 98 height 98
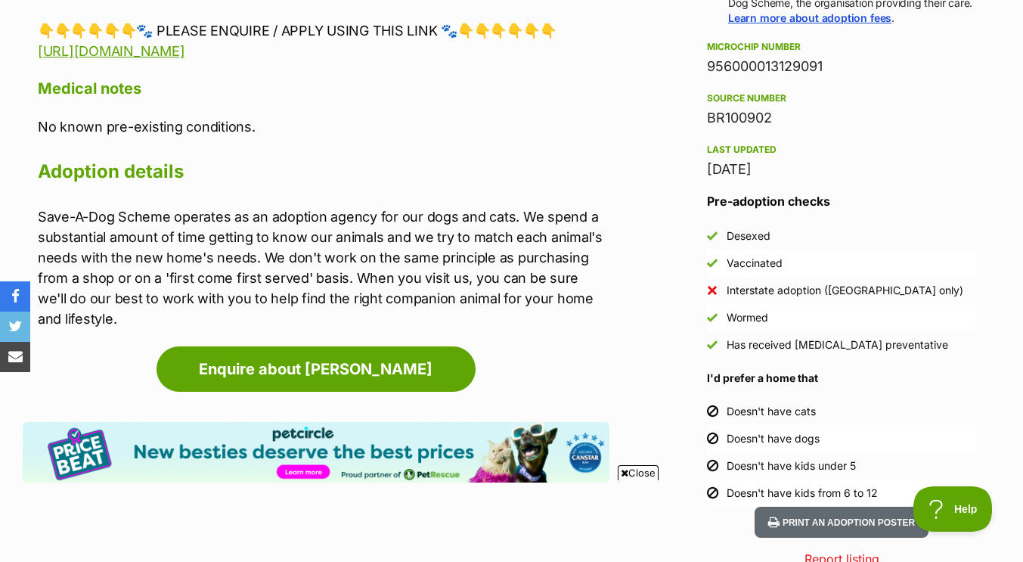
scroll to position [1188, 0]
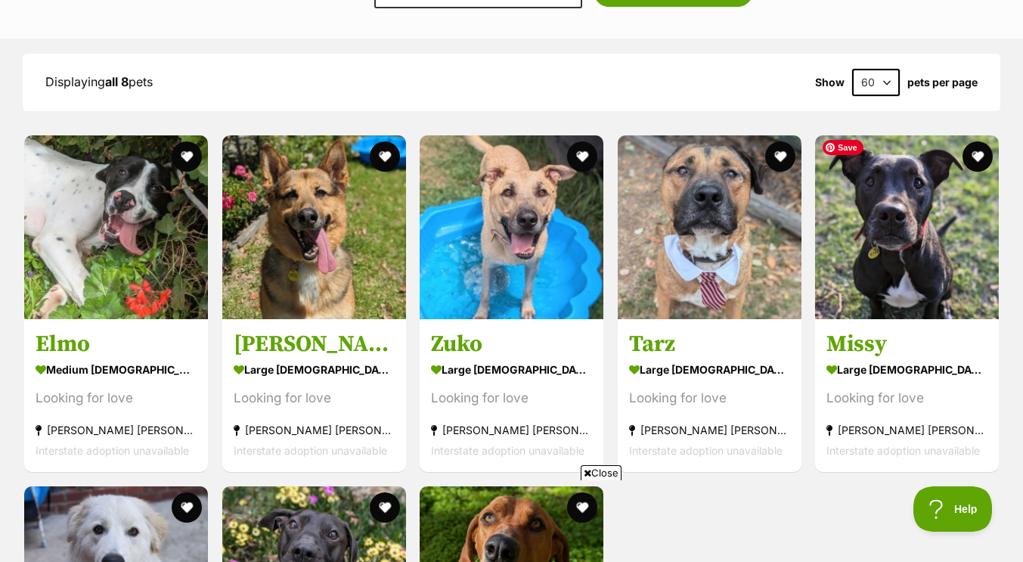
scroll to position [1364, 0]
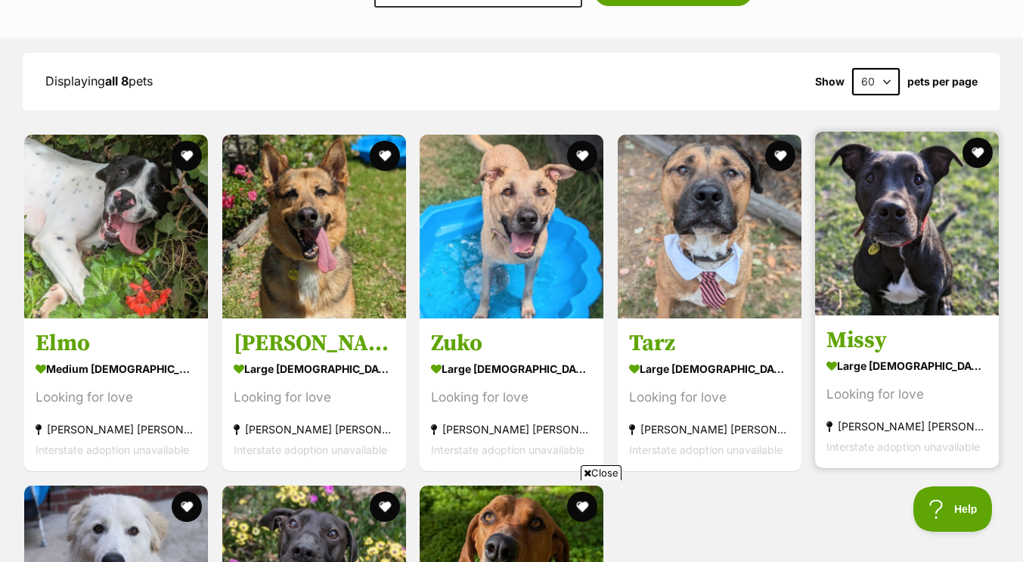
click at [855, 326] on link "Missy large female Dog Looking for love Glen Iris, VIC Interstate adoption unav…" at bounding box center [907, 392] width 184 height 154
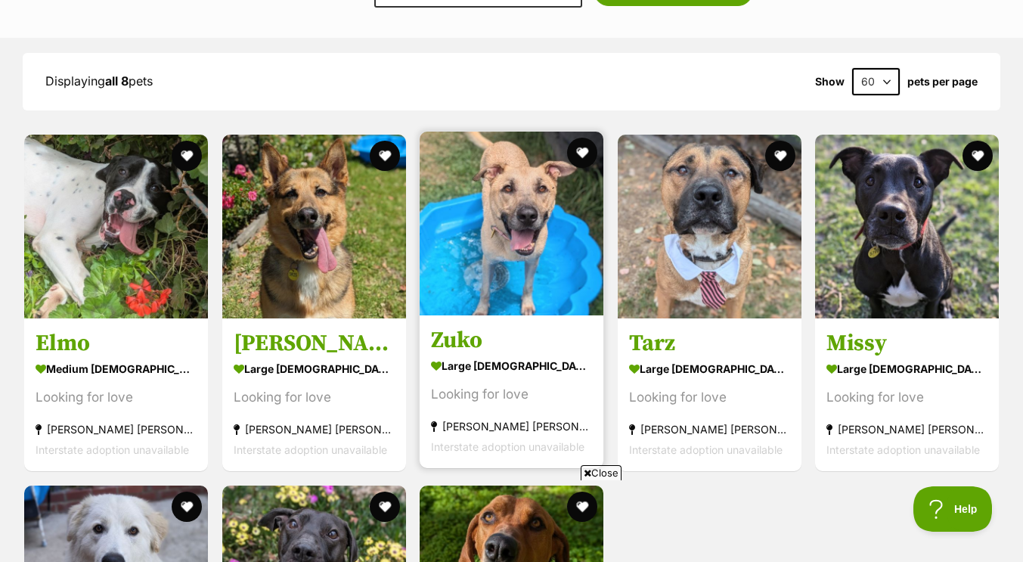
click at [453, 339] on h3 "Zuko" at bounding box center [511, 340] width 161 height 29
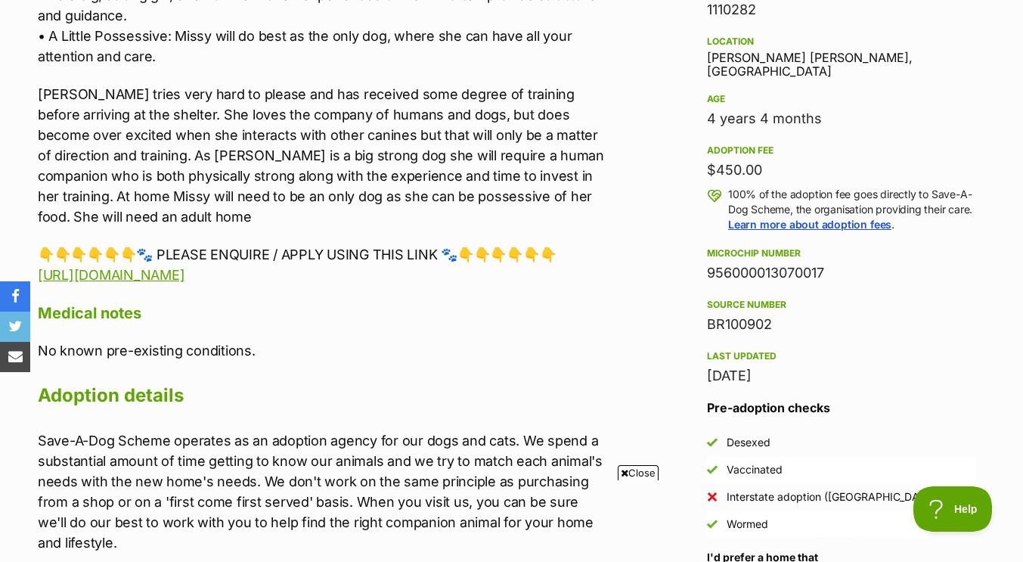
scroll to position [982, 0]
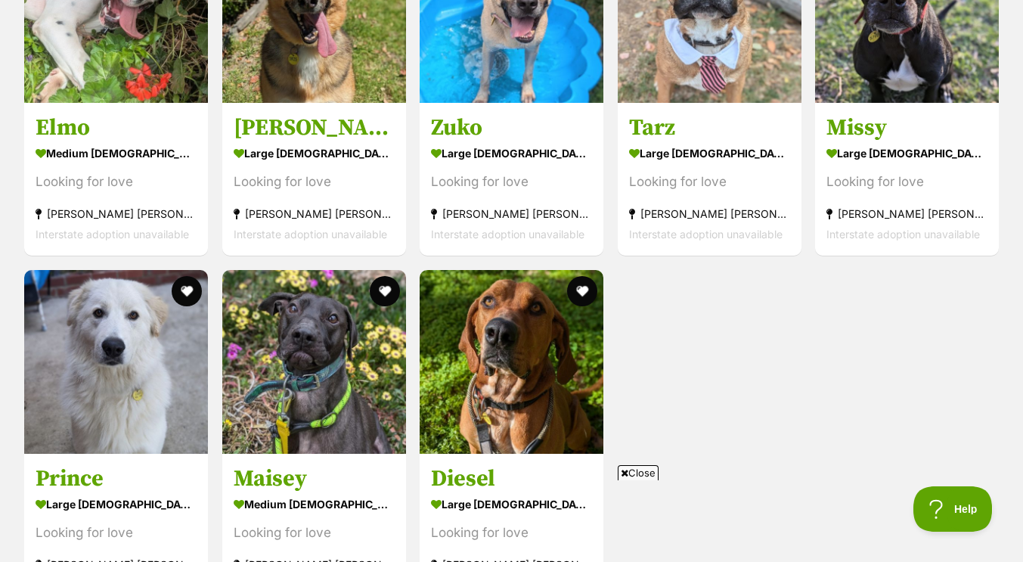
scroll to position [1736, 0]
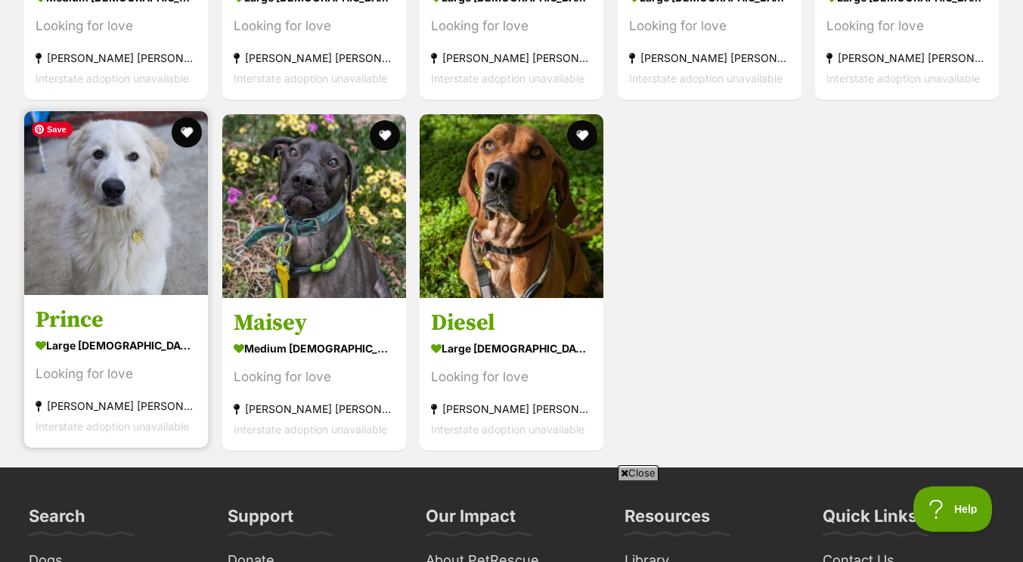
click at [102, 188] on img at bounding box center [116, 203] width 184 height 184
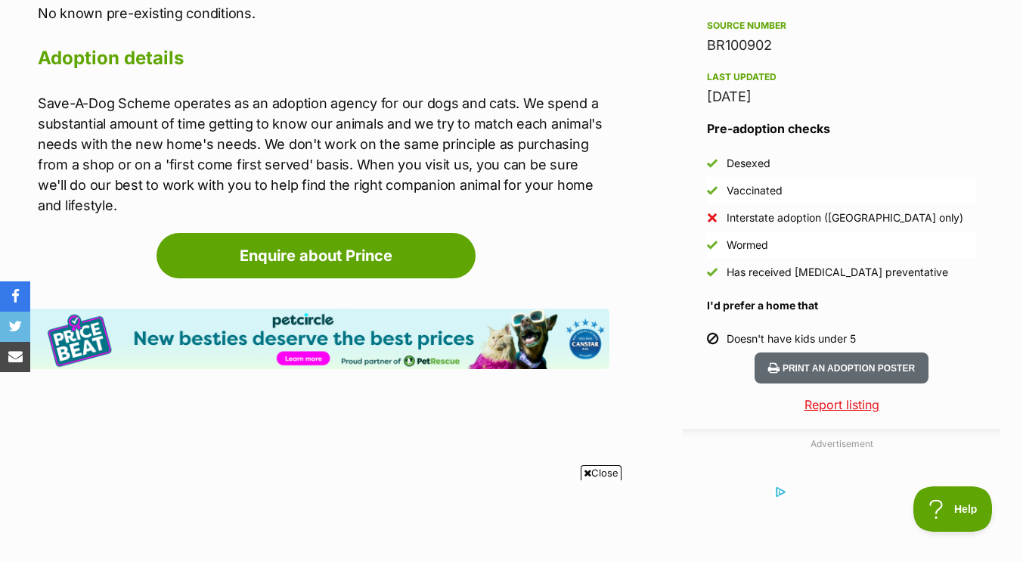
scroll to position [1309, 0]
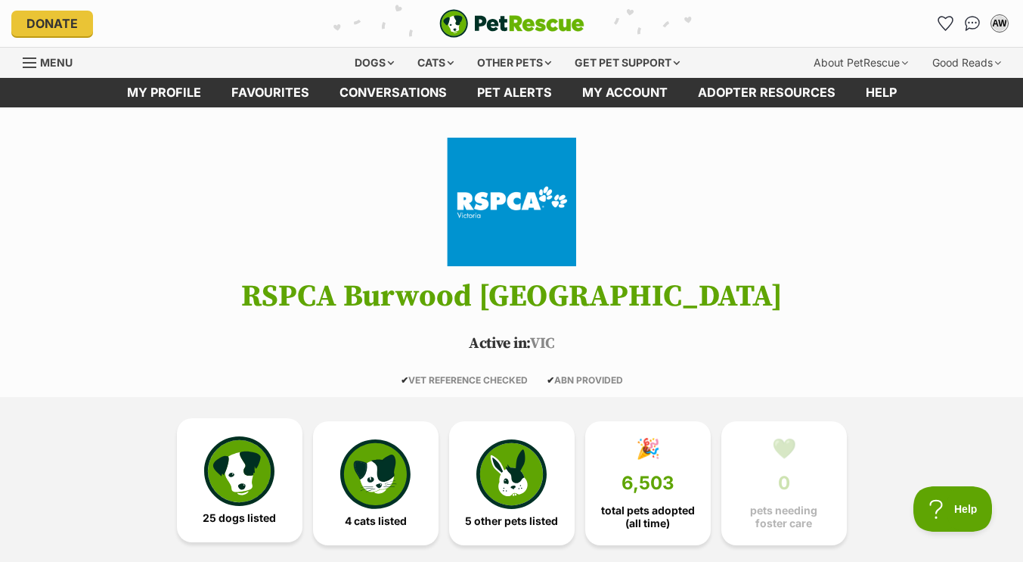
click at [237, 474] on img at bounding box center [239, 471] width 70 height 70
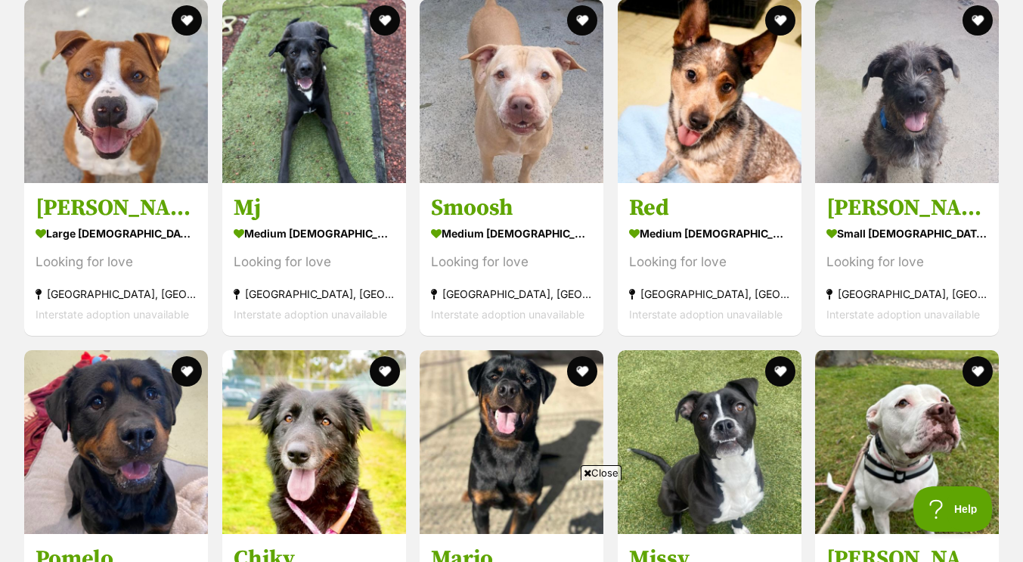
scroll to position [1927, 0]
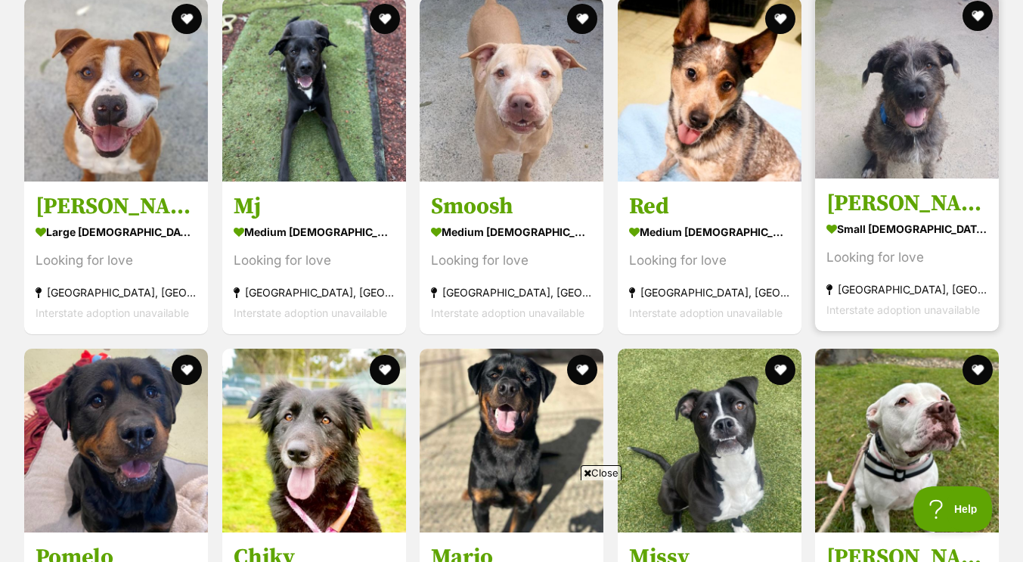
click at [864, 218] on h3 "[PERSON_NAME]" at bounding box center [907, 203] width 161 height 29
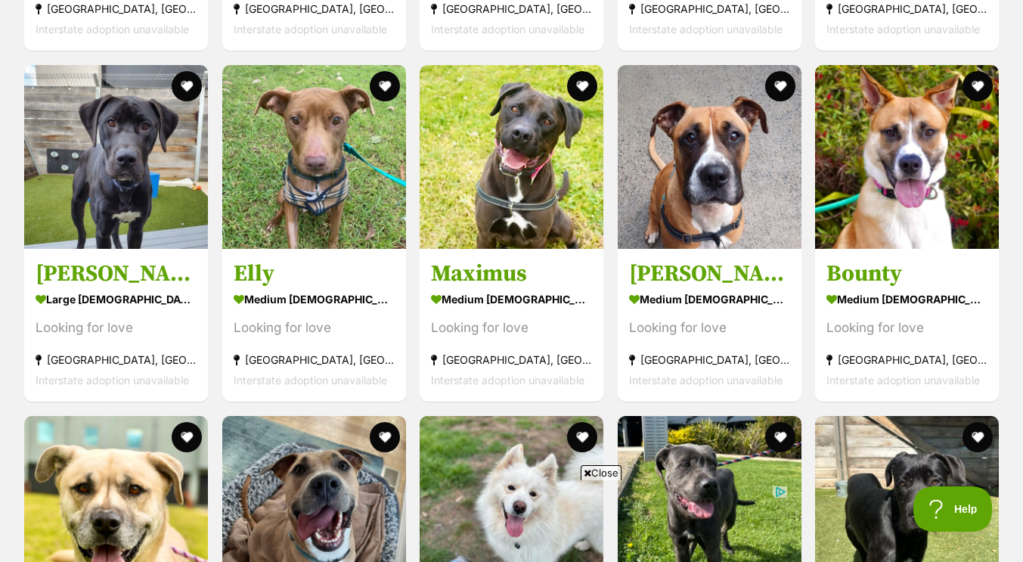
scroll to position [2561, 0]
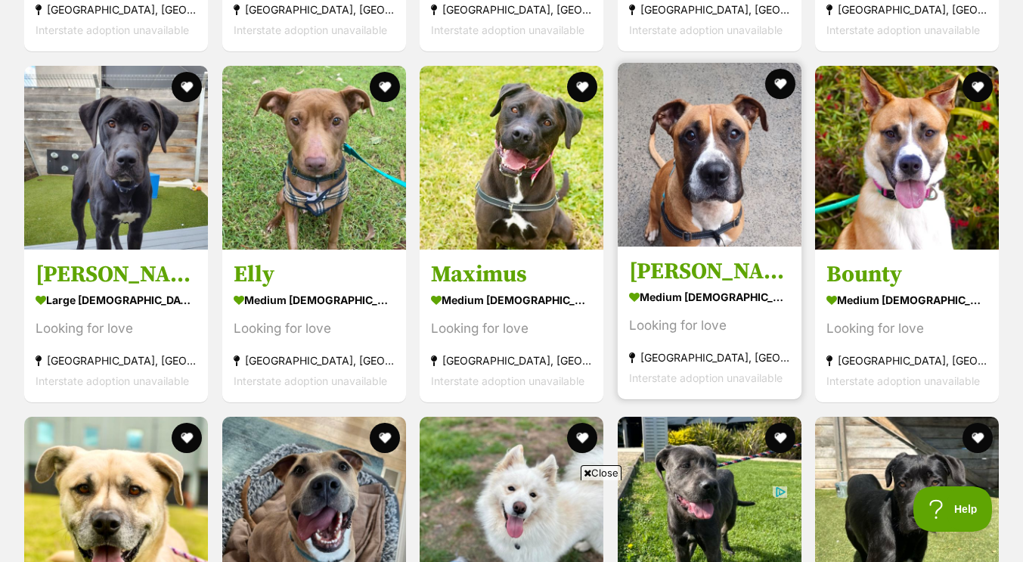
click at [662, 286] on h3 "[PERSON_NAME]" at bounding box center [709, 271] width 161 height 29
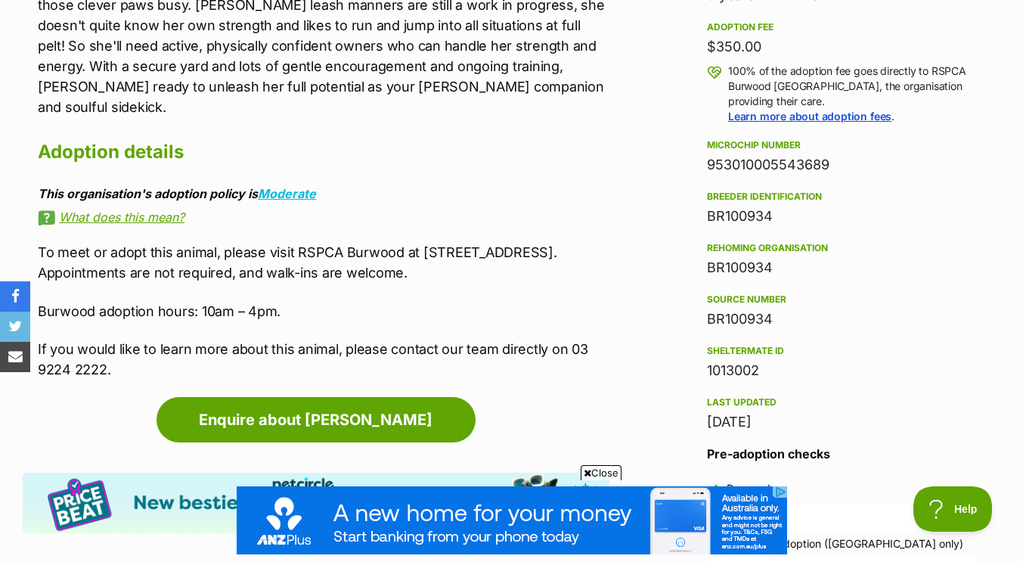
scroll to position [1091, 0]
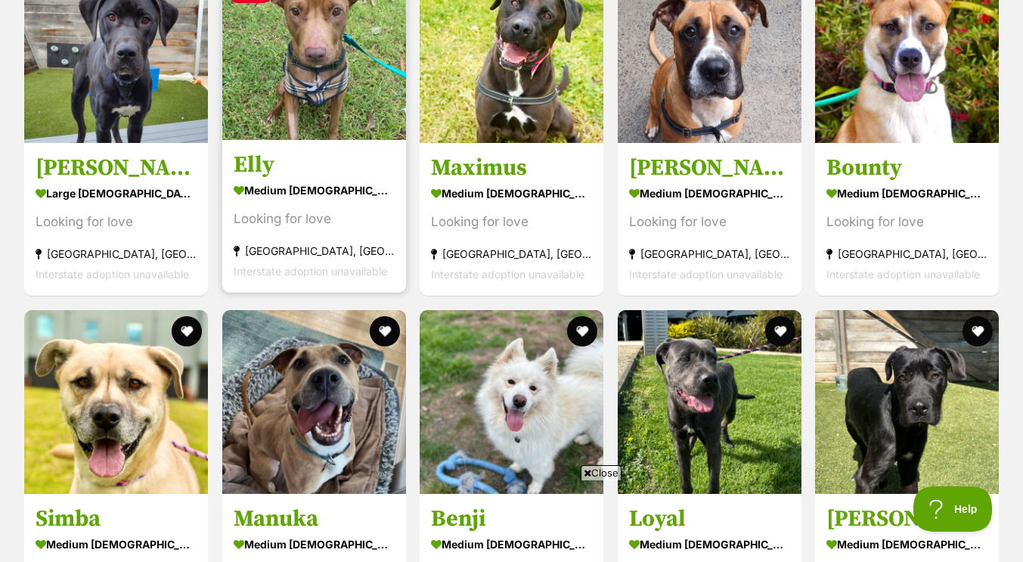
scroll to position [2666, 0]
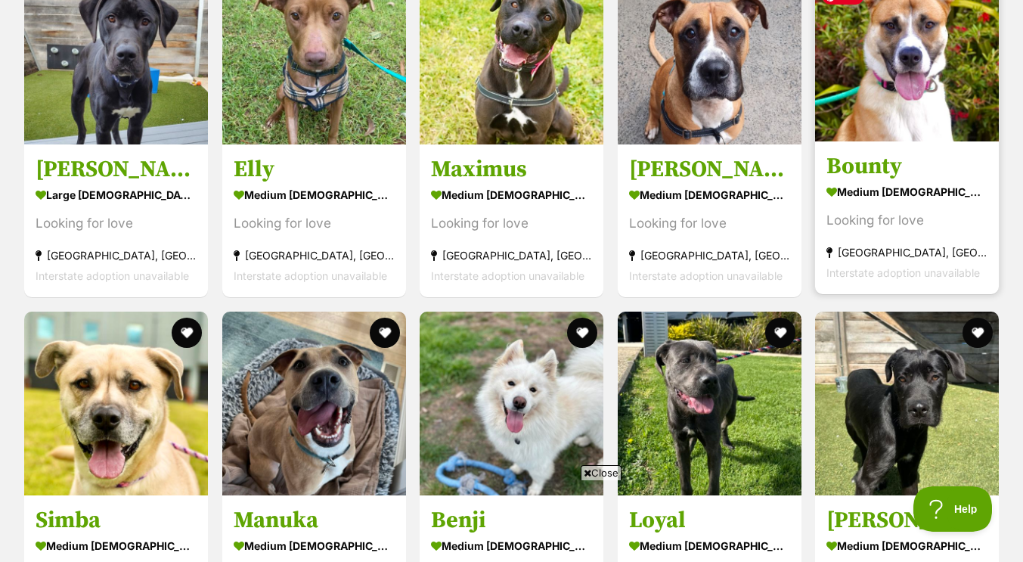
click at [947, 83] on img at bounding box center [907, 50] width 184 height 184
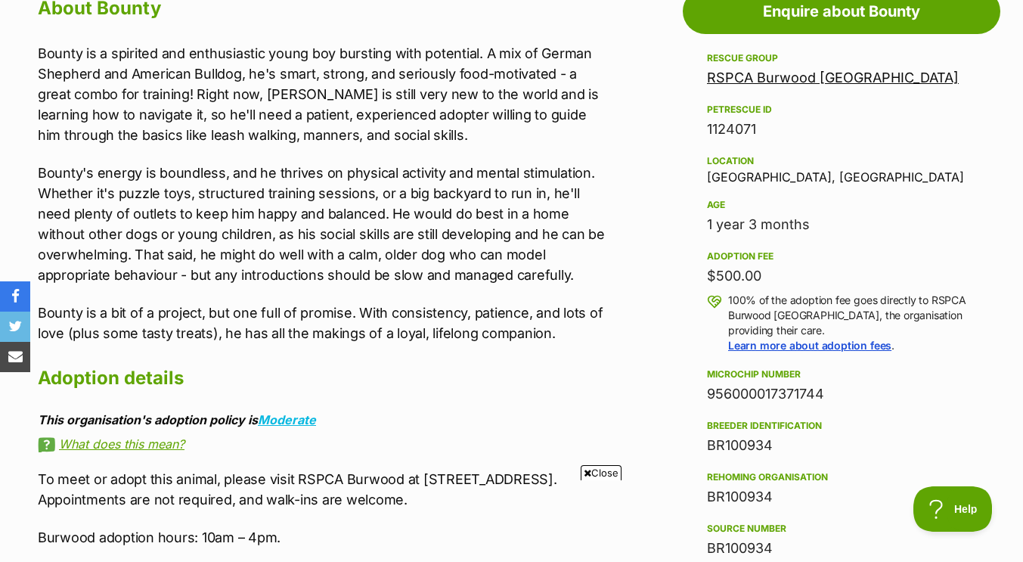
scroll to position [863, 0]
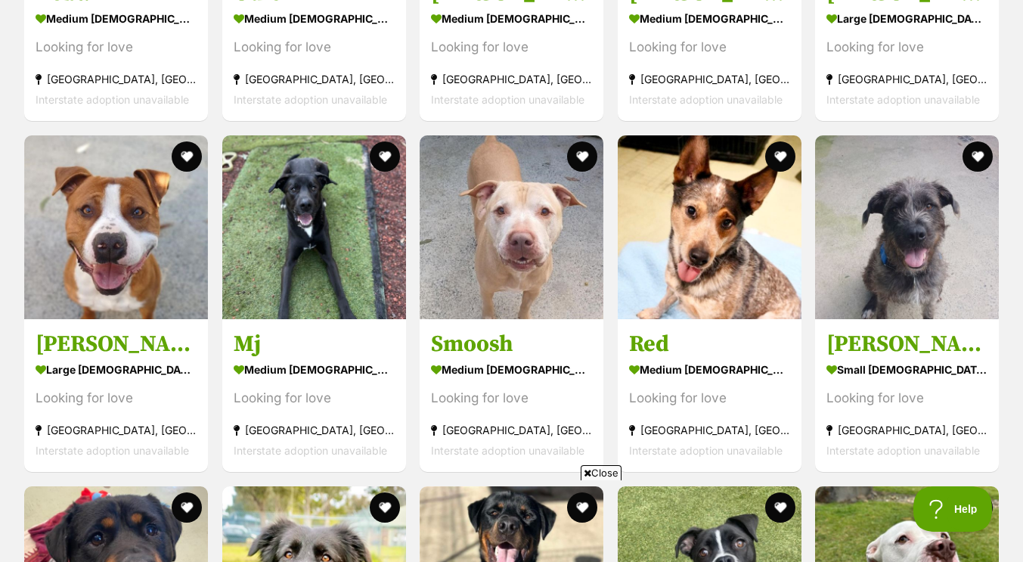
scroll to position [1788, 0]
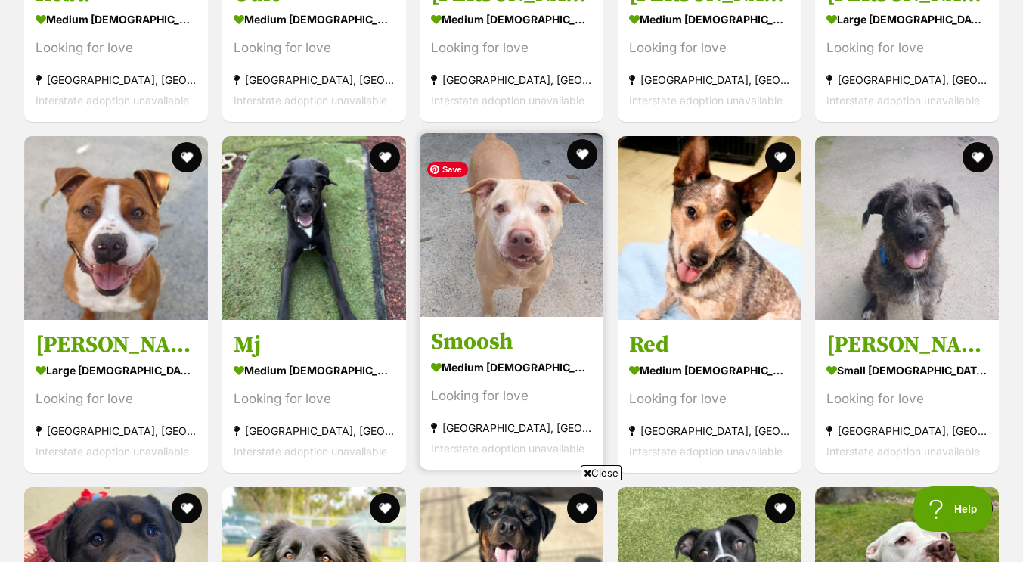
click at [464, 276] on img at bounding box center [512, 225] width 184 height 184
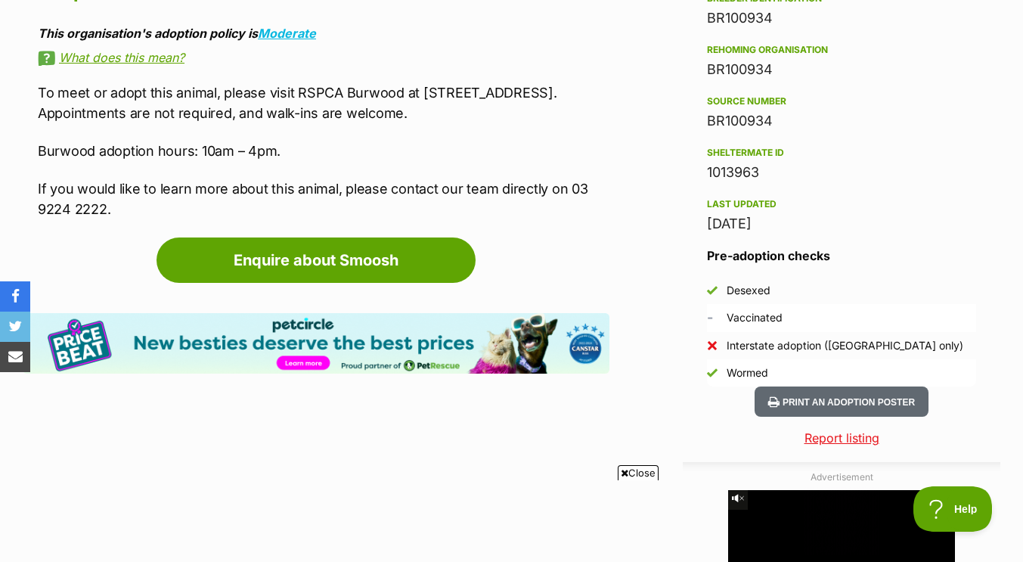
scroll to position [1289, 0]
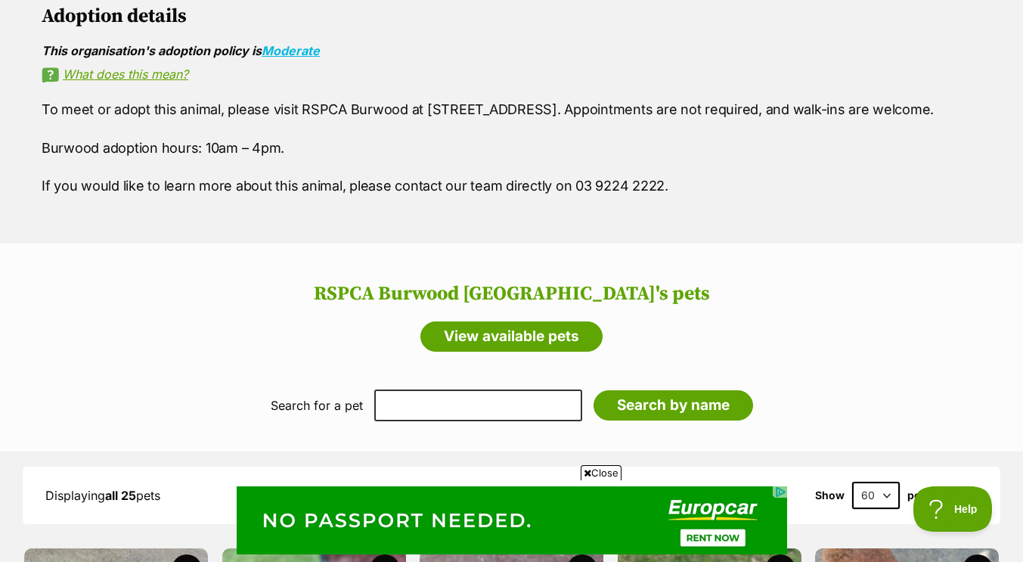
scroll to position [1024, 0]
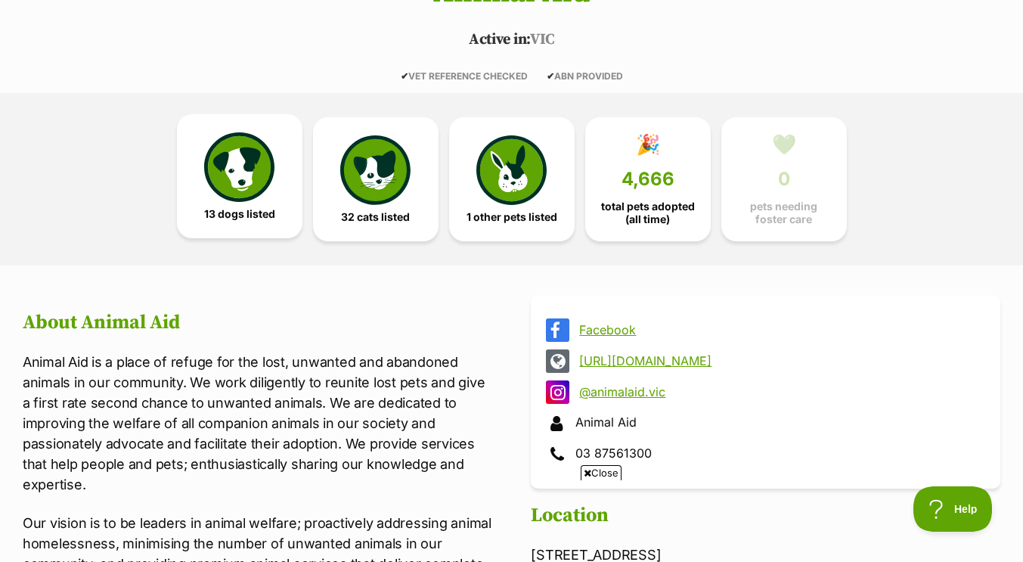
click at [244, 181] on img at bounding box center [239, 167] width 70 height 70
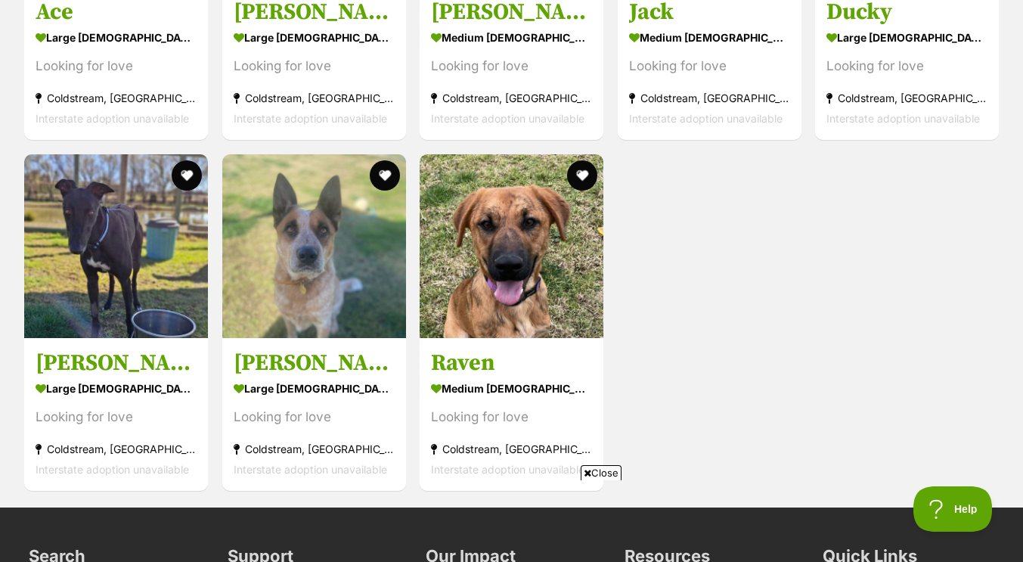
scroll to position [1910, 0]
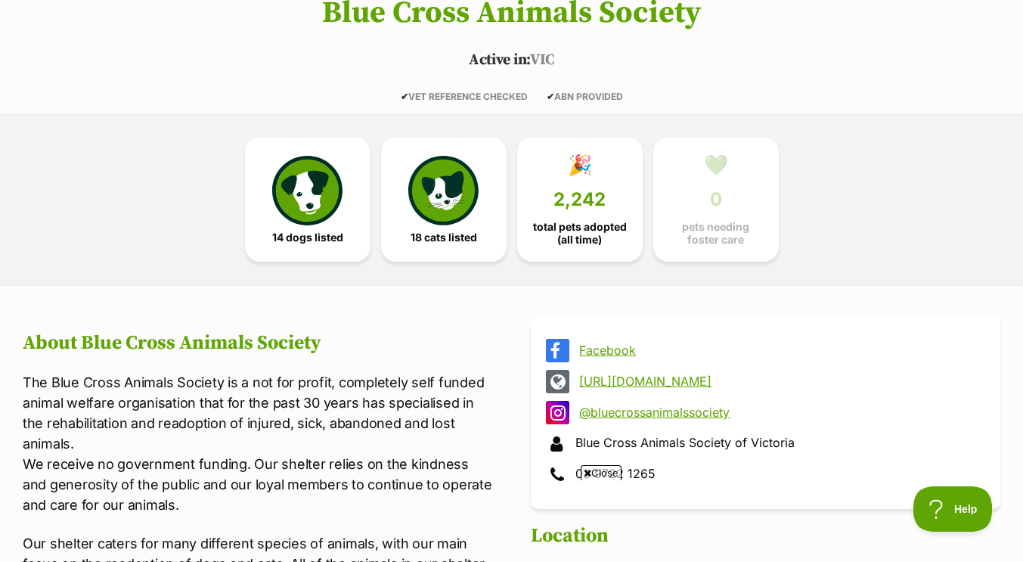
scroll to position [284, 0]
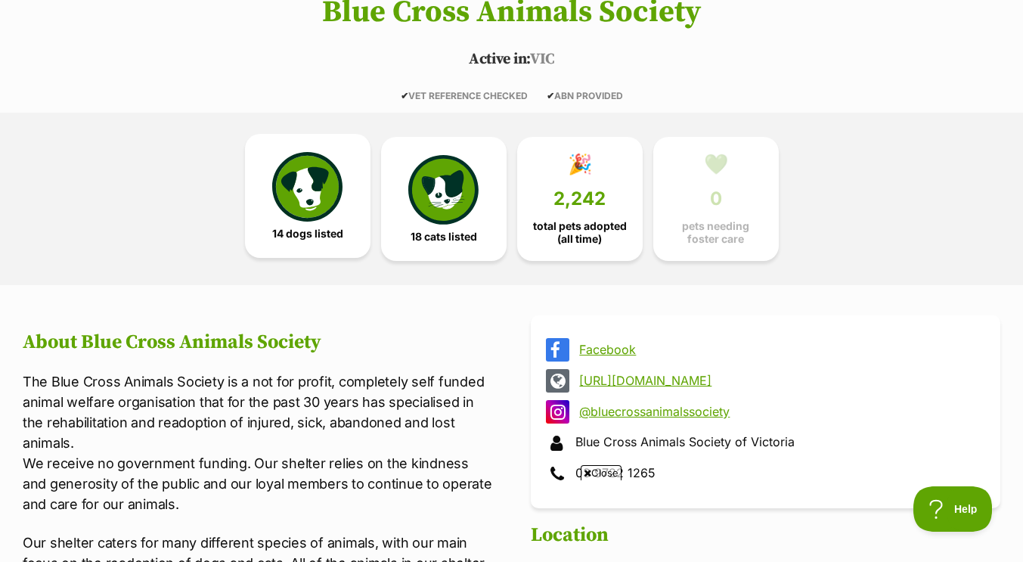
click at [299, 217] on img at bounding box center [307, 187] width 70 height 70
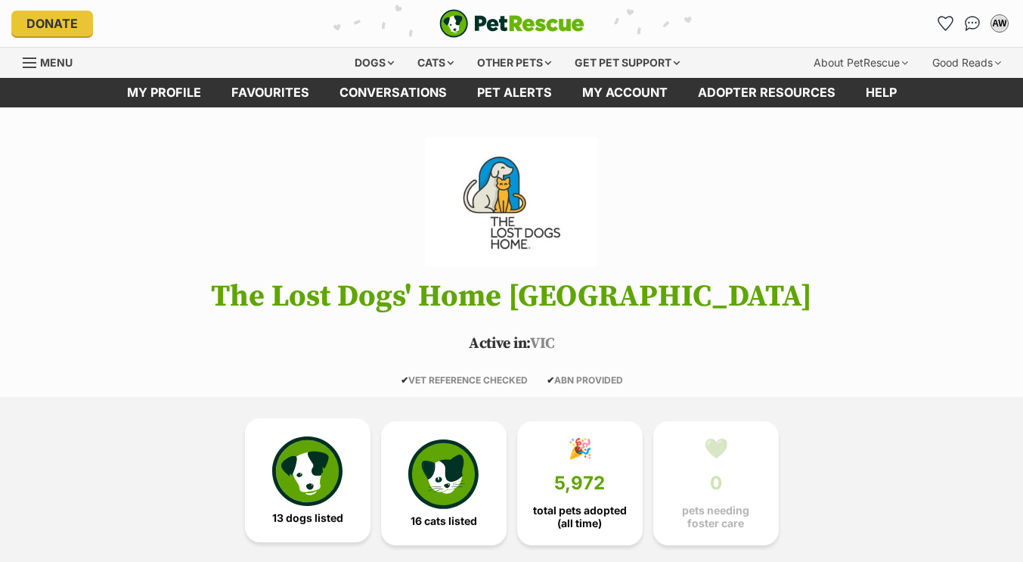
click at [312, 482] on img at bounding box center [307, 471] width 70 height 70
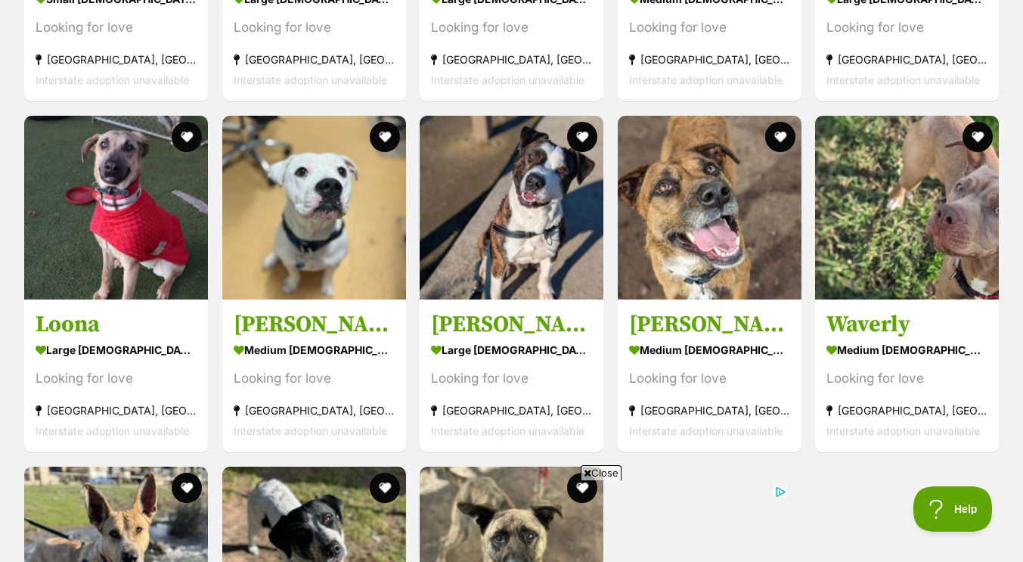
scroll to position [1437, 0]
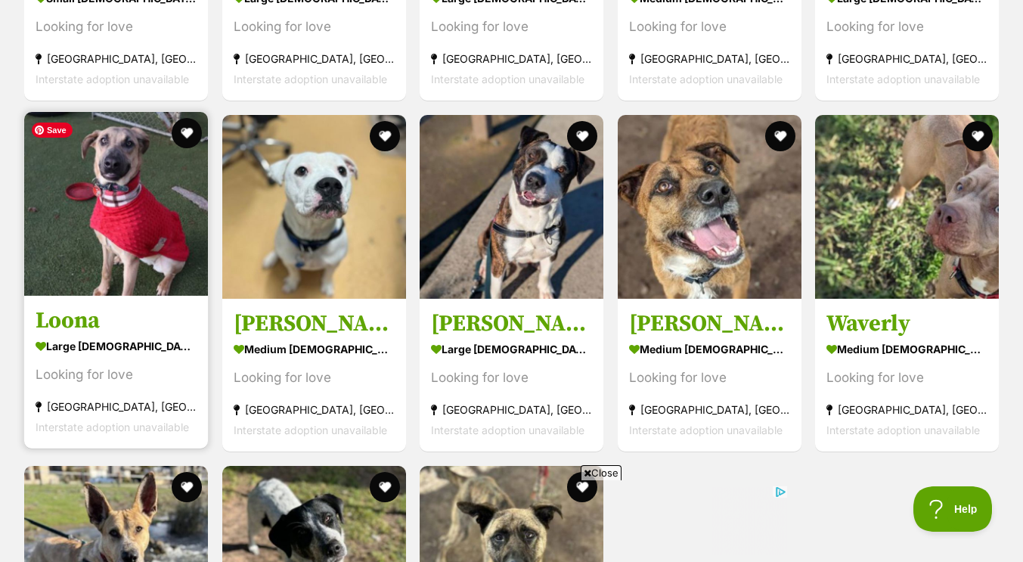
click at [129, 191] on img at bounding box center [116, 204] width 184 height 184
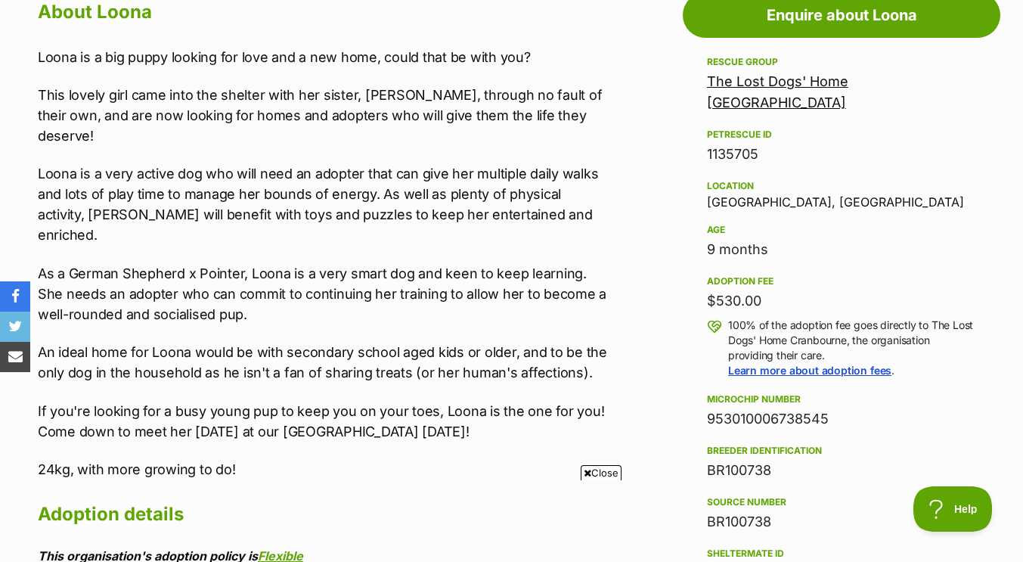
scroll to position [850, 0]
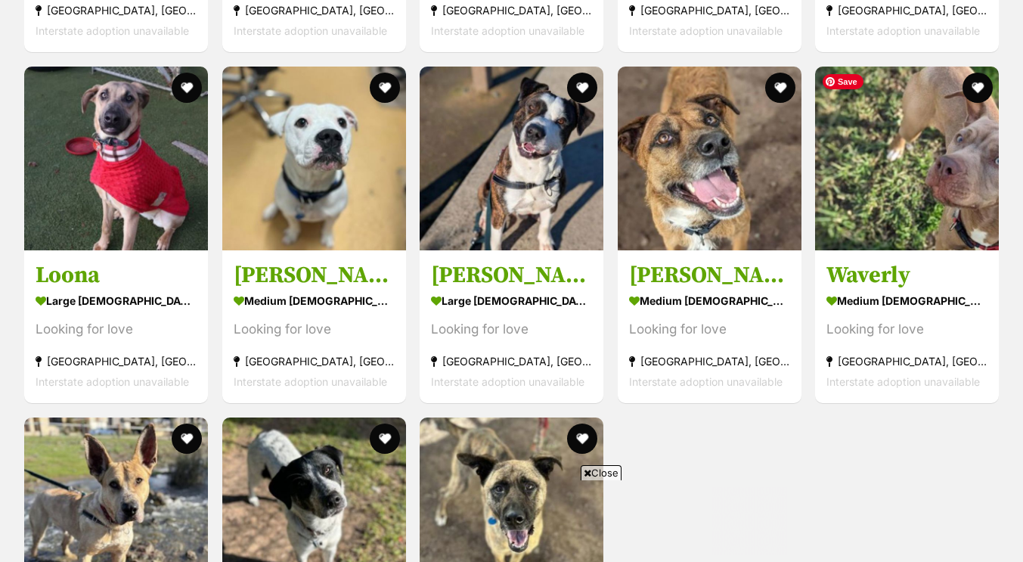
scroll to position [1486, 0]
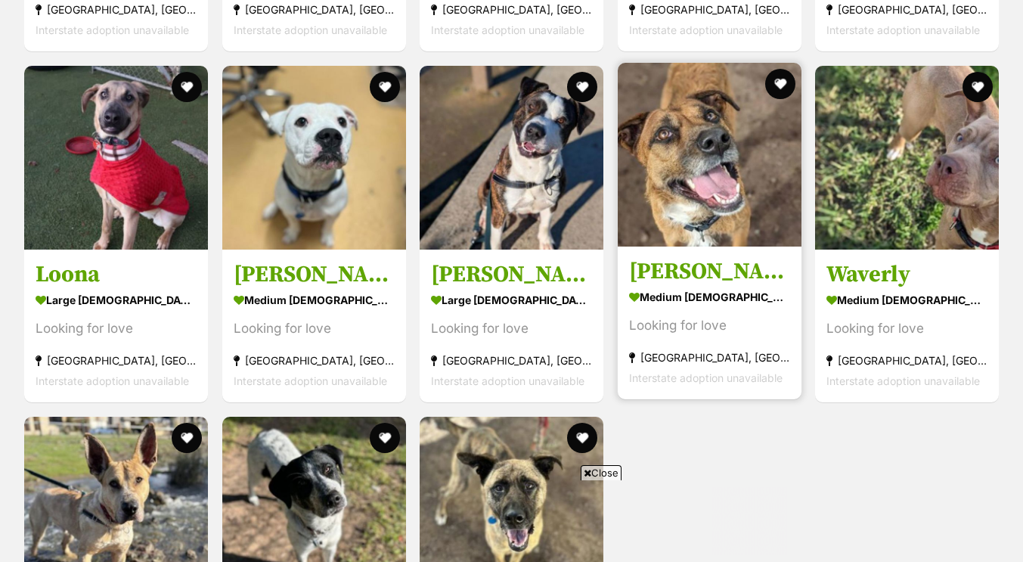
click at [644, 267] on h3 "[PERSON_NAME]" at bounding box center [709, 271] width 161 height 29
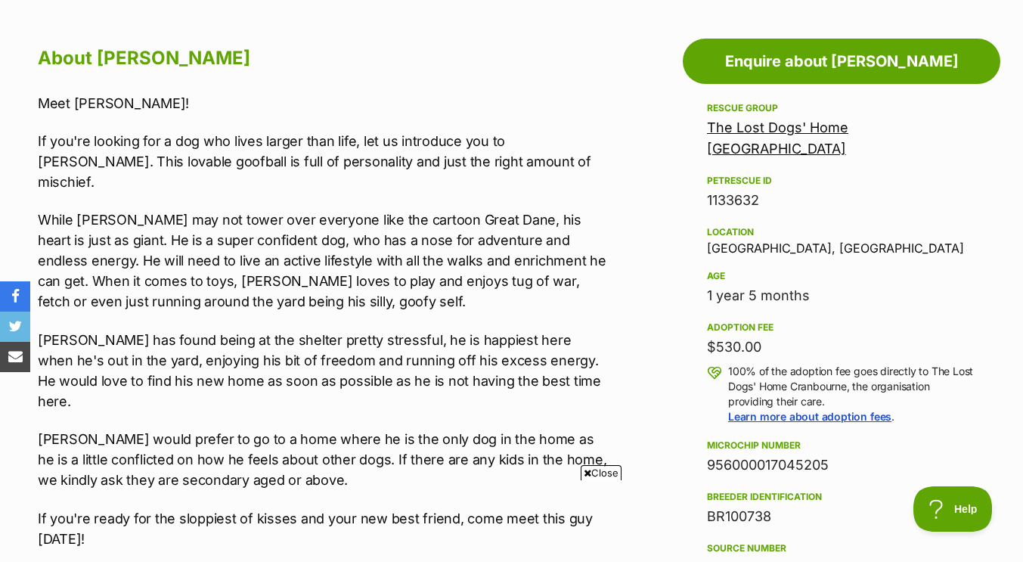
scroll to position [812, 0]
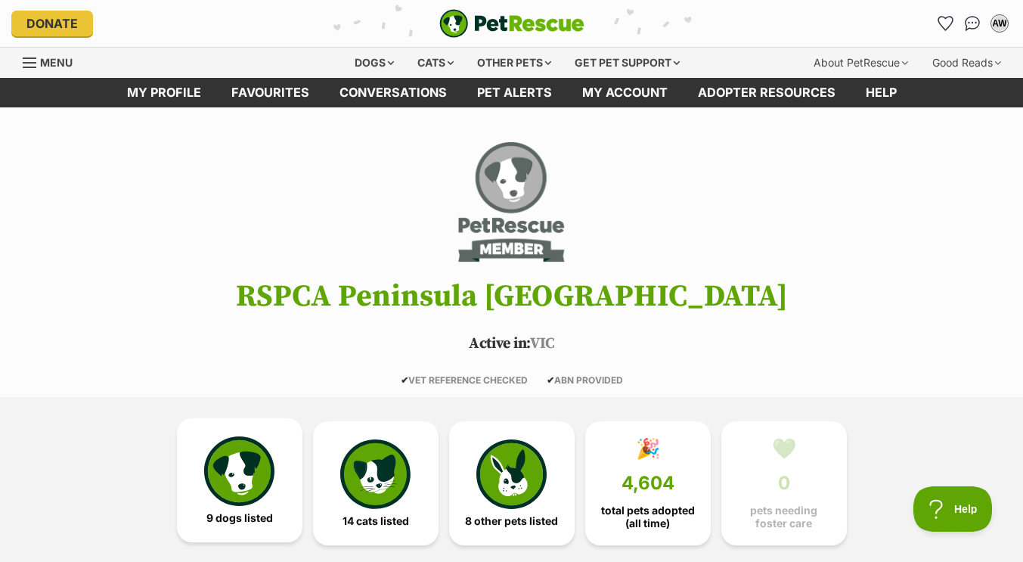
click at [231, 488] on img at bounding box center [239, 471] width 70 height 70
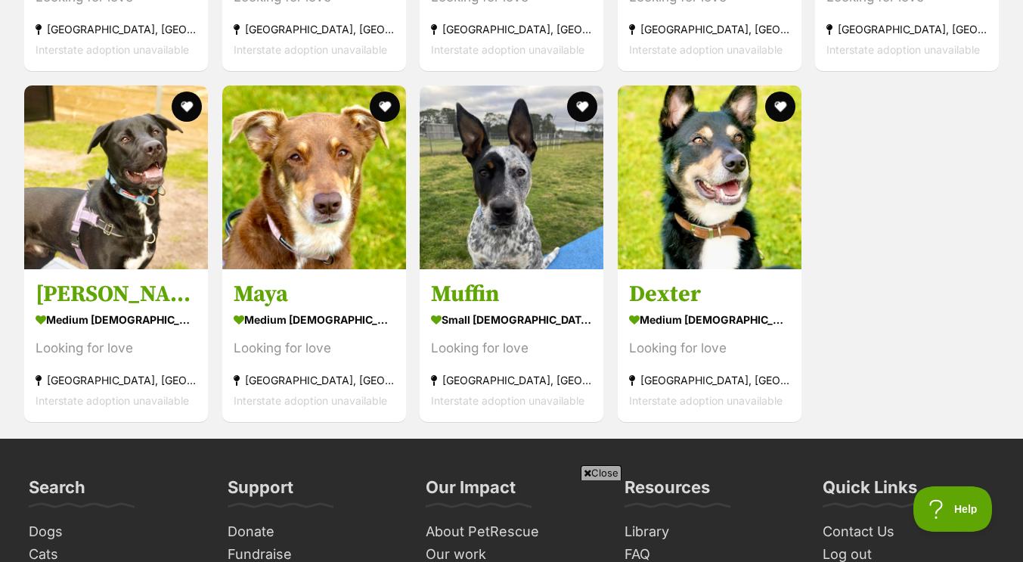
scroll to position [2054, 0]
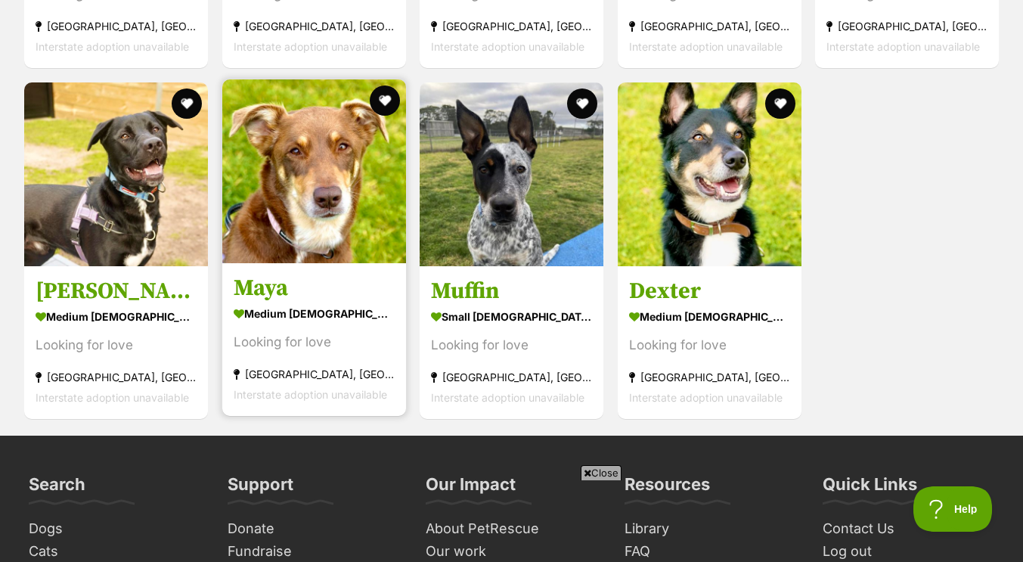
click at [268, 313] on div "medium [DEMOGRAPHIC_DATA] Dog" at bounding box center [314, 313] width 161 height 22
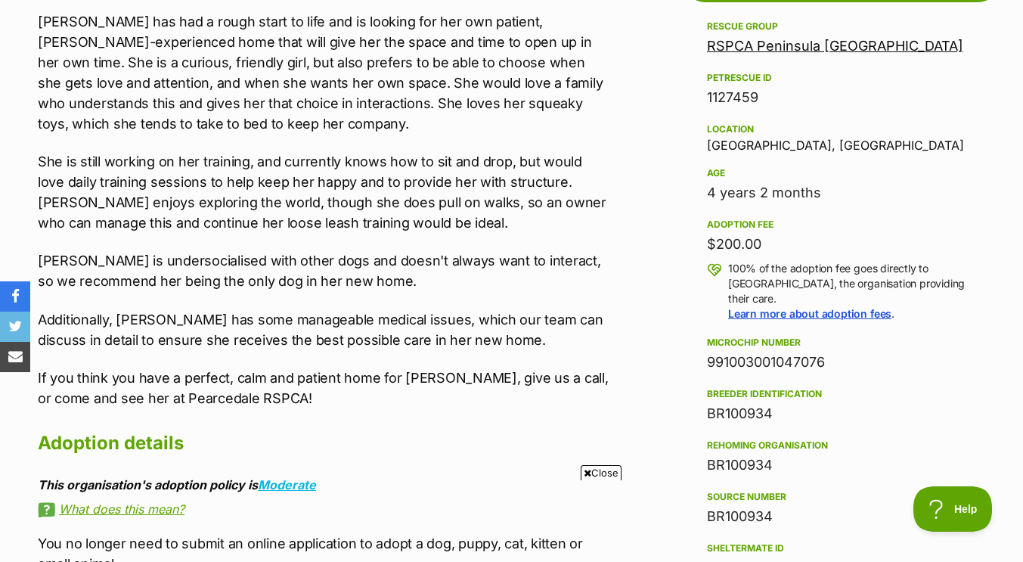
scroll to position [895, 0]
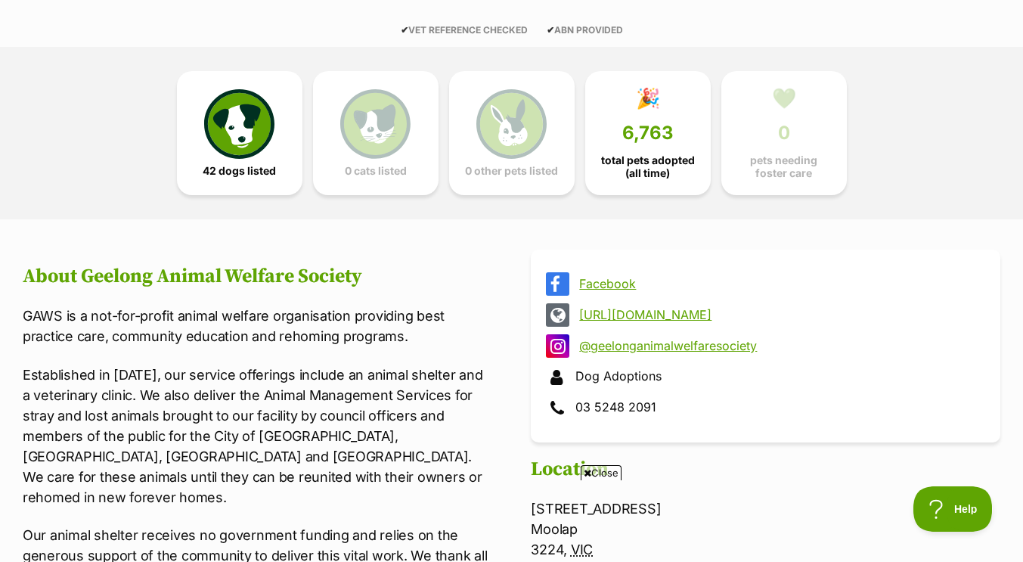
scroll to position [351, 0]
click at [228, 143] on img at bounding box center [239, 120] width 70 height 70
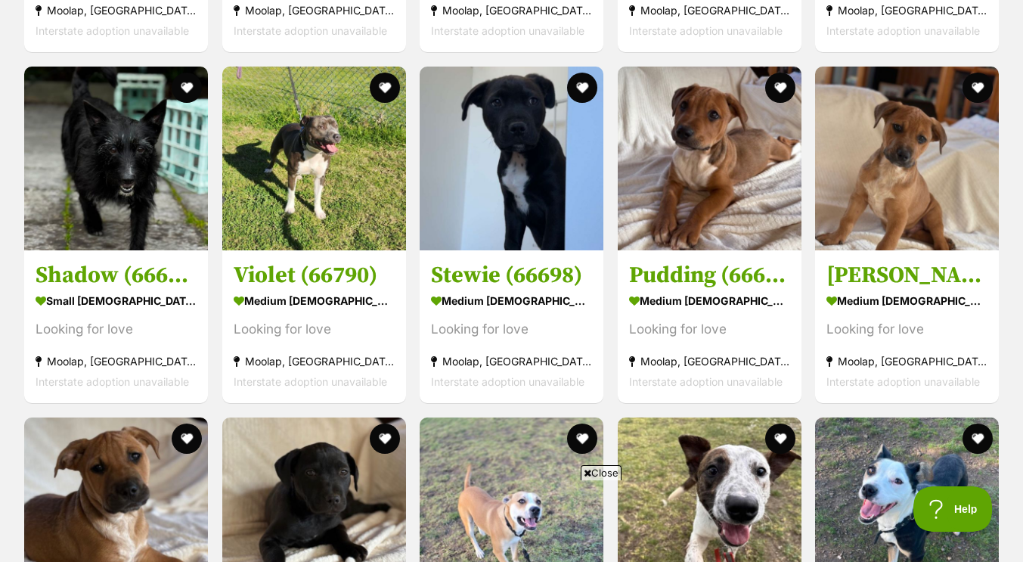
scroll to position [1962, 0]
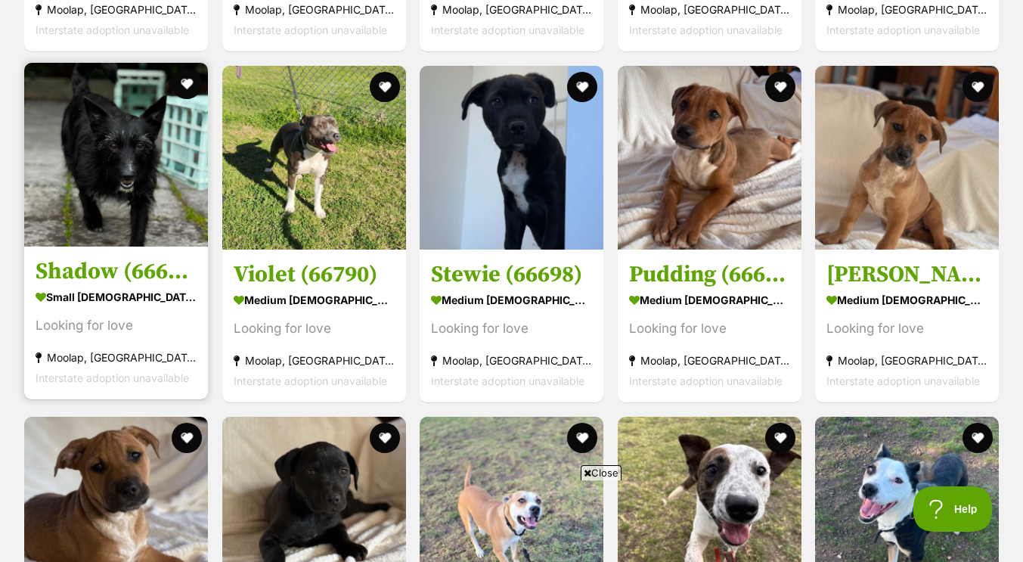
click at [163, 274] on h3 "Shadow (66664)" at bounding box center [116, 271] width 161 height 29
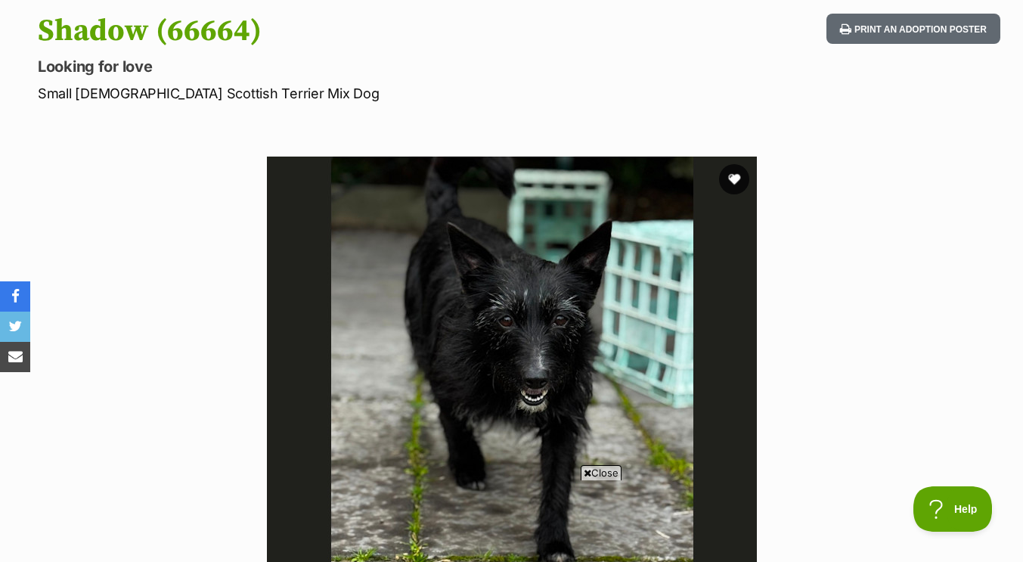
scroll to position [156, 0]
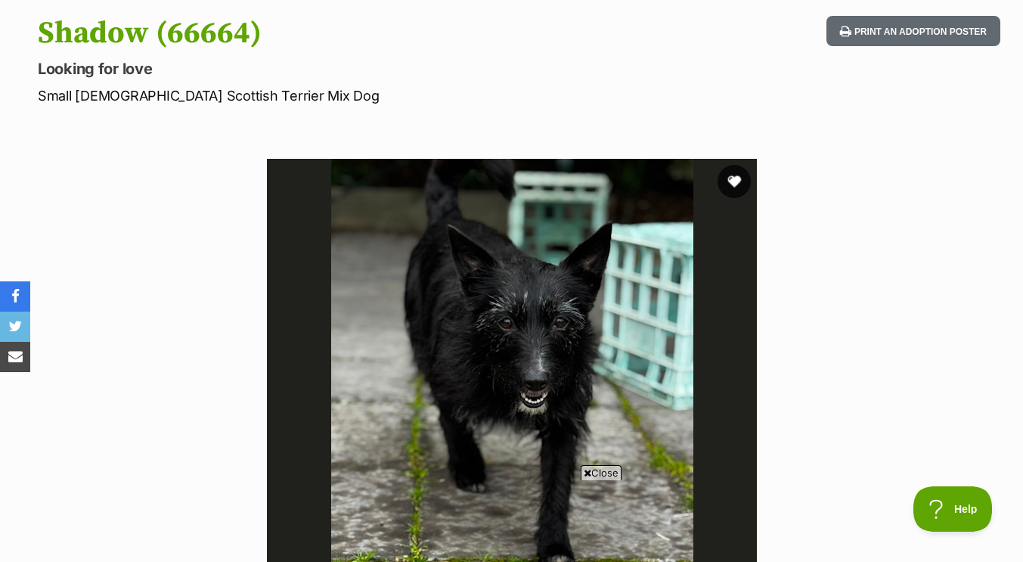
click at [731, 180] on button "favourite" at bounding box center [734, 181] width 33 height 33
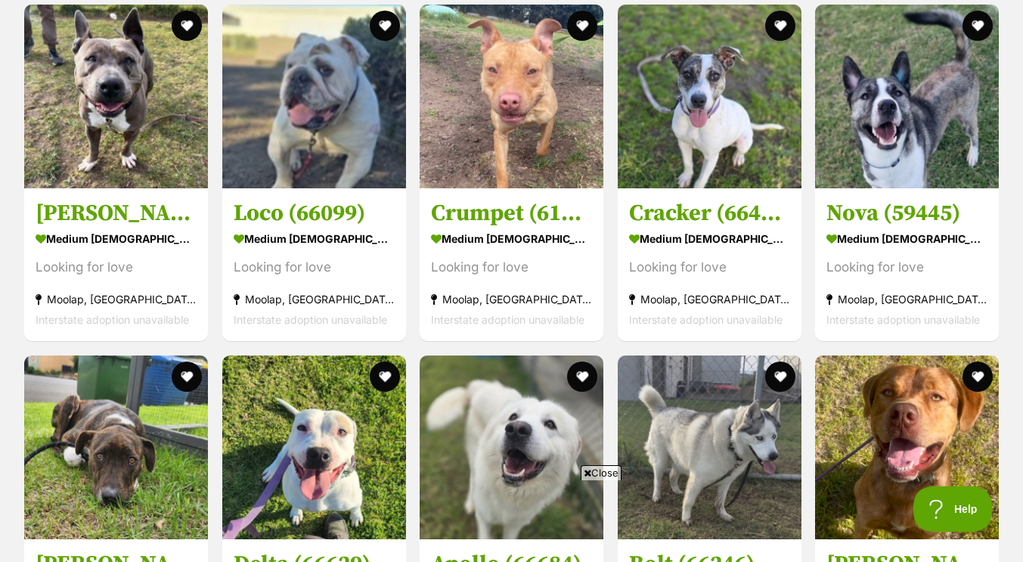
scroll to position [3779, 0]
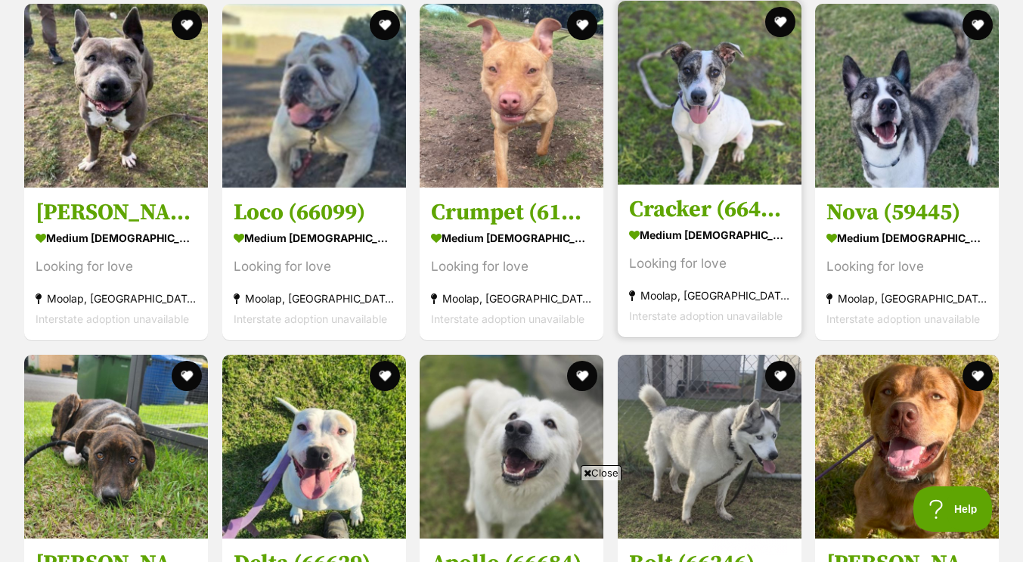
click at [675, 205] on h3 "Cracker (66477)" at bounding box center [709, 209] width 161 height 29
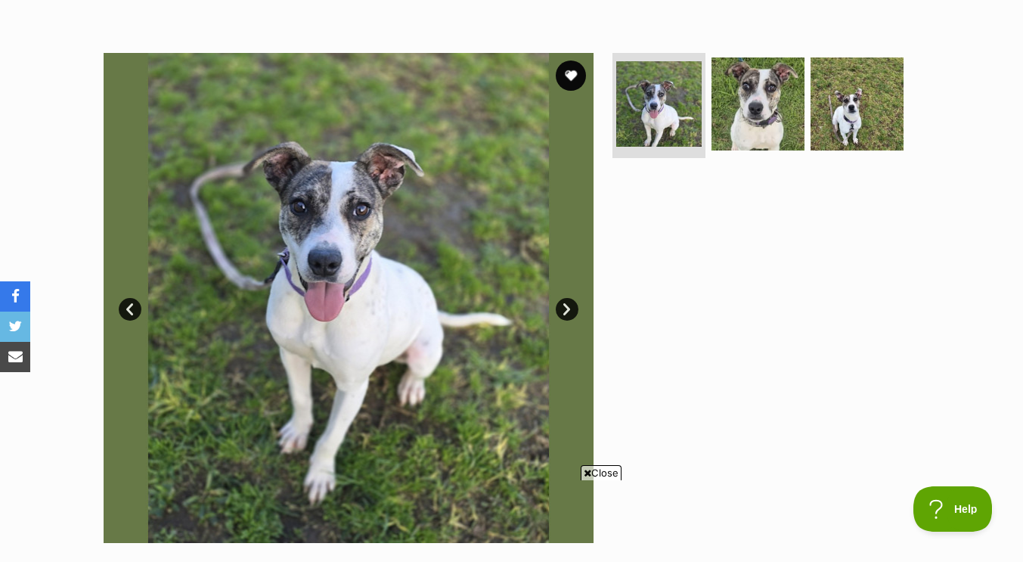
scroll to position [263, 0]
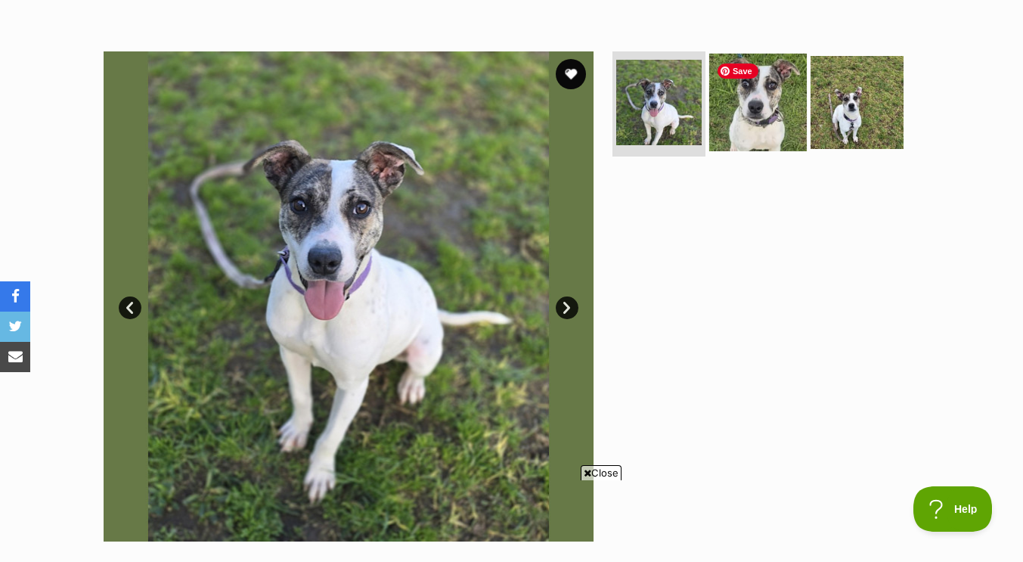
click at [774, 116] on img at bounding box center [758, 102] width 98 height 98
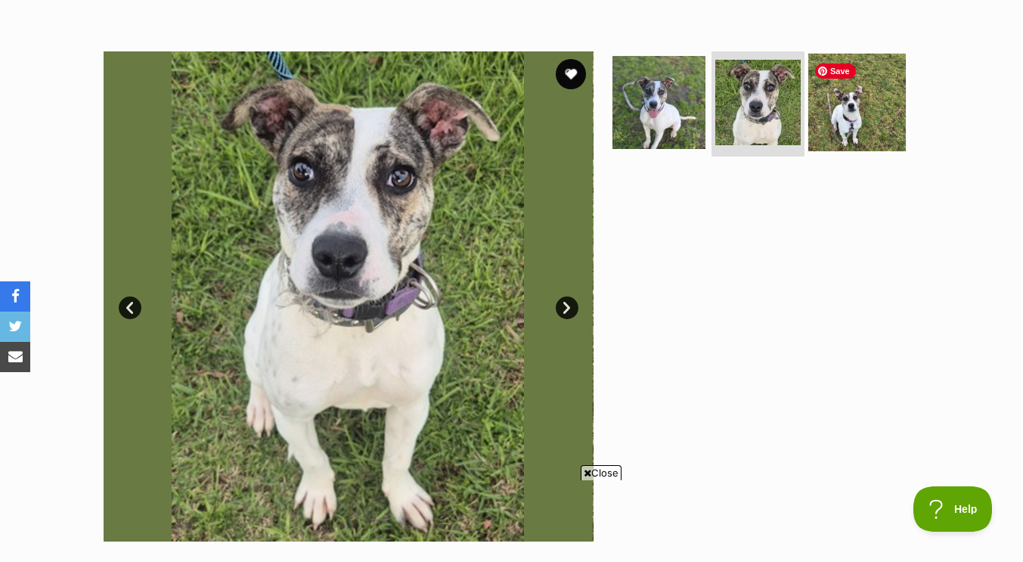
click at [833, 116] on img at bounding box center [857, 102] width 98 height 98
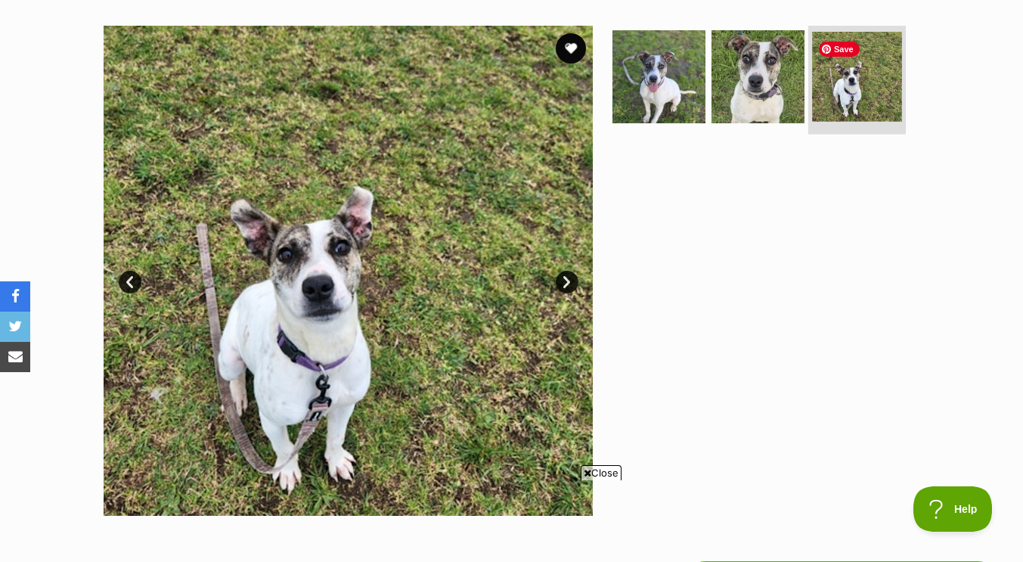
scroll to position [245, 0]
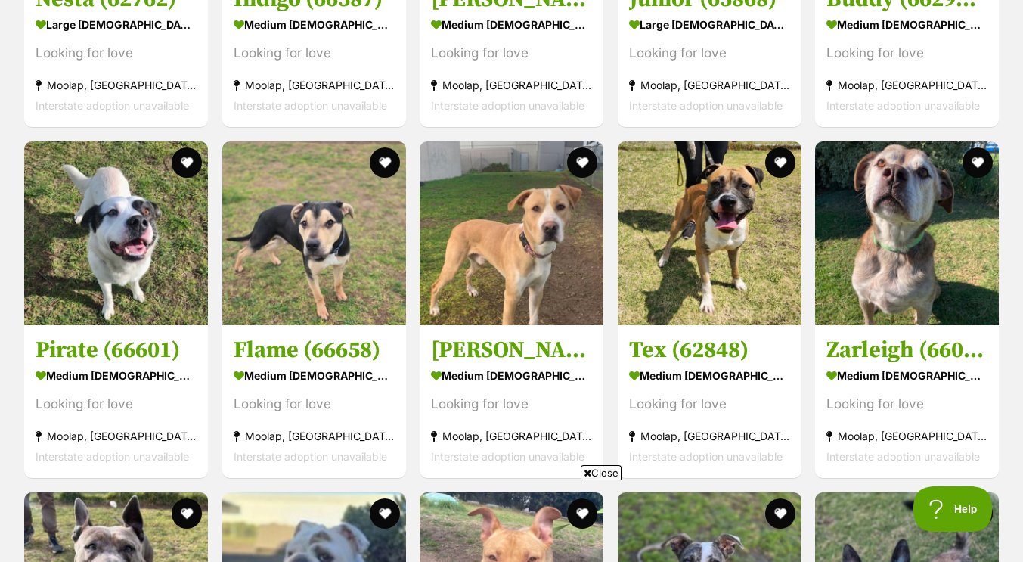
scroll to position [3289, 0]
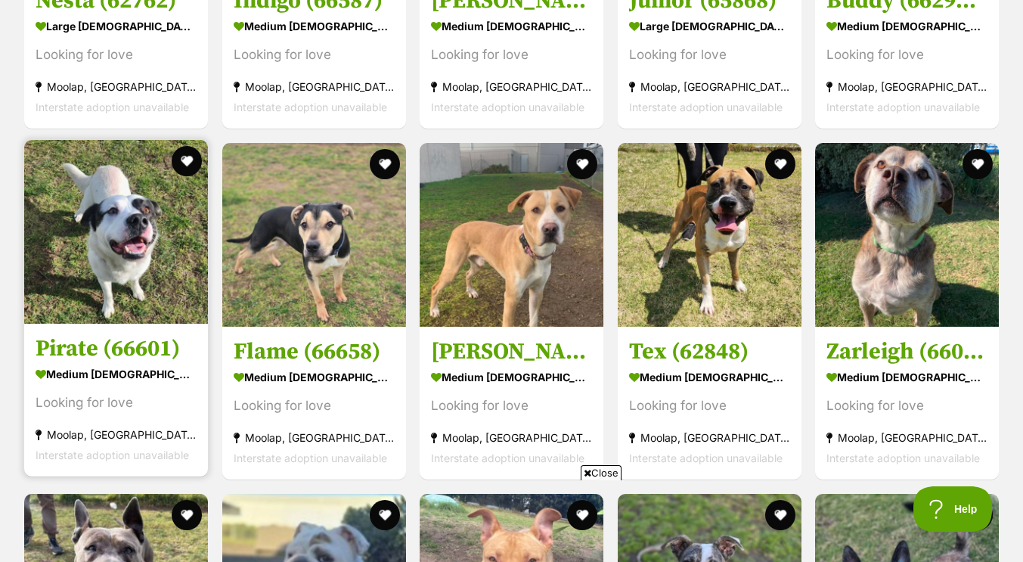
click at [92, 344] on h3 "Pirate (66601)" at bounding box center [116, 348] width 161 height 29
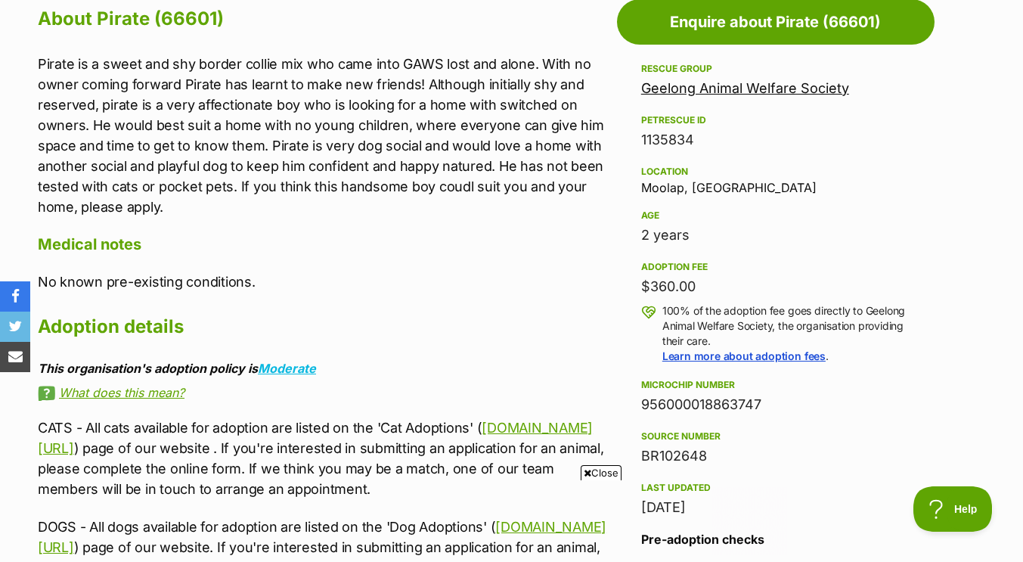
scroll to position [852, 0]
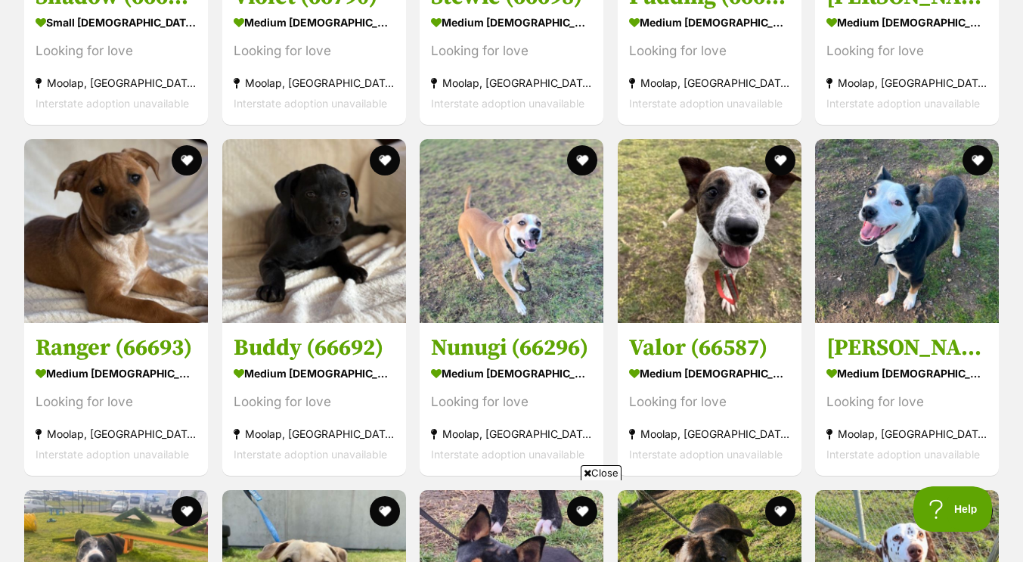
scroll to position [2239, 0]
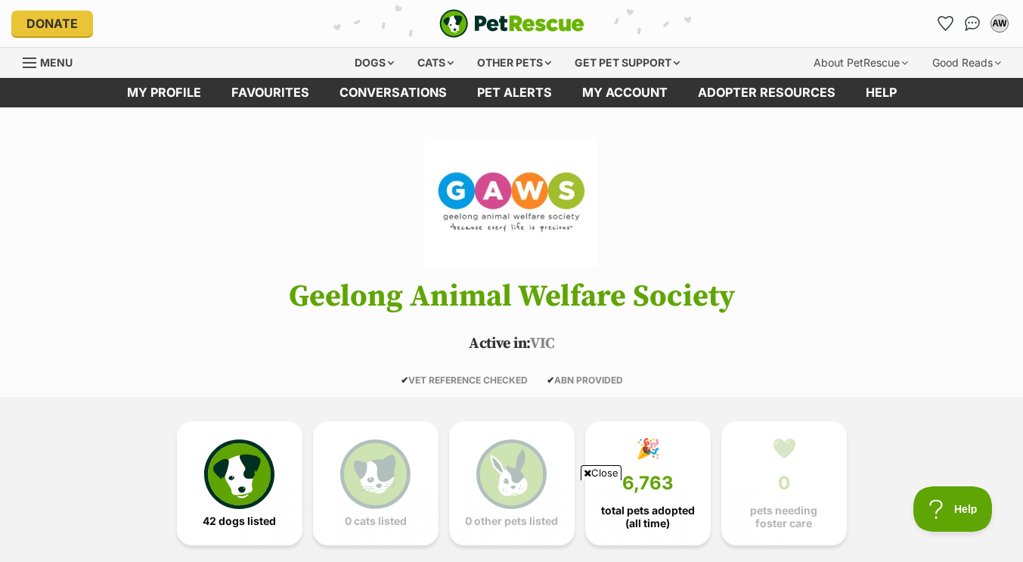
scroll to position [0, 0]
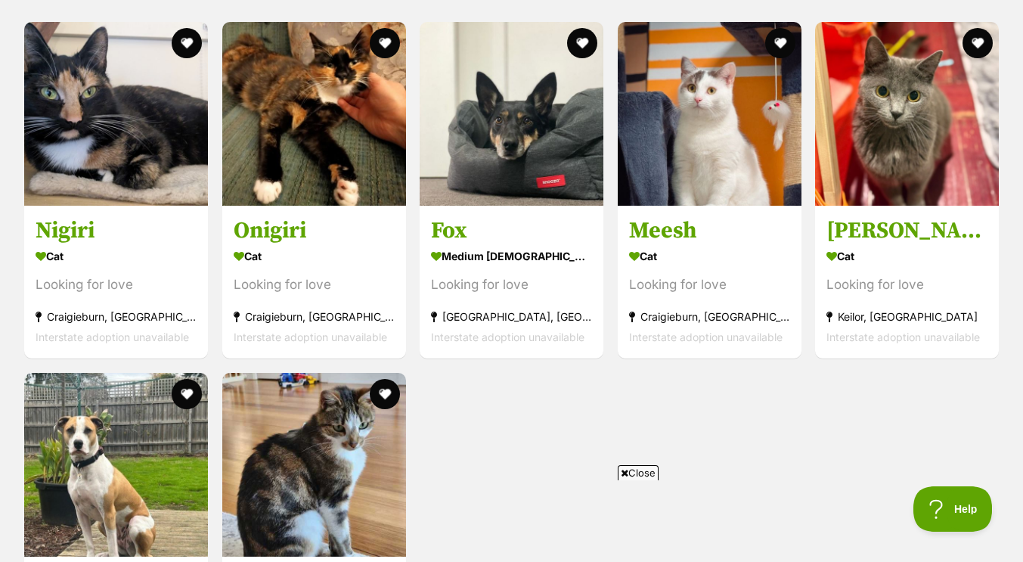
scroll to position [1438, 0]
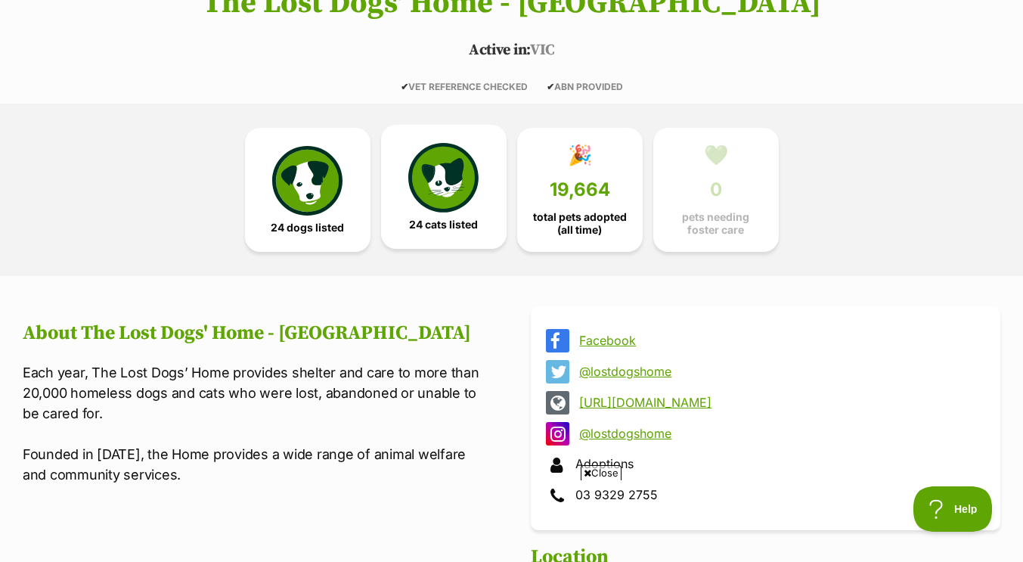
scroll to position [293, 0]
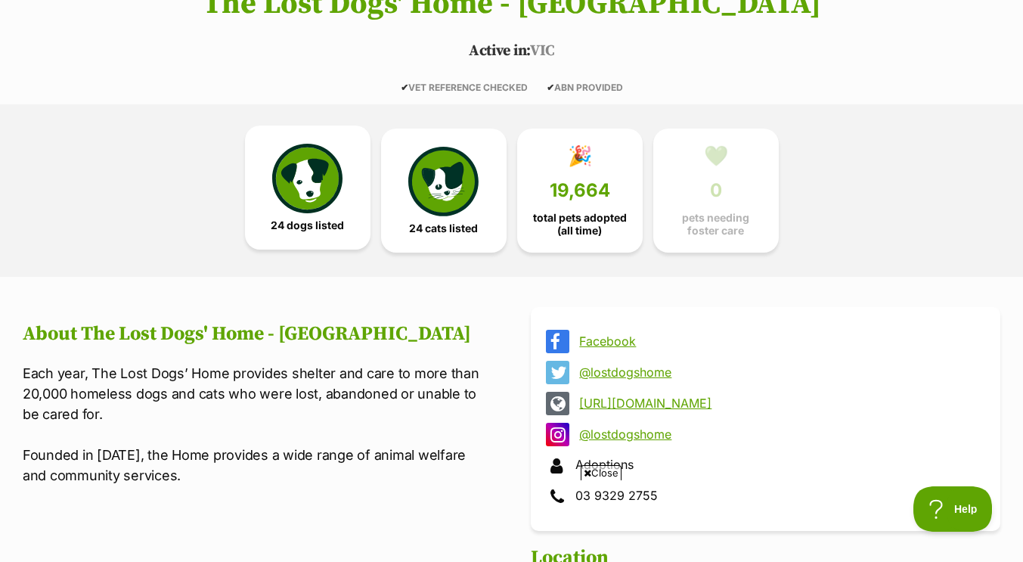
click at [322, 237] on link "24 dogs listed" at bounding box center [308, 188] width 126 height 124
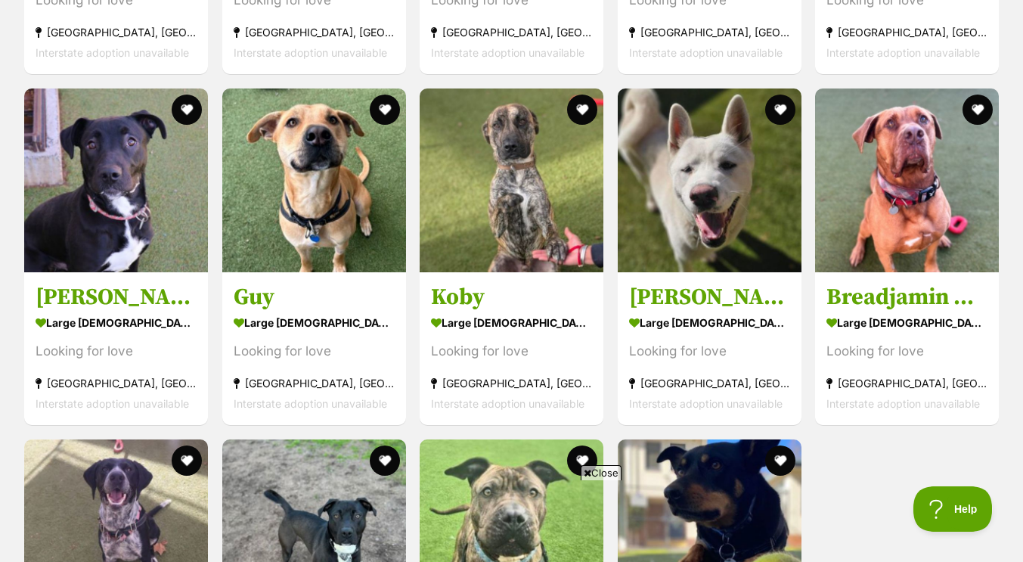
scroll to position [2259, 0]
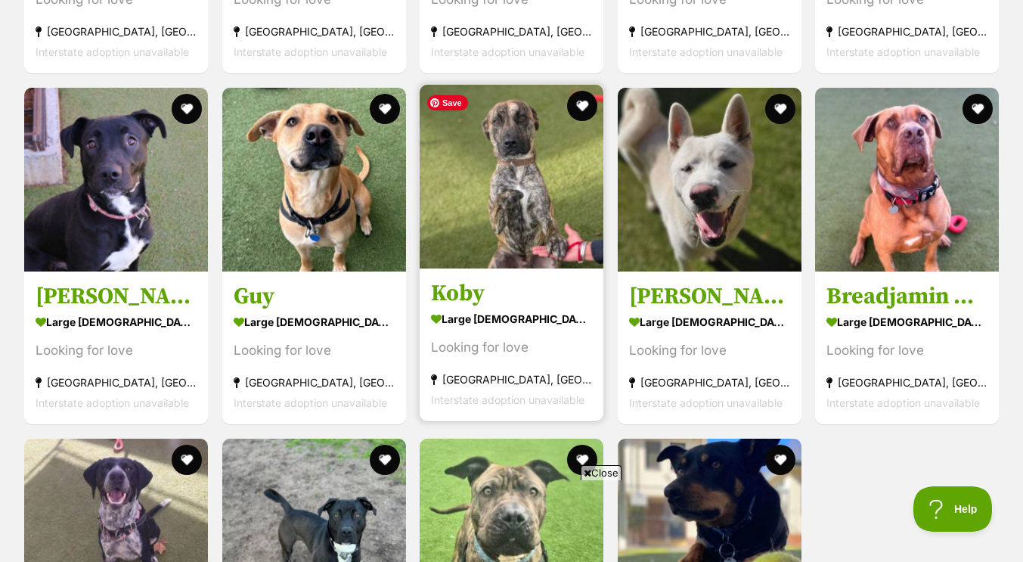
click at [513, 234] on img at bounding box center [512, 177] width 184 height 184
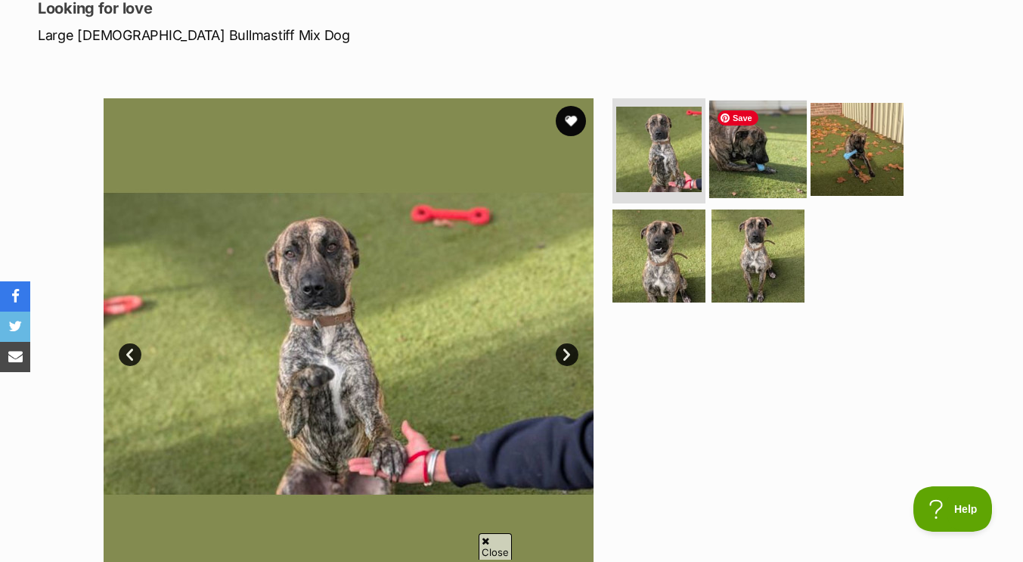
click at [740, 158] on img at bounding box center [758, 149] width 98 height 98
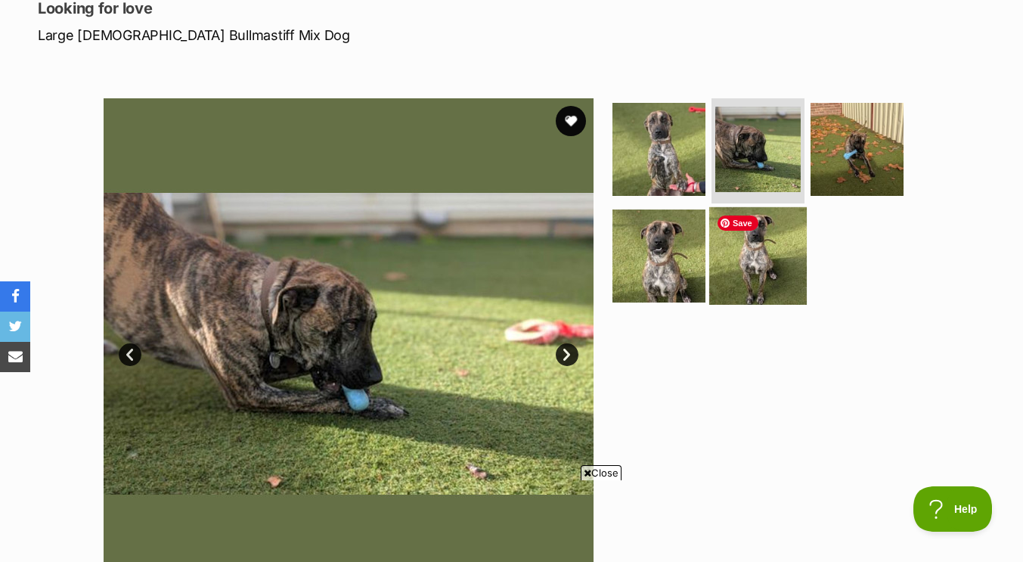
click at [751, 245] on img at bounding box center [758, 256] width 98 height 98
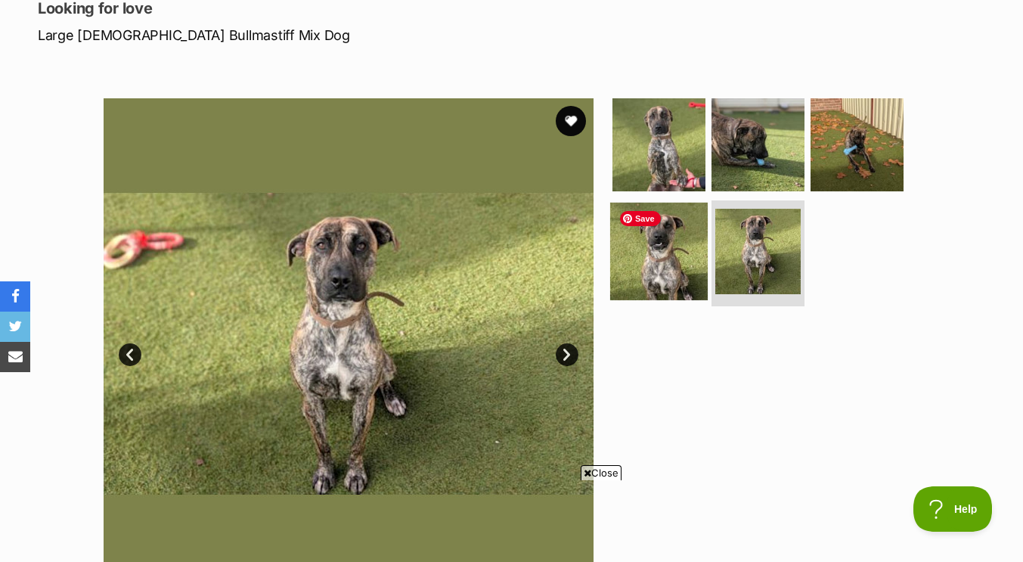
click at [662, 242] on img at bounding box center [659, 252] width 98 height 98
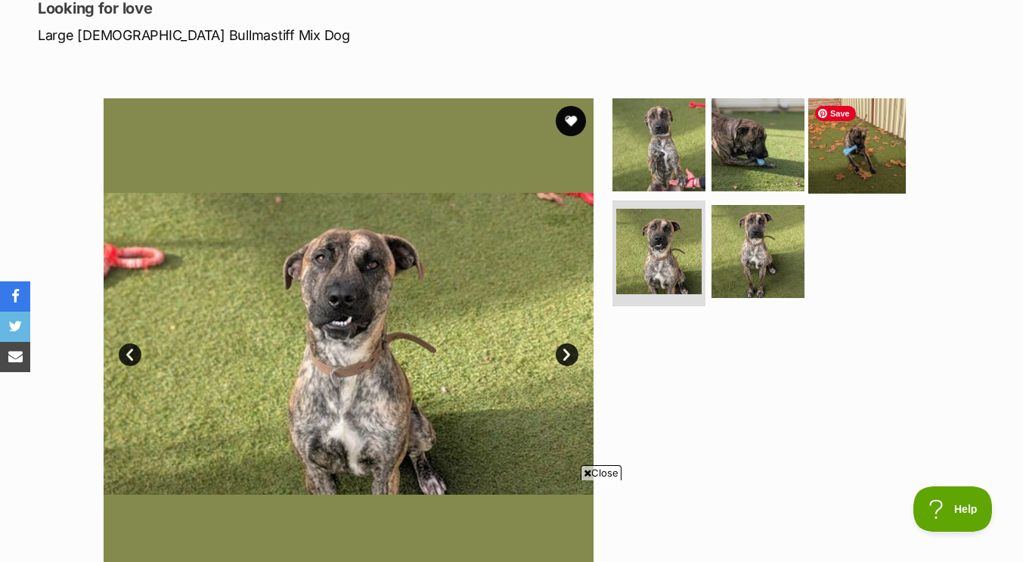
click at [828, 166] on img at bounding box center [857, 144] width 98 height 98
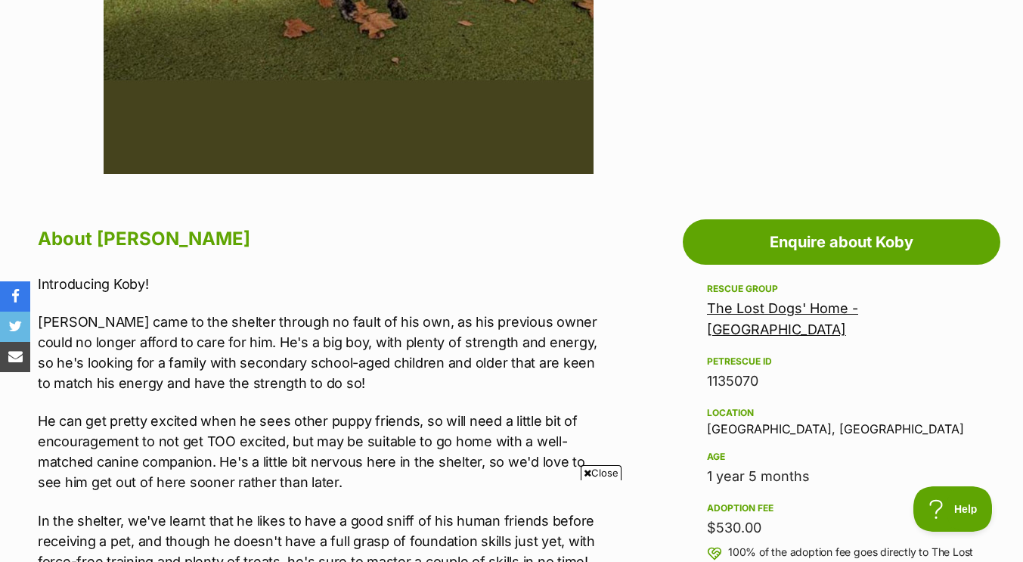
scroll to position [632, 0]
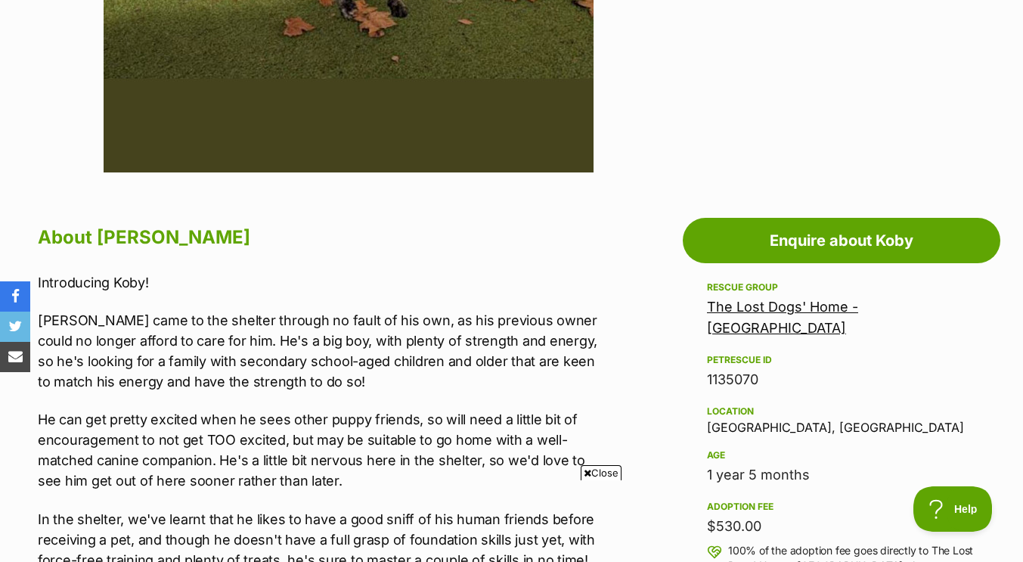
click at [858, 312] on link "The Lost Dogs' Home - North Melbourne" at bounding box center [782, 317] width 151 height 37
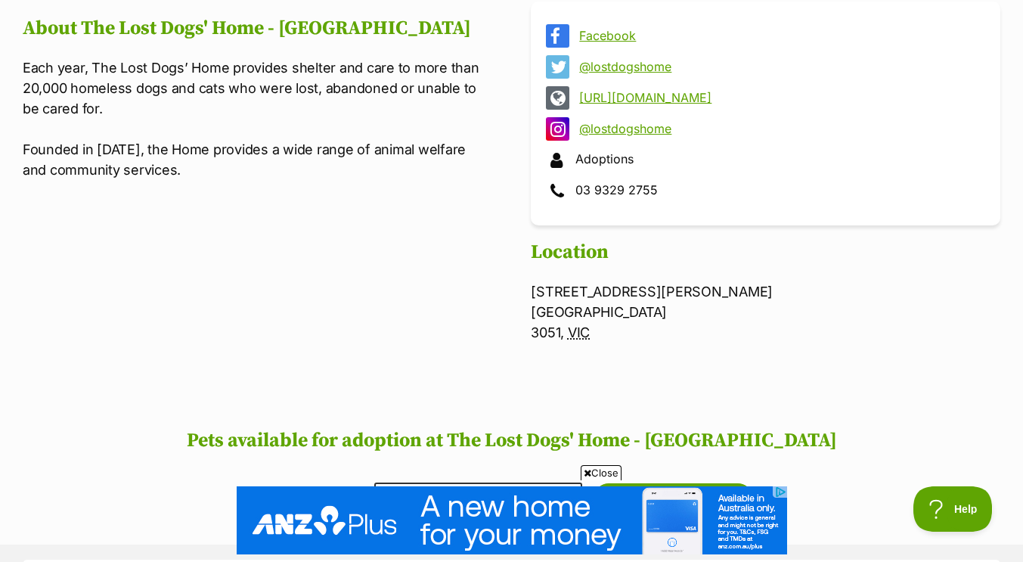
click at [641, 95] on link "[URL][DOMAIN_NAME]" at bounding box center [779, 98] width 400 height 14
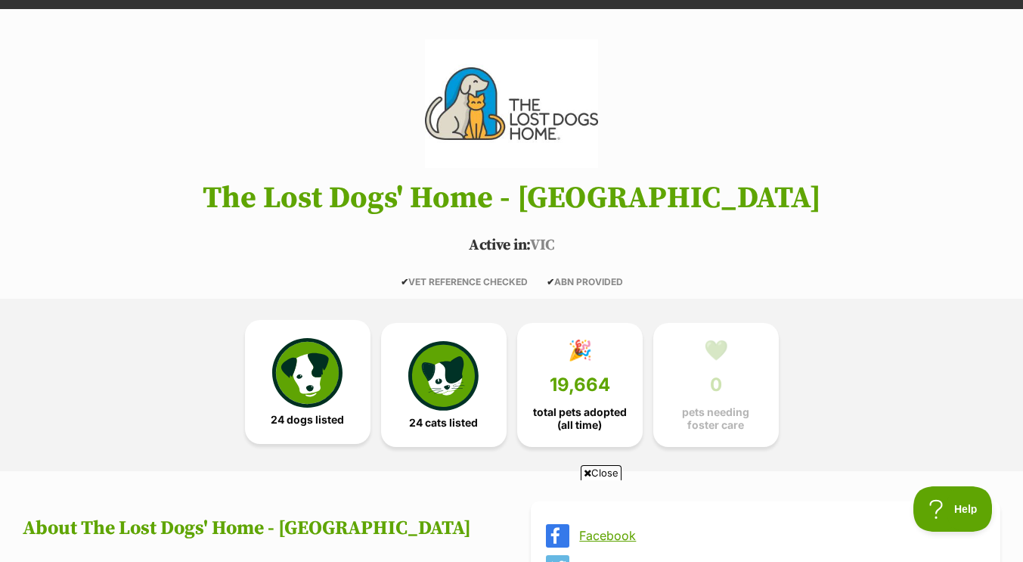
click at [320, 368] on img at bounding box center [307, 373] width 70 height 70
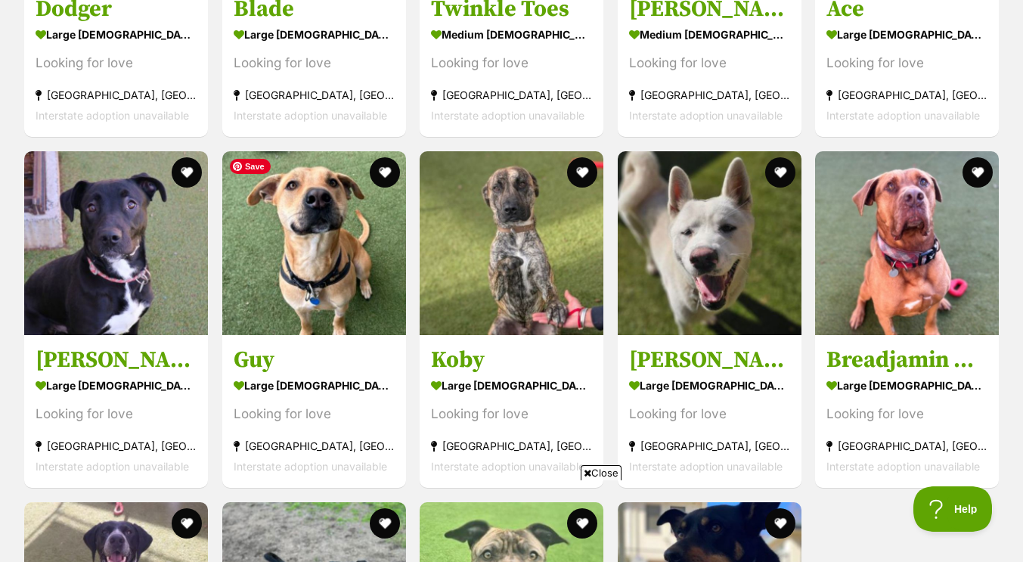
scroll to position [2201, 0]
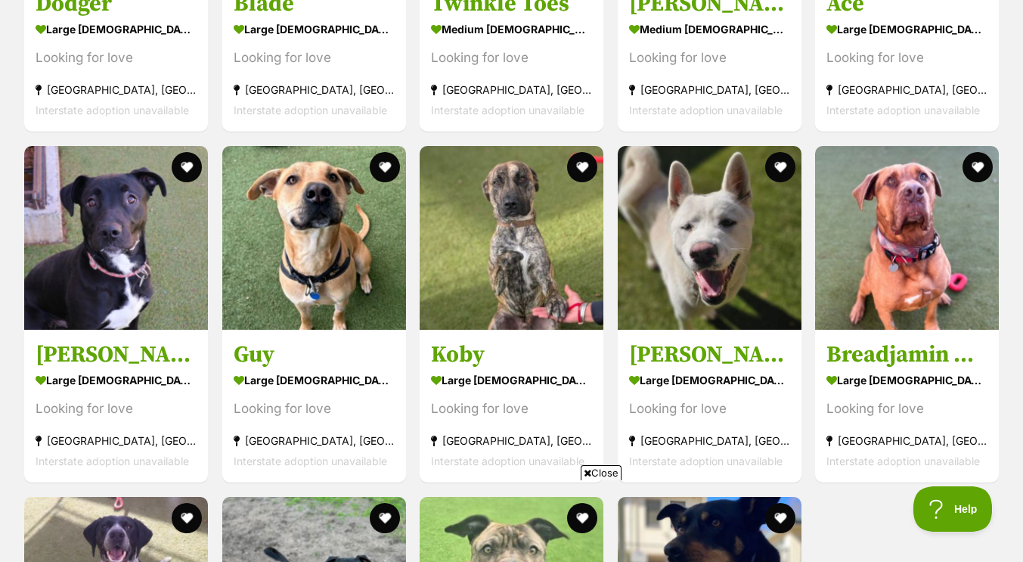
click at [320, 369] on div "large [DEMOGRAPHIC_DATA] Dog" at bounding box center [314, 380] width 161 height 22
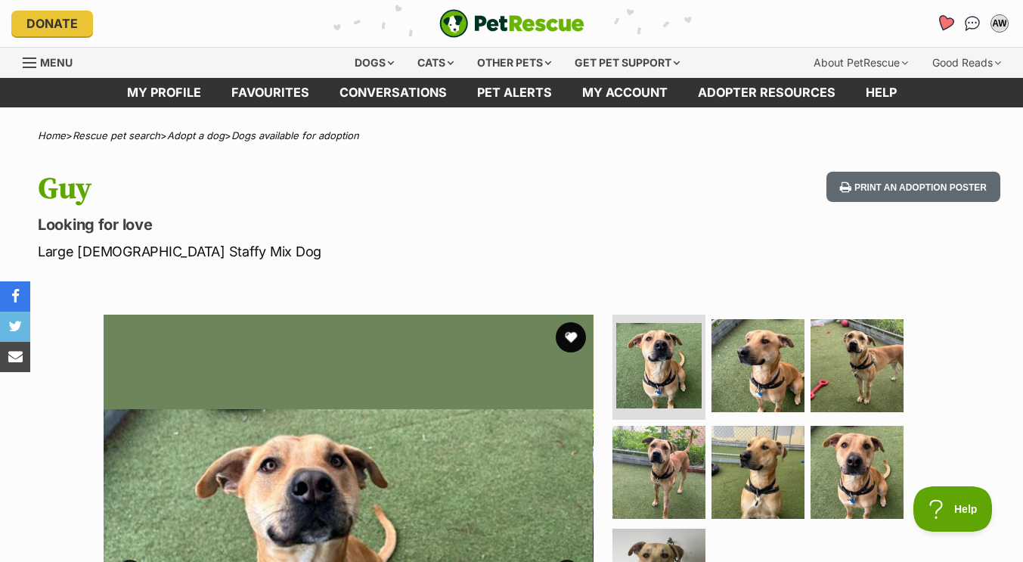
click at [948, 23] on icon "Favourites" at bounding box center [945, 22] width 18 height 17
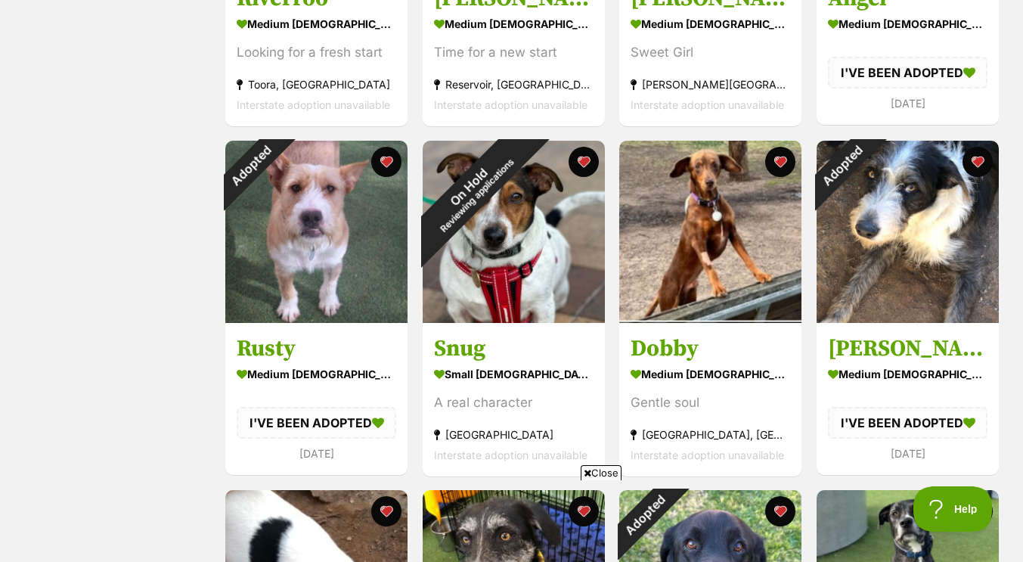
scroll to position [1222, 0]
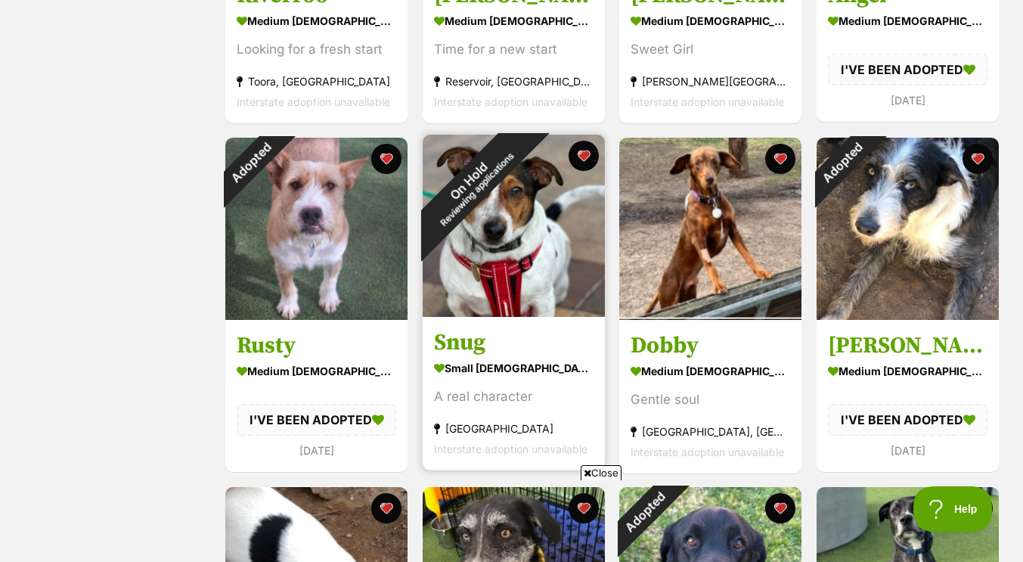
click at [516, 411] on section "small [DEMOGRAPHIC_DATA] Dog A real character [GEOGRAPHIC_DATA], [GEOGRAPHIC_DA…" at bounding box center [514, 407] width 160 height 102
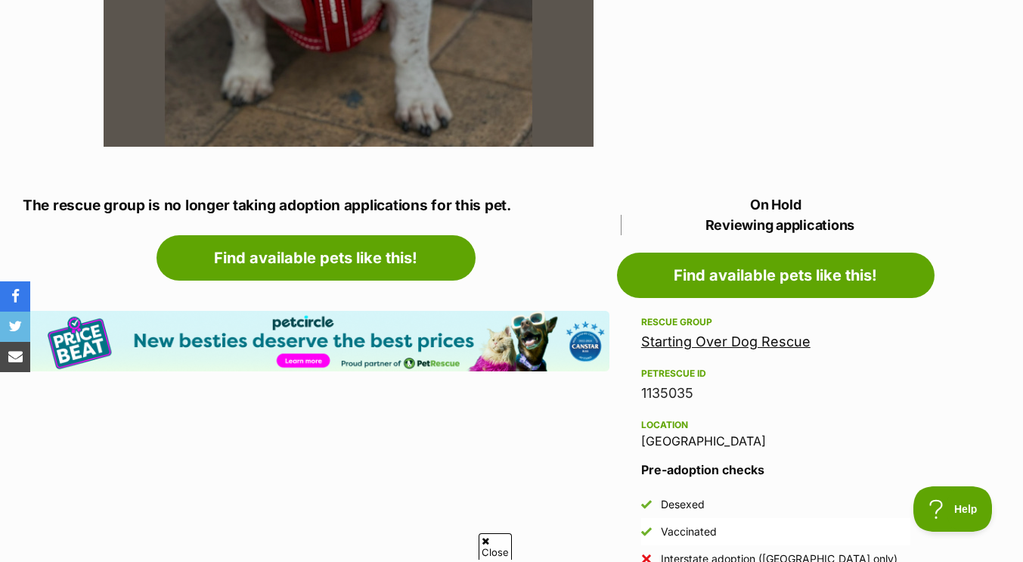
scroll to position [659, 0]
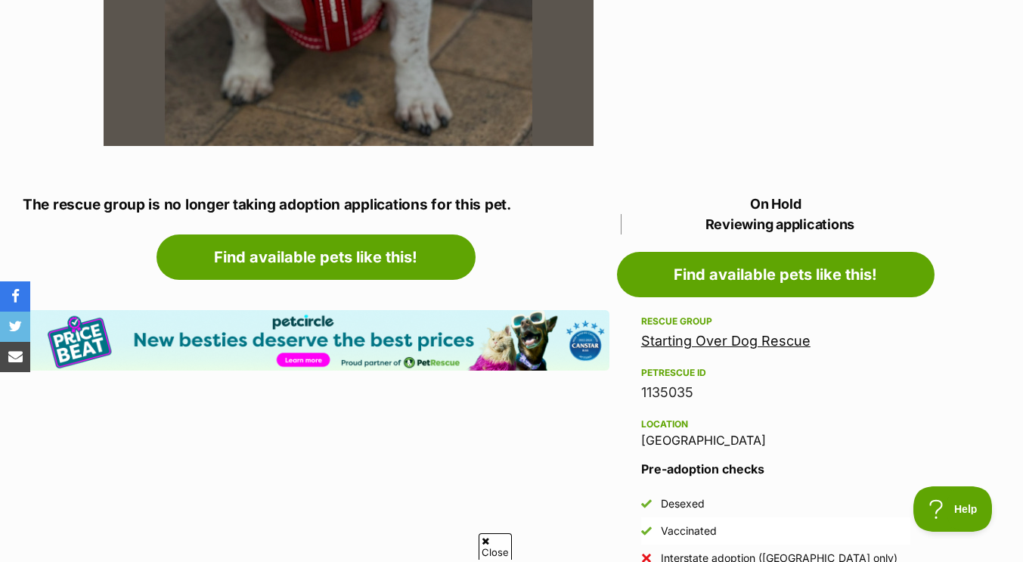
click at [723, 346] on link "Starting Over Dog Rescue" at bounding box center [725, 341] width 169 height 16
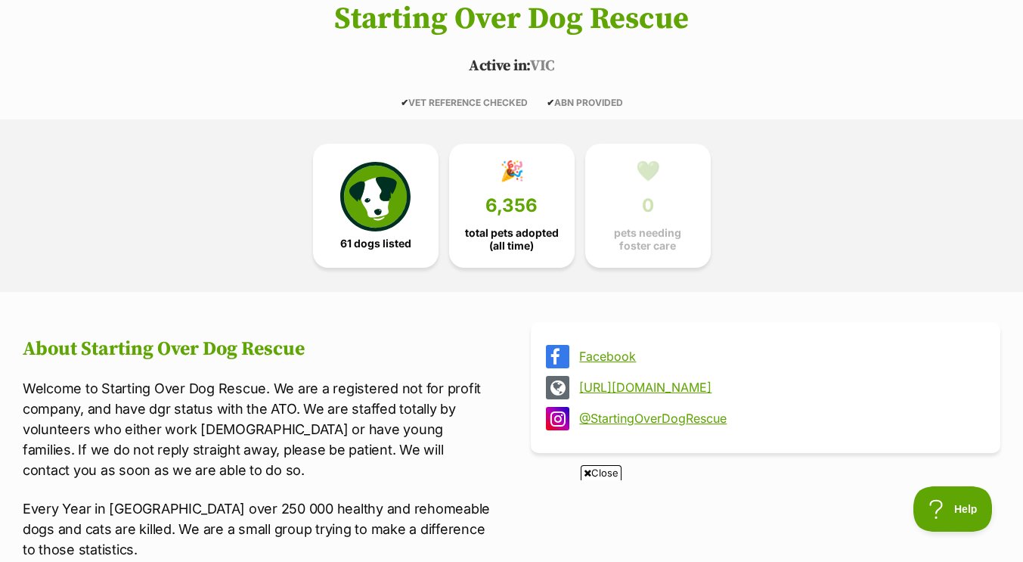
click at [704, 390] on link "[URL][DOMAIN_NAME]" at bounding box center [779, 387] width 400 height 14
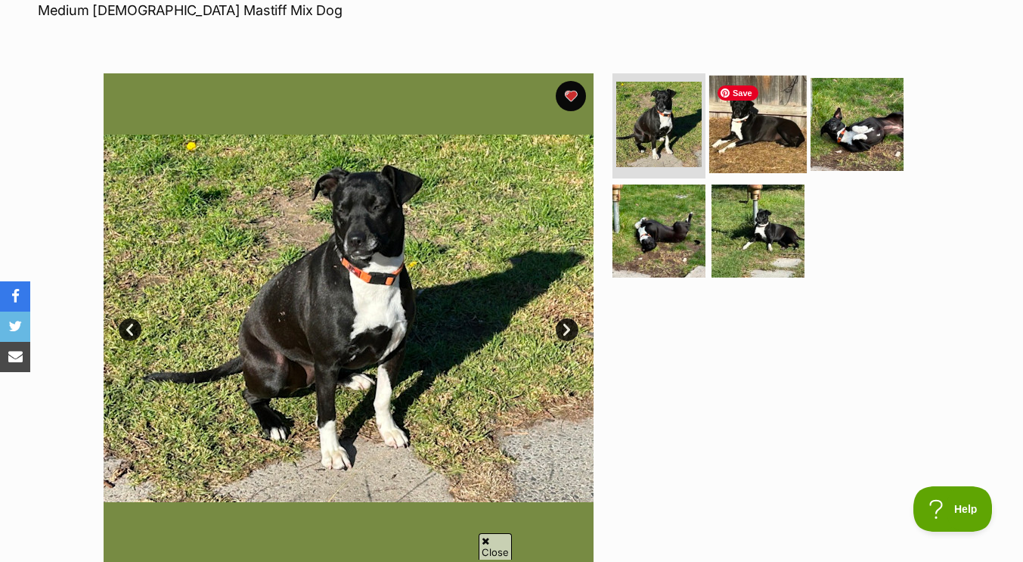
click at [751, 135] on img at bounding box center [758, 124] width 98 height 98
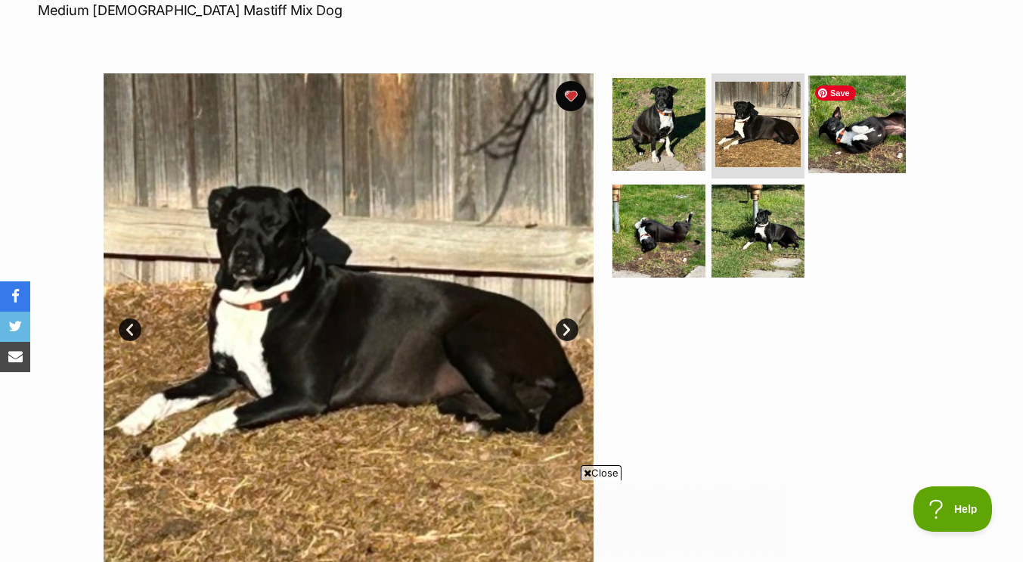
click at [877, 119] on img at bounding box center [857, 124] width 98 height 98
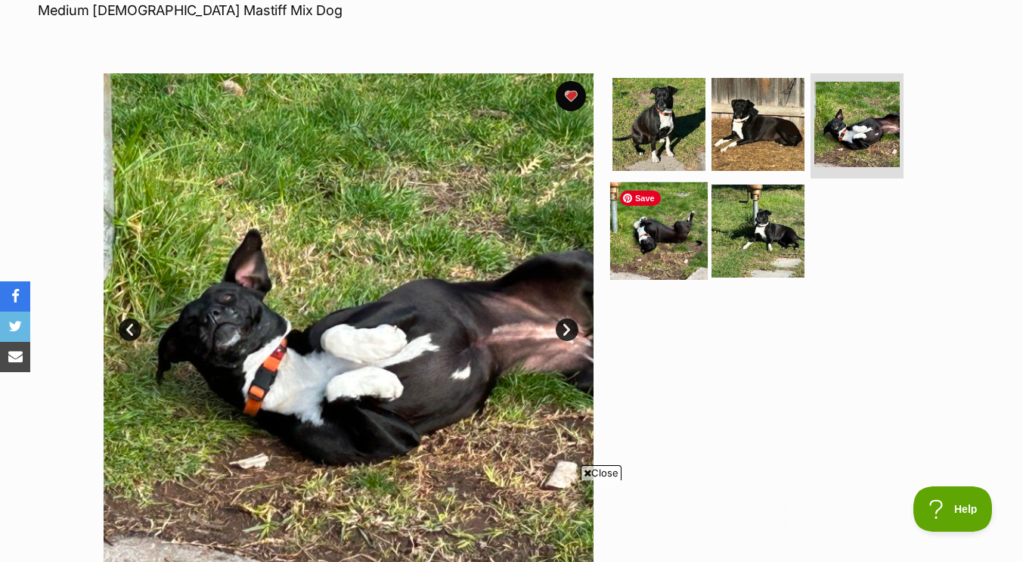
click at [654, 244] on img at bounding box center [659, 231] width 98 height 98
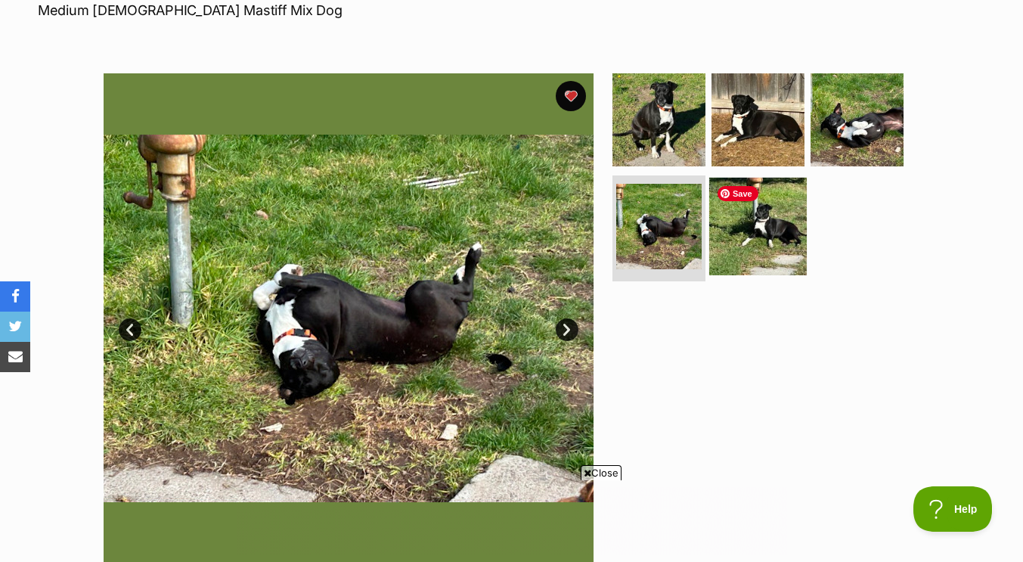
click at [766, 235] on img at bounding box center [758, 227] width 98 height 98
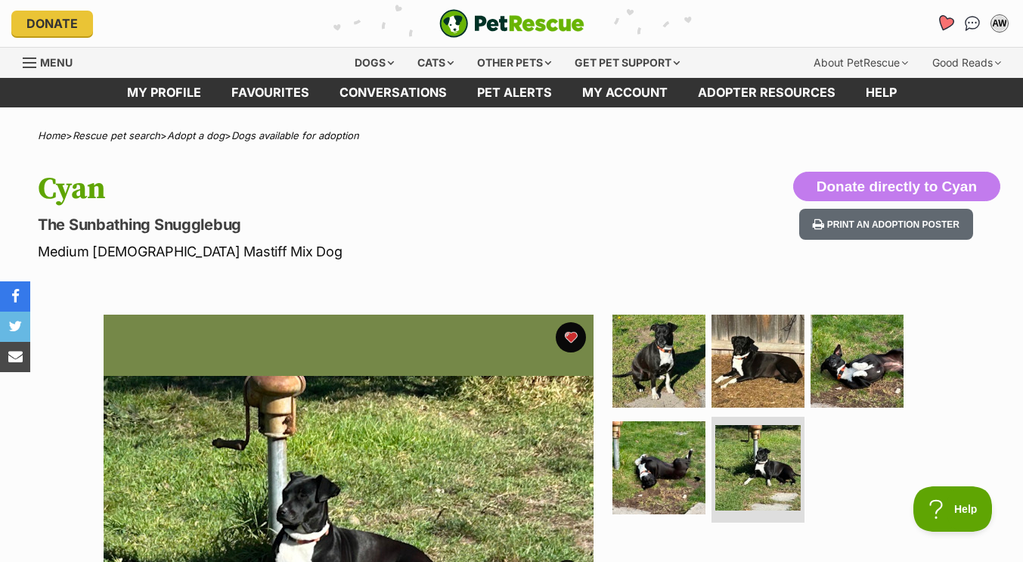
click at [951, 17] on icon "Favourites" at bounding box center [945, 22] width 18 height 17
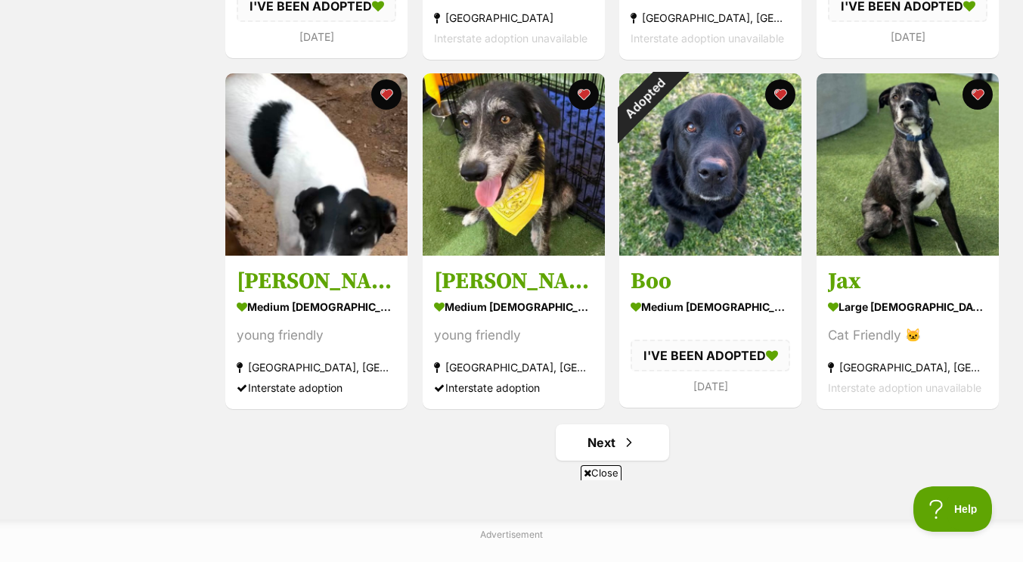
scroll to position [1636, 0]
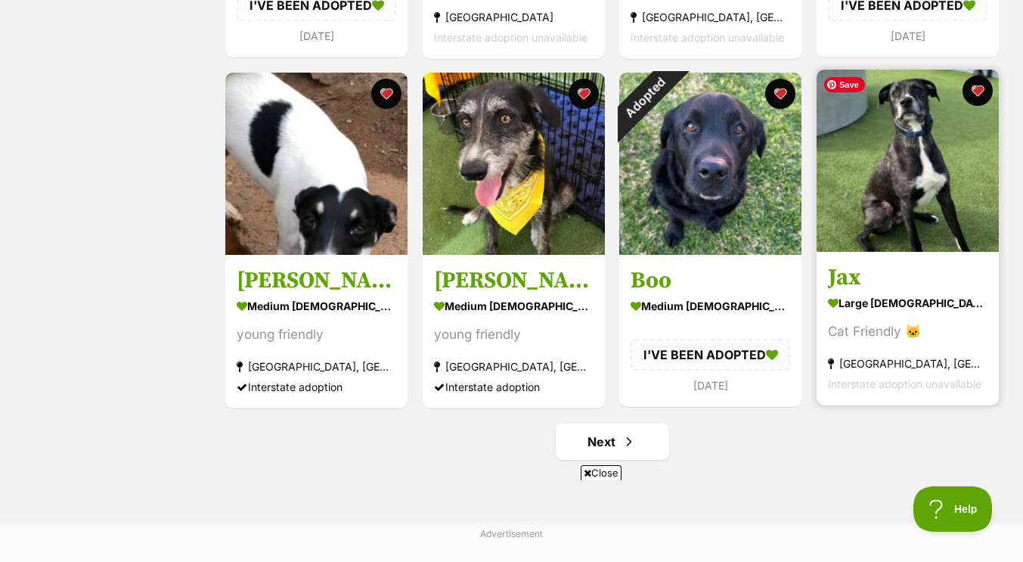
click at [890, 172] on img at bounding box center [908, 161] width 182 height 182
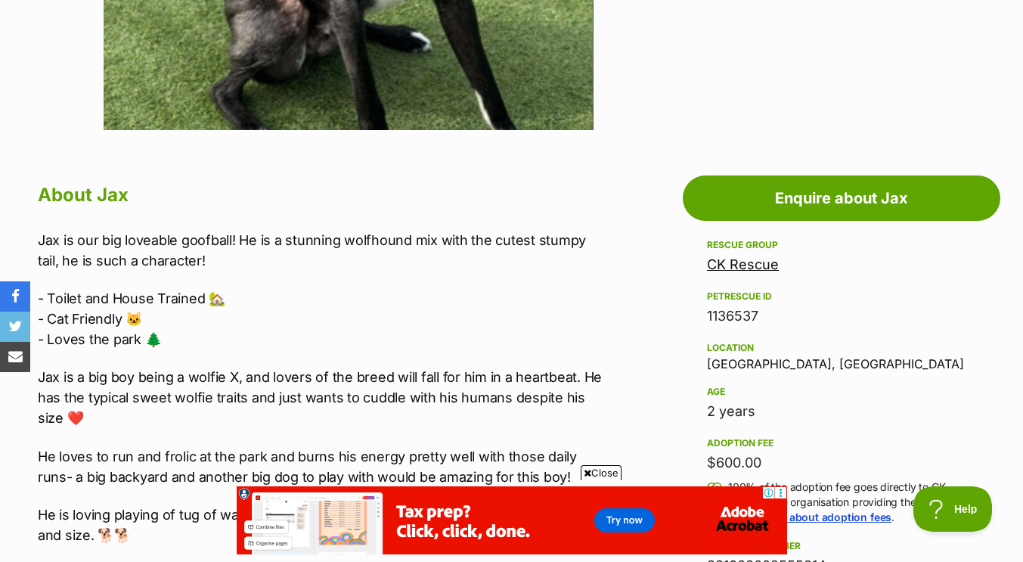
scroll to position [675, 0]
